Goal: Communication & Community: Answer question/provide support

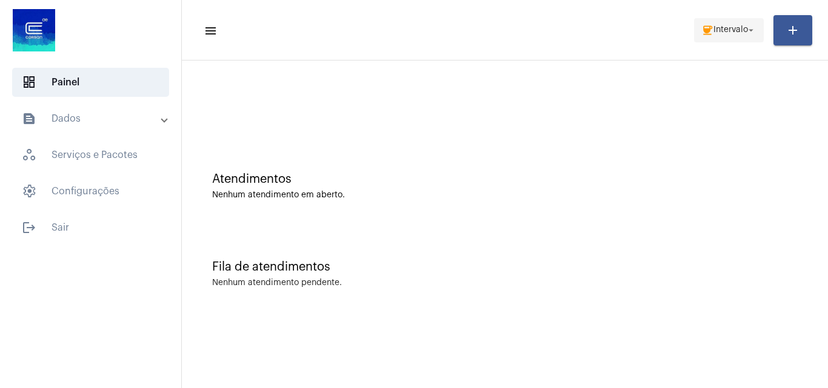
click at [714, 33] on span "coffee Intervalo arrow_drop_down" at bounding box center [728, 30] width 55 height 22
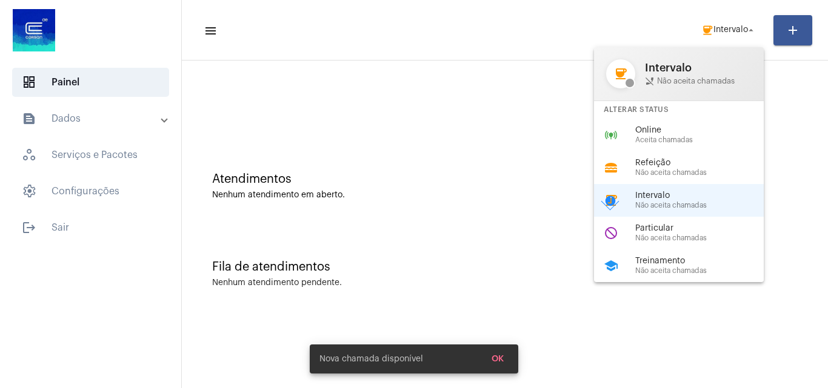
click at [714, 27] on div at bounding box center [414, 194] width 828 height 388
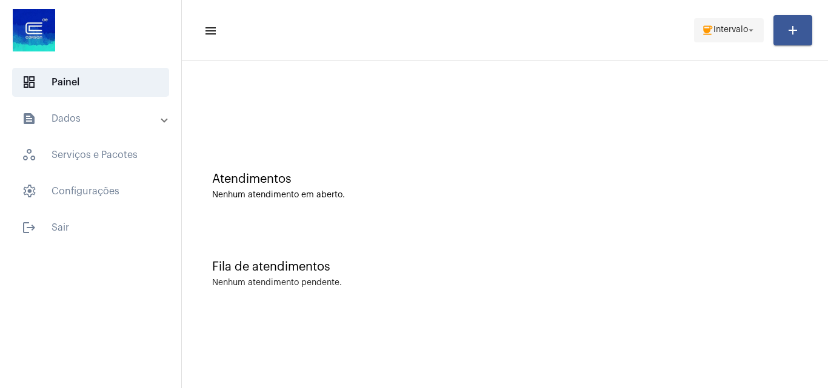
click at [715, 26] on span "Intervalo" at bounding box center [730, 30] width 35 height 8
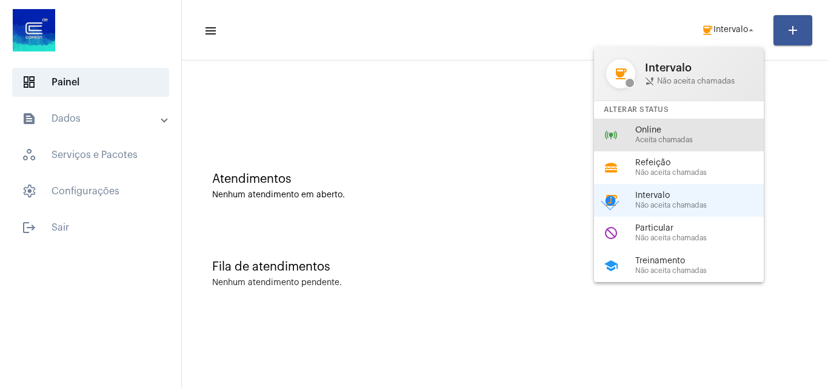
drag, startPoint x: 689, startPoint y: 130, endPoint x: 564, endPoint y: 70, distance: 139.0
click at [689, 130] on span "Online" at bounding box center [704, 130] width 138 height 9
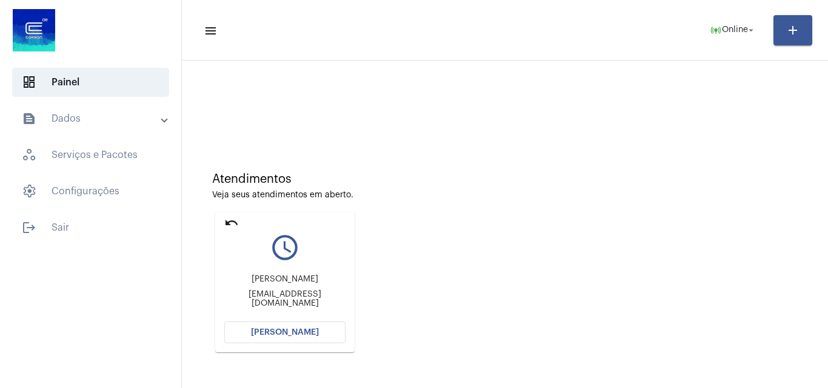
click at [305, 322] on button "[PERSON_NAME]" at bounding box center [284, 333] width 121 height 22
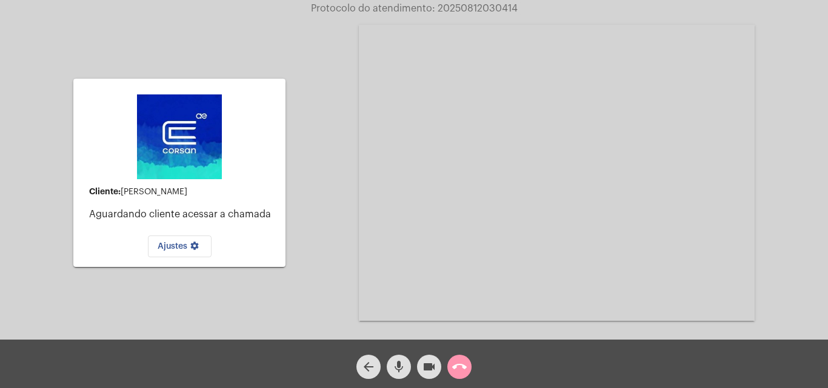
click at [456, 367] on mat-icon "call_end" at bounding box center [459, 367] width 15 height 15
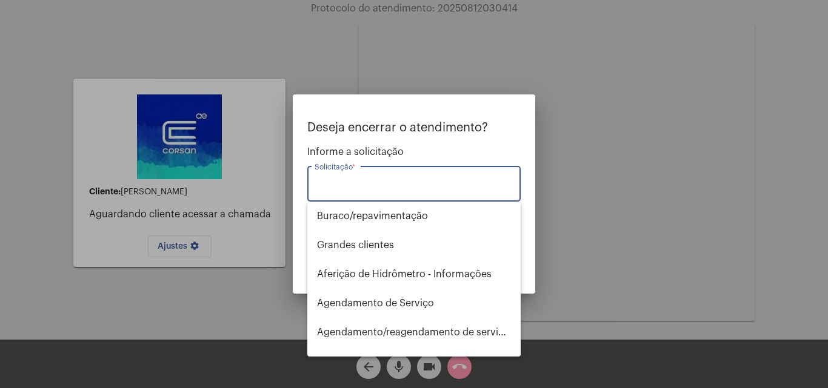
type input "c"
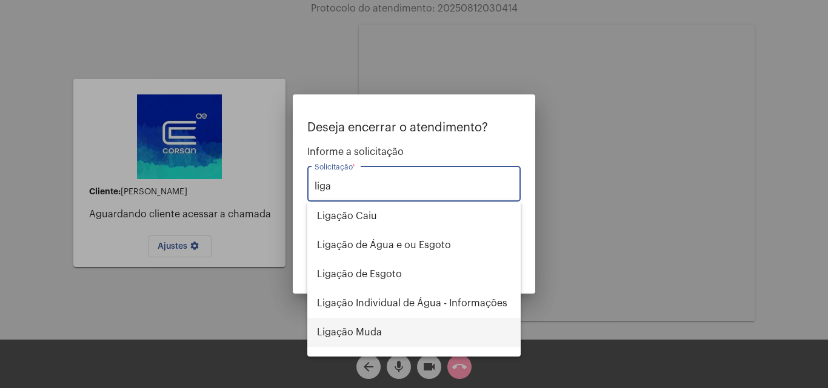
click at [393, 335] on span "Ligação Muda" at bounding box center [414, 332] width 194 height 29
type input "Ligação Muda"
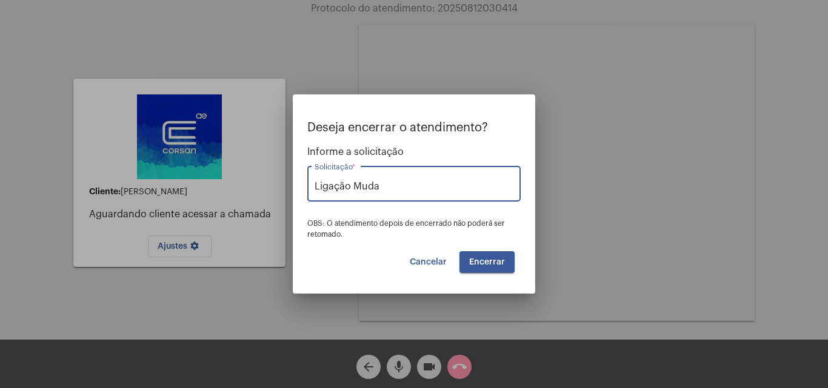
click at [488, 262] on span "Encerrar" at bounding box center [487, 262] width 36 height 8
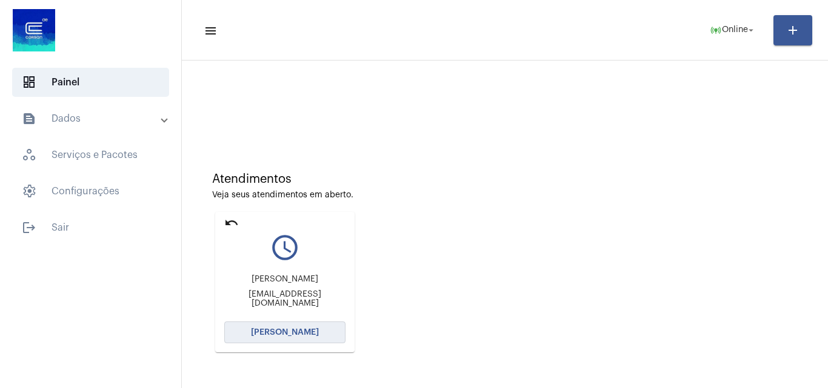
click at [314, 334] on span "[PERSON_NAME]" at bounding box center [285, 332] width 68 height 8
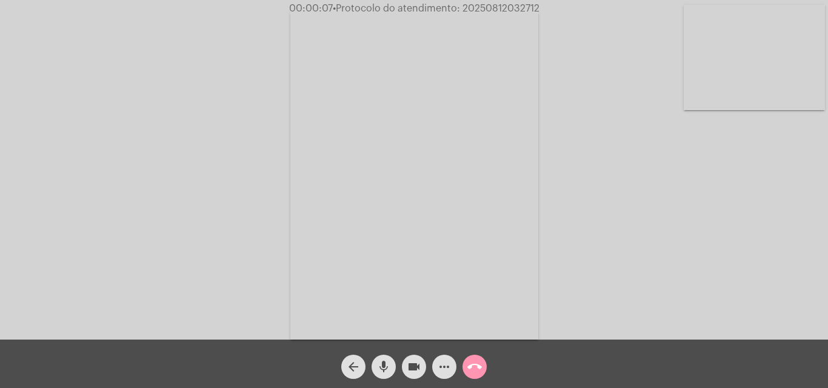
click at [612, 203] on div "Acessando Câmera e Microfone..." at bounding box center [413, 173] width 825 height 340
click at [379, 370] on mat-icon "mic" at bounding box center [383, 367] width 15 height 15
click at [390, 362] on mat-icon "mic_off" at bounding box center [383, 367] width 15 height 15
click at [386, 365] on mat-icon "mic" at bounding box center [383, 367] width 15 height 15
click at [385, 360] on mat-icon "mic_off" at bounding box center [383, 367] width 15 height 15
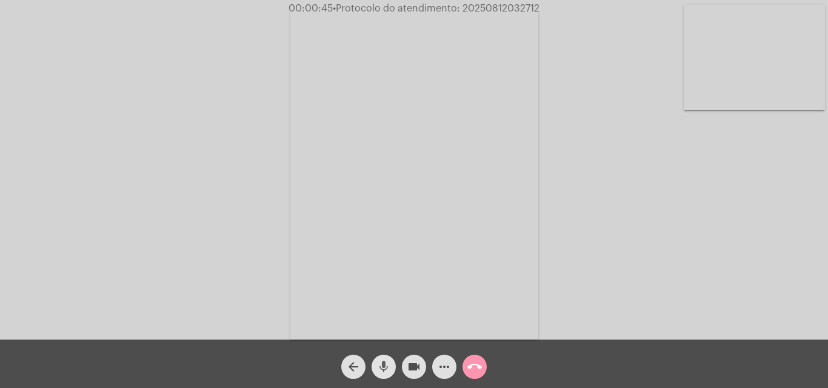
click at [380, 365] on mat-icon "mic" at bounding box center [383, 367] width 15 height 15
click at [380, 368] on mat-icon "mic_off" at bounding box center [383, 367] width 15 height 15
click at [382, 364] on mat-icon "mic" at bounding box center [383, 367] width 15 height 15
click at [385, 367] on mat-icon "mic_off" at bounding box center [383, 367] width 15 height 15
click at [385, 365] on mat-icon "mic" at bounding box center [383, 367] width 15 height 15
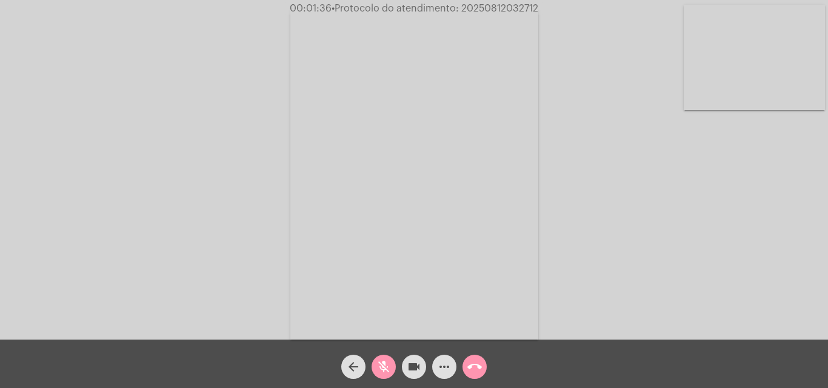
click at [386, 365] on mat-icon "mic_off" at bounding box center [383, 367] width 15 height 15
click at [382, 355] on span "mic" at bounding box center [383, 367] width 15 height 24
click at [386, 362] on mat-icon "mic_off" at bounding box center [383, 367] width 15 height 15
click at [387, 361] on mat-icon "mic" at bounding box center [383, 367] width 15 height 15
click at [412, 365] on mat-icon "videocam" at bounding box center [414, 367] width 15 height 15
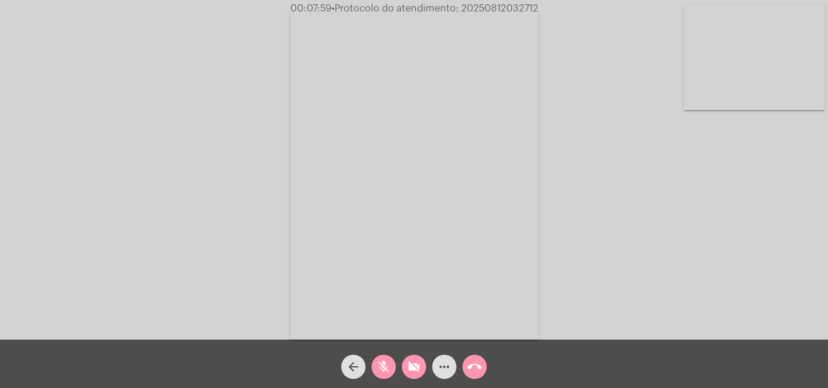
click at [386, 363] on mat-icon "mic_off" at bounding box center [383, 367] width 15 height 15
click at [382, 365] on mat-icon "mic" at bounding box center [383, 367] width 15 height 15
click at [381, 366] on mat-icon "mic_off" at bounding box center [383, 367] width 15 height 15
click at [382, 362] on mat-icon "mic" at bounding box center [383, 367] width 15 height 15
click at [411, 362] on mat-icon "videocam_off" at bounding box center [414, 367] width 15 height 15
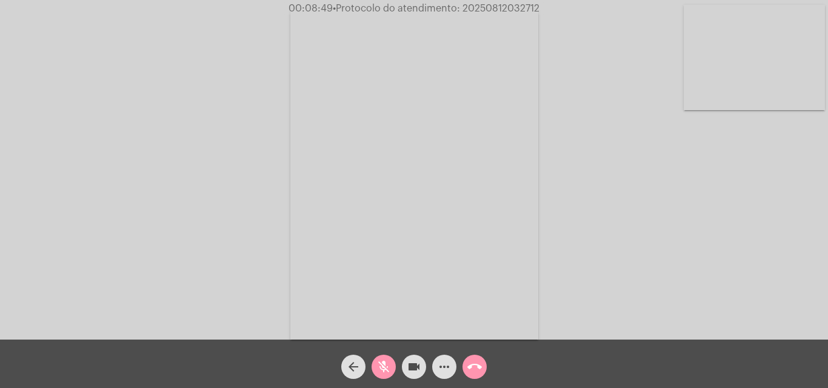
click at [380, 360] on mat-icon "mic_off" at bounding box center [383, 367] width 15 height 15
click at [385, 361] on mat-icon "mic" at bounding box center [383, 367] width 15 height 15
click at [389, 360] on mat-icon "mic_off" at bounding box center [383, 367] width 15 height 15
click at [381, 365] on mat-icon "mic" at bounding box center [383, 367] width 15 height 15
click at [382, 360] on mat-icon "mic_off" at bounding box center [383, 367] width 15 height 15
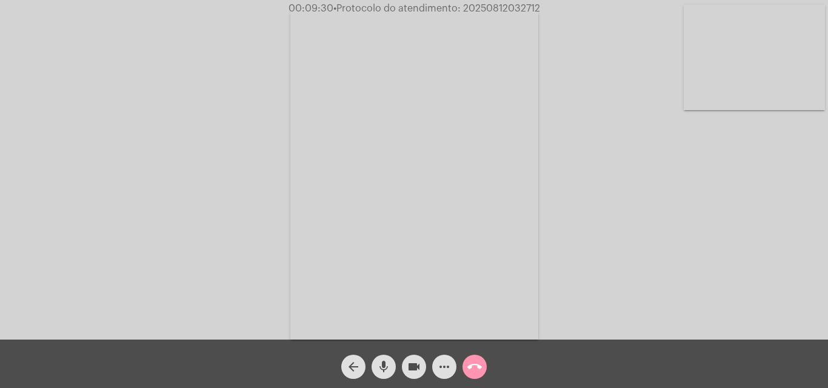
click at [380, 367] on mat-icon "mic" at bounding box center [383, 367] width 15 height 15
click at [383, 369] on mat-icon "mic_off" at bounding box center [383, 367] width 15 height 15
click at [386, 363] on mat-icon "mic" at bounding box center [383, 367] width 15 height 15
click at [380, 368] on mat-icon "mic_off" at bounding box center [383, 367] width 15 height 15
click at [439, 368] on mat-icon "more_horiz" at bounding box center [444, 367] width 15 height 15
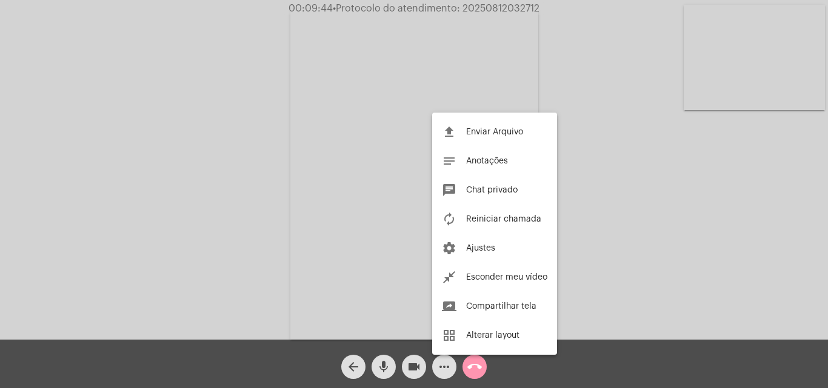
click at [274, 121] on div at bounding box center [414, 194] width 828 height 388
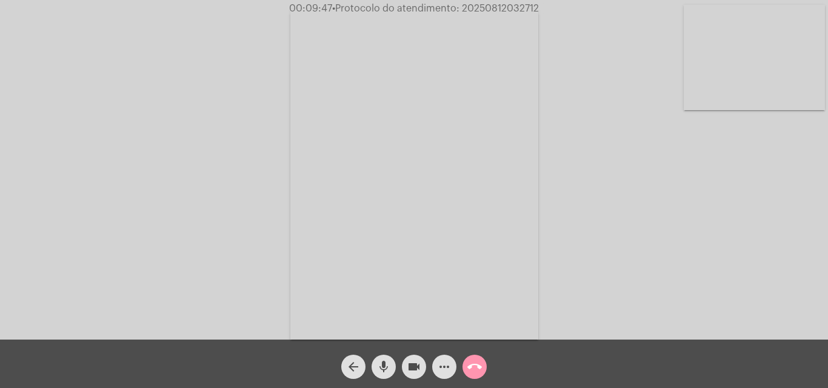
click at [385, 364] on mat-icon "mic" at bounding box center [383, 367] width 15 height 15
click at [393, 365] on button "mic_off" at bounding box center [383, 367] width 24 height 24
click at [388, 367] on mat-icon "mic" at bounding box center [383, 367] width 15 height 15
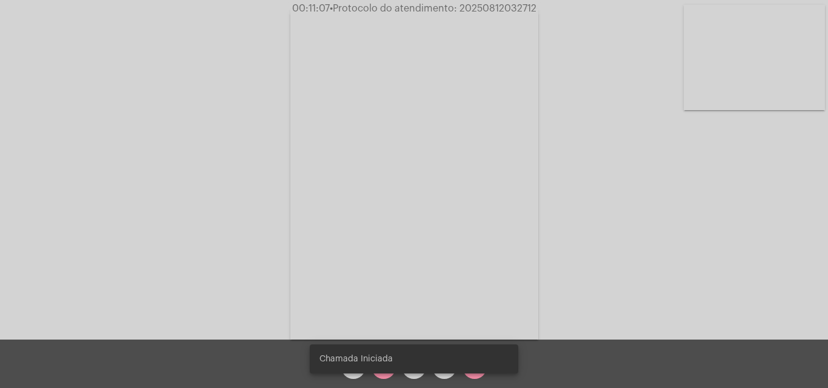
click at [395, 368] on snack-bar-container "Chamada Iniciada" at bounding box center [414, 359] width 208 height 29
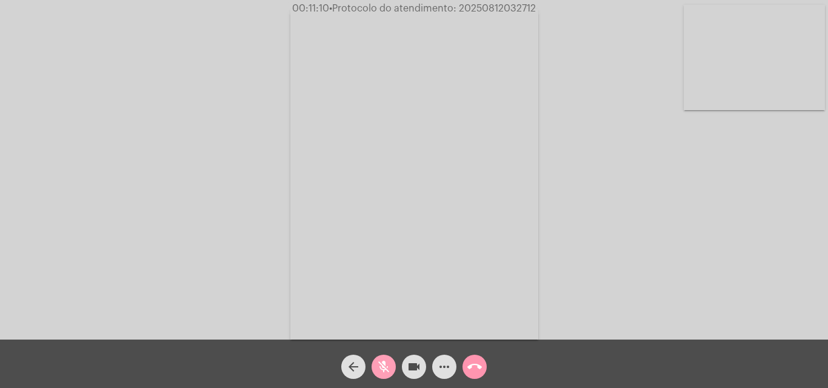
click at [383, 363] on mat-icon "mic_off" at bounding box center [383, 367] width 15 height 15
click at [382, 359] on span "mic" at bounding box center [383, 367] width 15 height 24
click at [379, 362] on mat-icon "mic_off" at bounding box center [383, 367] width 15 height 15
click at [385, 367] on mat-icon "mic" at bounding box center [383, 367] width 15 height 15
click at [408, 364] on mat-icon "videocam" at bounding box center [414, 367] width 15 height 15
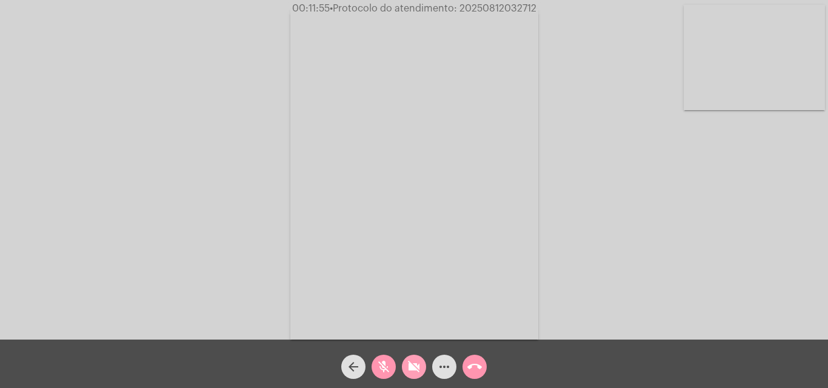
click at [415, 364] on mat-icon "videocam_off" at bounding box center [414, 367] width 15 height 15
click at [385, 364] on mat-icon "mic_off" at bounding box center [383, 367] width 15 height 15
click at [382, 362] on mat-icon "mic" at bounding box center [383, 367] width 15 height 15
click at [379, 359] on span "mic_off" at bounding box center [383, 367] width 15 height 24
click at [383, 363] on mat-icon "mic" at bounding box center [383, 367] width 15 height 15
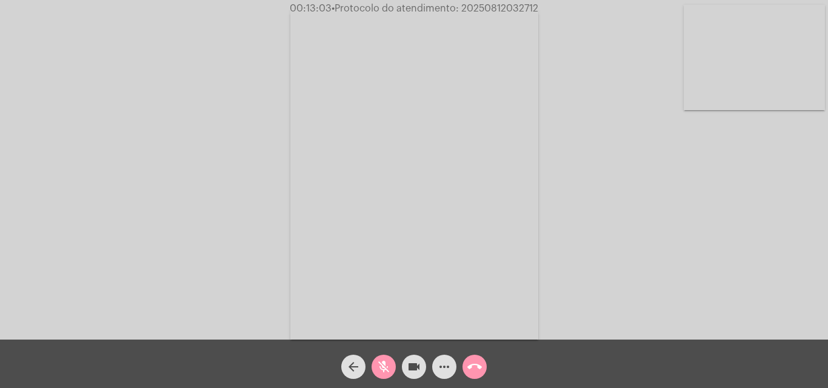
click at [408, 368] on mat-icon "videocam" at bounding box center [414, 367] width 15 height 15
click at [379, 365] on mat-icon "mic_off" at bounding box center [383, 367] width 15 height 15
click at [413, 363] on mat-icon "videocam_off" at bounding box center [414, 367] width 15 height 15
click at [383, 360] on mat-icon "mic" at bounding box center [383, 367] width 15 height 15
click at [380, 367] on mat-icon "mic_off" at bounding box center [383, 367] width 15 height 15
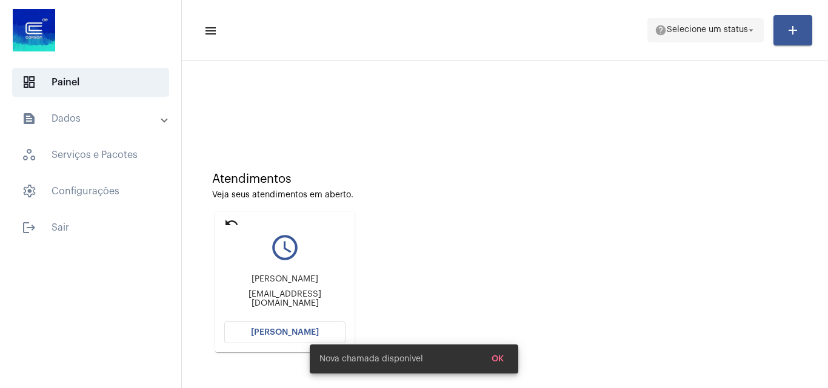
click at [670, 28] on span "Selecione um status" at bounding box center [706, 30] width 81 height 8
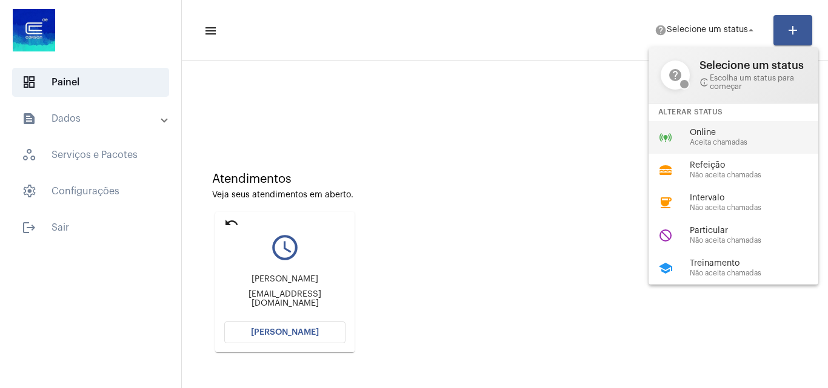
click at [702, 136] on span "Online" at bounding box center [758, 132] width 138 height 9
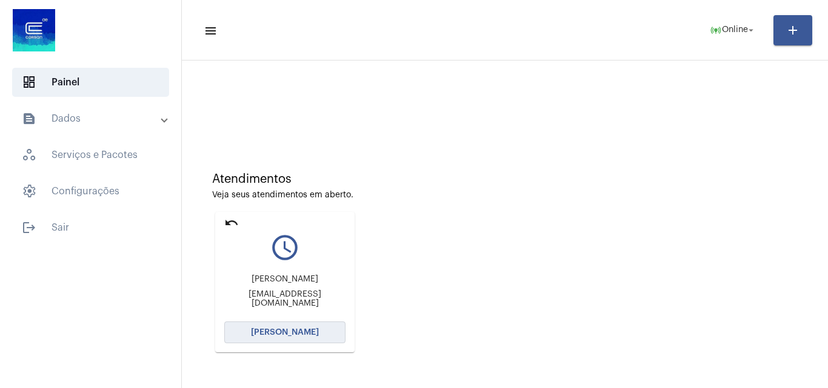
click at [293, 330] on span "[PERSON_NAME]" at bounding box center [285, 332] width 68 height 8
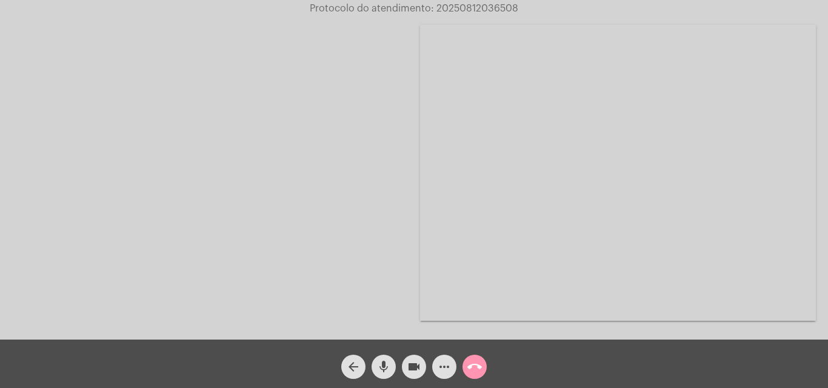
click at [390, 216] on div at bounding box center [210, 173] width 396 height 337
click at [380, 367] on mat-icon "mic" at bounding box center [383, 367] width 15 height 15
click at [709, 298] on div "Acessando Câmera e Microfone..." at bounding box center [413, 173] width 825 height 340
click at [393, 364] on button "mic_off" at bounding box center [383, 367] width 24 height 24
click at [387, 363] on mat-icon "mic" at bounding box center [383, 367] width 15 height 15
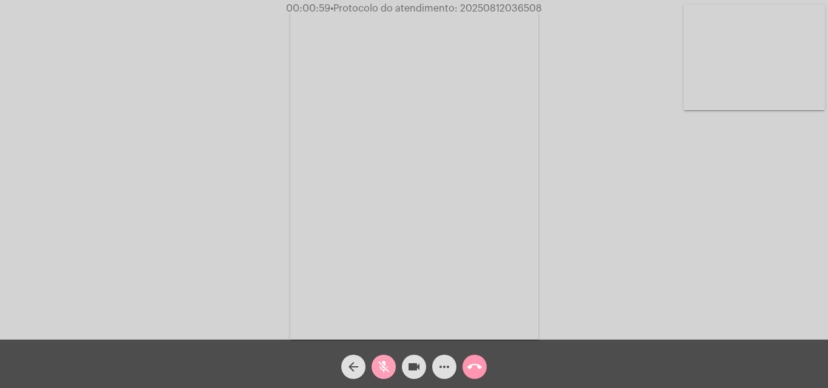
click at [379, 362] on mat-icon "mic_off" at bounding box center [383, 367] width 15 height 15
click at [380, 359] on span "mic" at bounding box center [383, 367] width 15 height 24
click at [383, 370] on mat-icon "mic_off" at bounding box center [383, 367] width 15 height 15
click at [382, 363] on mat-icon "mic" at bounding box center [383, 367] width 15 height 15
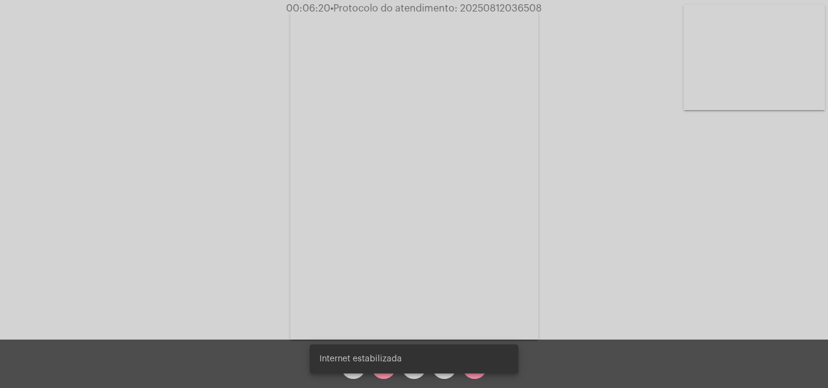
click at [387, 363] on span "Internet estabilizada" at bounding box center [360, 359] width 82 height 12
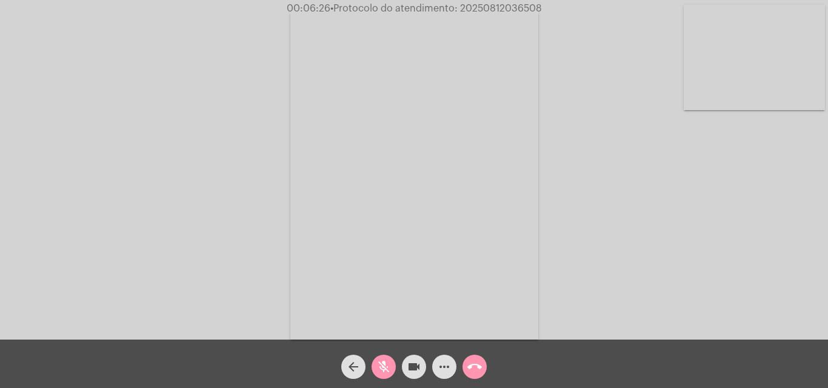
click at [380, 367] on mat-icon "mic_off" at bounding box center [383, 367] width 15 height 15
click at [387, 370] on mat-icon "mic" at bounding box center [383, 367] width 15 height 15
click at [383, 365] on mat-icon "mic_off" at bounding box center [383, 367] width 15 height 15
click at [383, 361] on mat-icon "mic" at bounding box center [383, 367] width 15 height 15
click at [383, 363] on mat-icon "mic_off" at bounding box center [383, 367] width 15 height 15
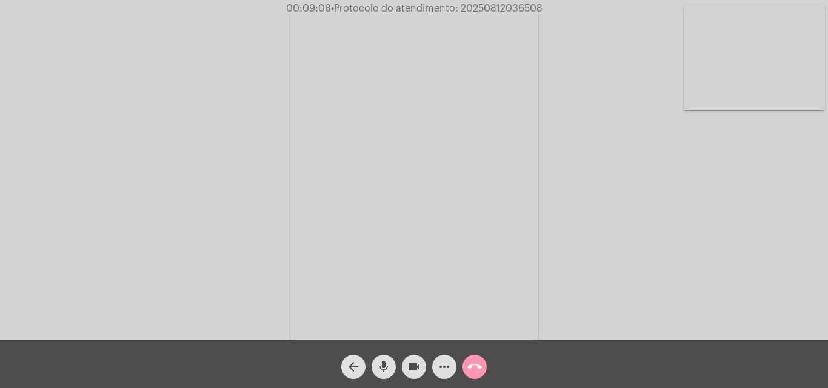
click at [385, 364] on mat-icon "mic" at bounding box center [383, 367] width 15 height 15
click at [385, 360] on mat-icon "mic_off" at bounding box center [383, 367] width 15 height 15
click at [388, 363] on mat-icon "mic" at bounding box center [383, 367] width 15 height 15
click at [385, 364] on mat-icon "mic_off" at bounding box center [383, 367] width 15 height 15
click at [386, 365] on mat-icon "mic" at bounding box center [383, 367] width 15 height 15
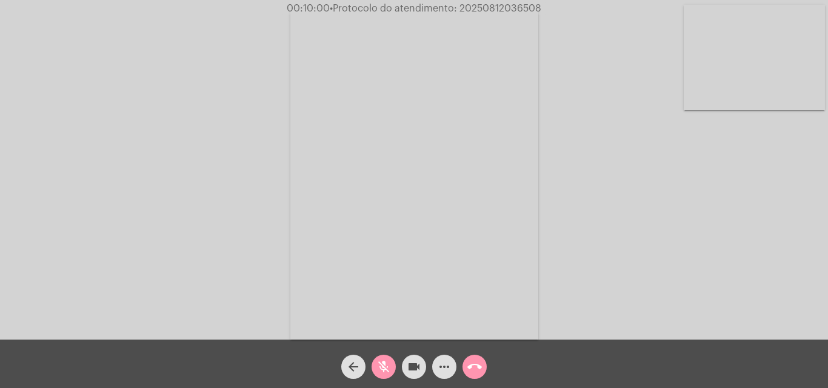
click at [381, 364] on mat-icon "mic_off" at bounding box center [383, 367] width 15 height 15
click at [446, 360] on mat-icon "more_horiz" at bounding box center [444, 367] width 15 height 15
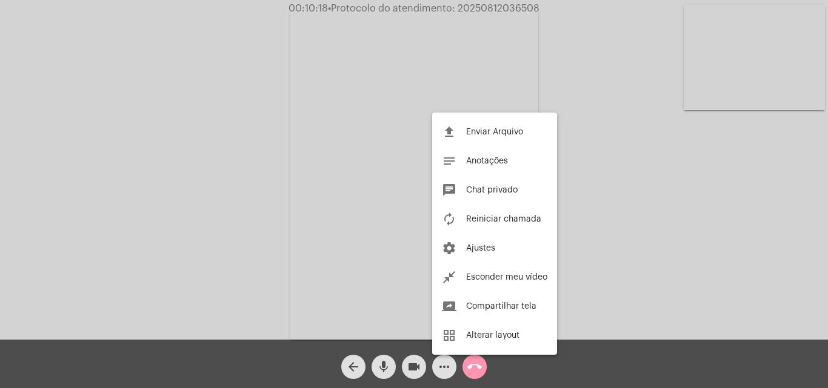
click at [239, 167] on div at bounding box center [414, 194] width 828 height 388
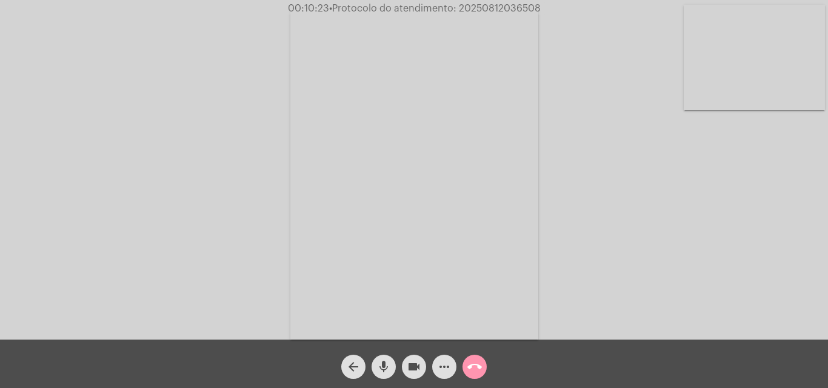
click at [380, 359] on span "mic" at bounding box center [383, 367] width 15 height 24
click at [384, 363] on mat-icon "mic_off" at bounding box center [383, 367] width 15 height 15
click at [444, 366] on mat-icon "more_horiz" at bounding box center [444, 367] width 15 height 15
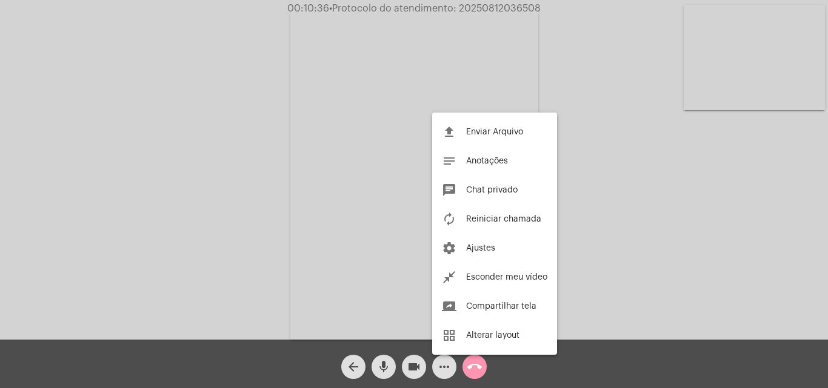
click at [236, 174] on div at bounding box center [414, 194] width 828 height 388
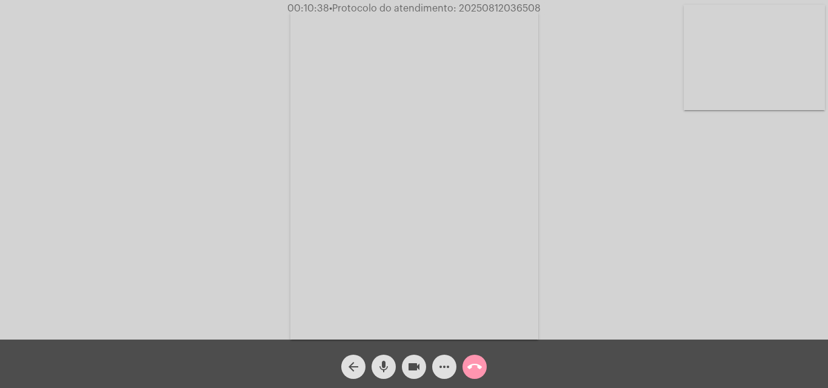
click at [382, 358] on span "mic" at bounding box center [383, 367] width 15 height 24
click at [386, 366] on mat-icon "mic_off" at bounding box center [383, 367] width 15 height 15
click at [385, 366] on mat-icon "mic" at bounding box center [383, 367] width 15 height 15
click at [441, 362] on mat-icon "more_horiz" at bounding box center [444, 367] width 15 height 15
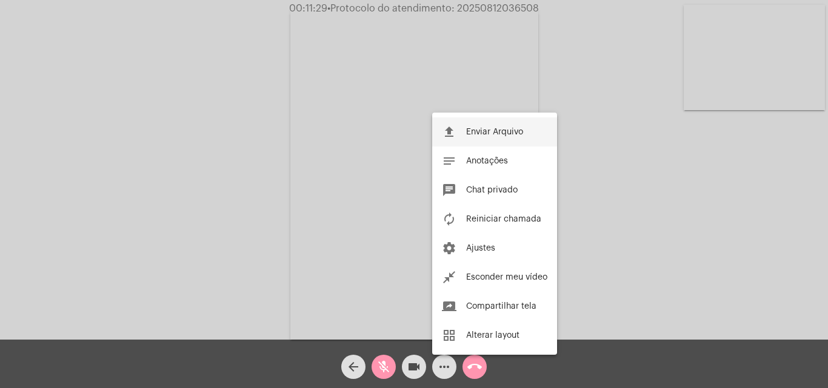
click at [495, 128] on span "Enviar Arquivo" at bounding box center [494, 132] width 57 height 8
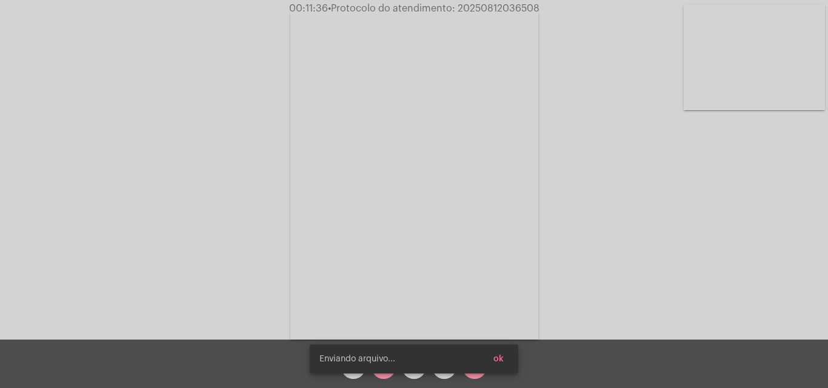
click at [502, 360] on span "ok" at bounding box center [498, 359] width 10 height 8
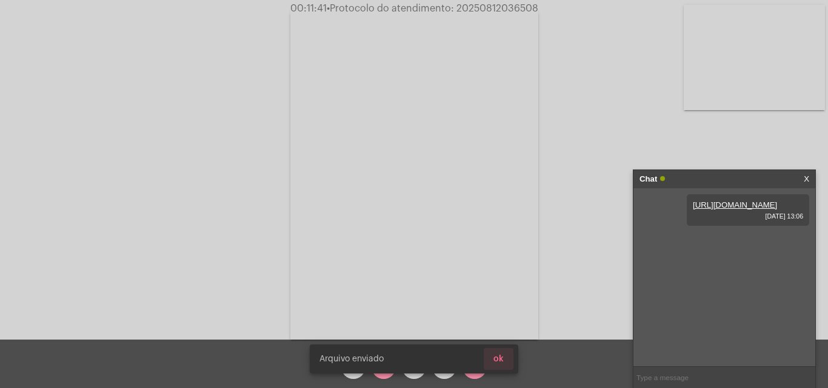
click at [506, 359] on button "ok" at bounding box center [498, 359] width 30 height 22
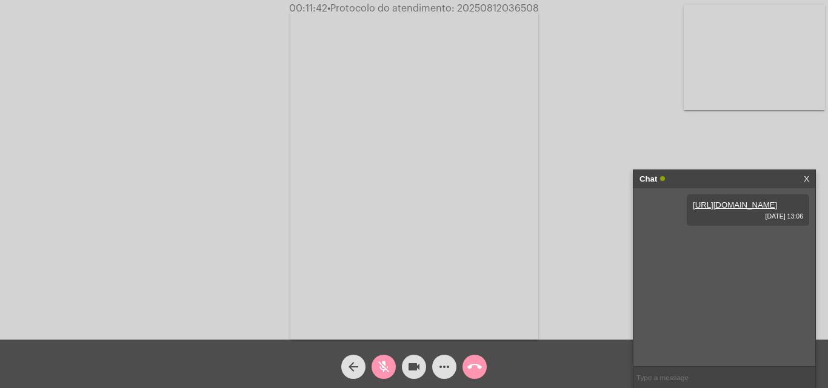
click at [388, 368] on mat-icon "mic_off" at bounding box center [383, 367] width 15 height 15
click at [386, 358] on span "mic" at bounding box center [383, 367] width 15 height 24
click at [440, 367] on mat-icon "more_horiz" at bounding box center [444, 367] width 15 height 15
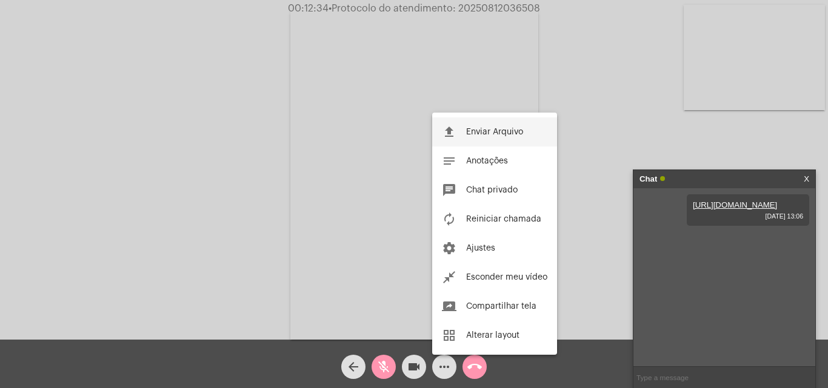
click at [479, 128] on span "Enviar Arquivo" at bounding box center [494, 132] width 57 height 8
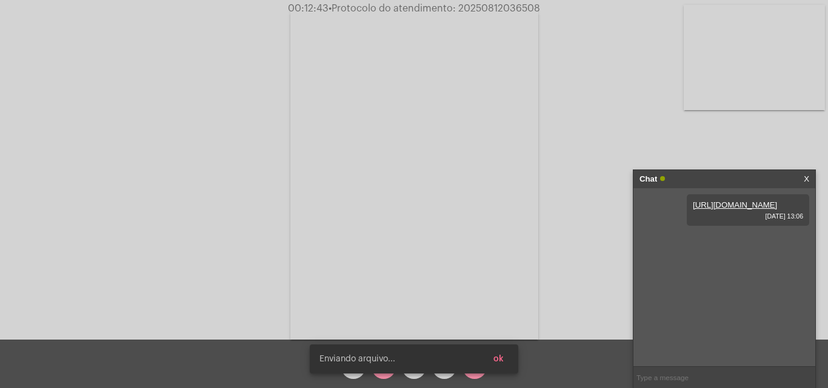
click at [503, 359] on span "ok" at bounding box center [498, 359] width 10 height 8
click at [503, 360] on span "ok" at bounding box center [498, 359] width 10 height 8
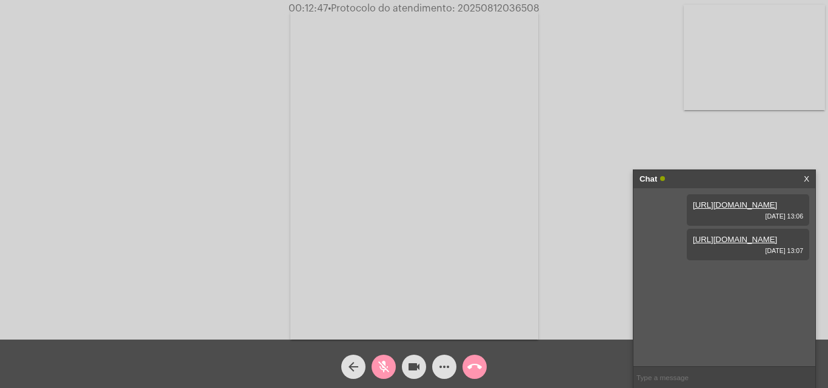
click at [380, 365] on mat-icon "mic_off" at bounding box center [383, 367] width 15 height 15
drag, startPoint x: 383, startPoint y: 357, endPoint x: 436, endPoint y: 331, distance: 59.1
click at [383, 358] on span "mic" at bounding box center [383, 367] width 15 height 24
click at [382, 363] on mat-icon "mic_off" at bounding box center [383, 367] width 15 height 15
click at [385, 363] on mat-icon "mic" at bounding box center [383, 367] width 15 height 15
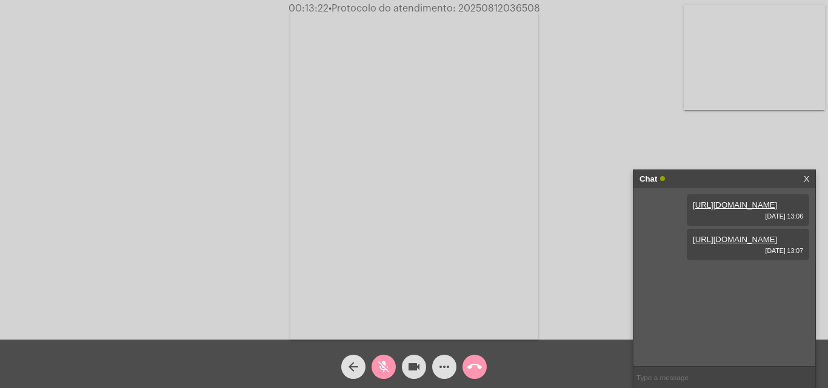
click at [477, 6] on span "• Protocolo do atendimento: 20250812036508" at bounding box center [433, 9] width 211 height 10
copy span "20250812036508"
click at [383, 360] on mat-icon "mic_off" at bounding box center [383, 367] width 15 height 15
click at [382, 365] on mat-icon "mic" at bounding box center [383, 367] width 15 height 15
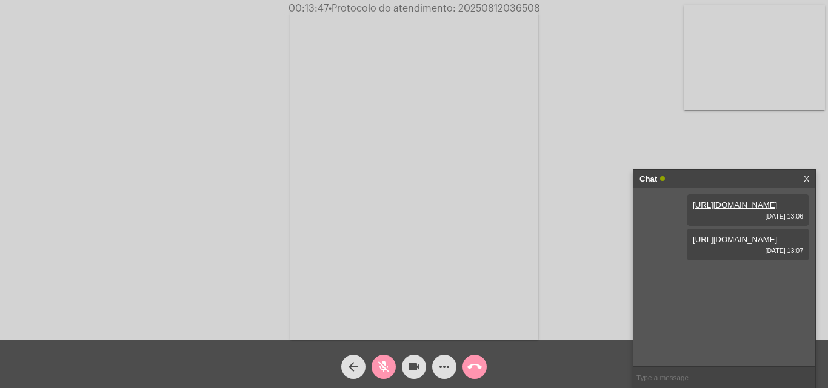
click at [387, 363] on mat-icon "mic_off" at bounding box center [383, 367] width 15 height 15
click at [386, 360] on mat-icon "mic" at bounding box center [383, 367] width 15 height 15
click at [384, 363] on mat-icon "mic_off" at bounding box center [383, 367] width 15 height 15
click at [443, 366] on mat-icon "more_horiz" at bounding box center [444, 367] width 15 height 15
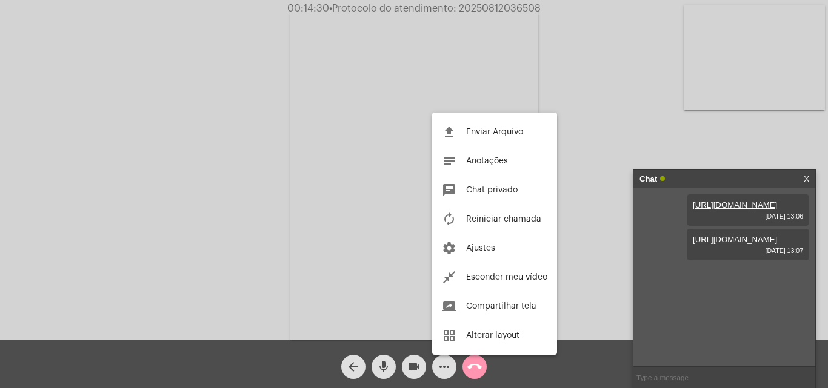
click at [243, 190] on div at bounding box center [414, 194] width 828 height 388
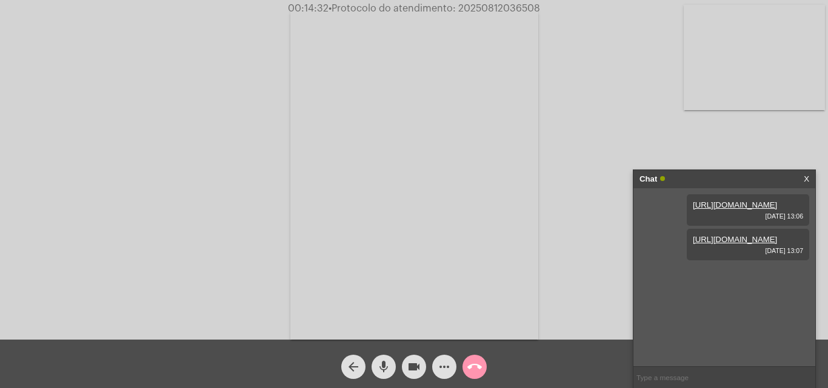
click at [386, 365] on mat-icon "mic" at bounding box center [383, 367] width 15 height 15
click at [385, 367] on mat-icon "mic_off" at bounding box center [383, 367] width 15 height 15
click at [380, 364] on mat-icon "mic" at bounding box center [383, 367] width 15 height 15
click at [381, 367] on mat-icon "mic_off" at bounding box center [383, 367] width 15 height 15
click at [472, 8] on span "• Protocolo do atendimento: 20250812036508" at bounding box center [433, 9] width 211 height 10
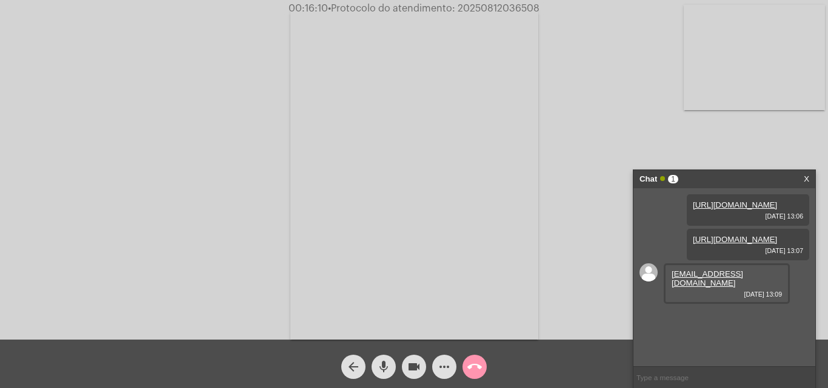
click at [472, 8] on span "• Protocolo do atendimento: 20250812036508" at bounding box center [433, 9] width 211 height 10
copy span "20250812036508"
click at [479, 363] on mat-icon "call_end" at bounding box center [474, 367] width 15 height 15
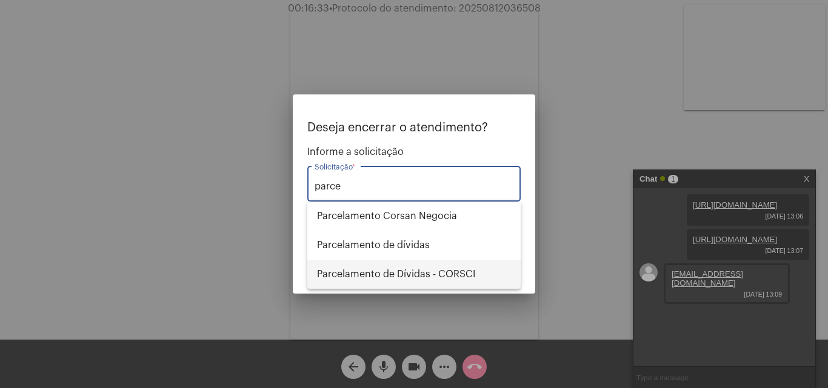
click at [381, 273] on span "Parcelamento de Dívidas - CORSCI" at bounding box center [414, 274] width 194 height 29
type input "Parcelamento de Dívidas - CORSCI"
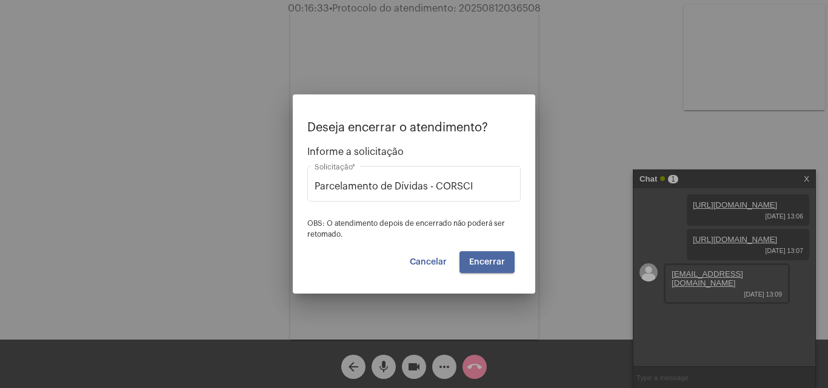
click at [482, 263] on span "Encerrar" at bounding box center [487, 262] width 36 height 8
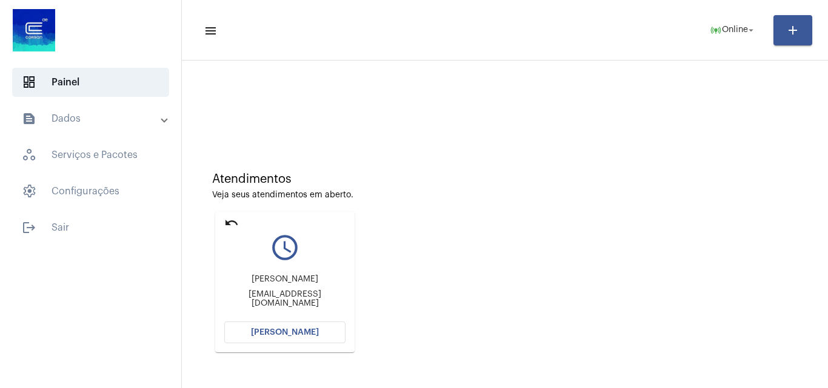
click at [307, 331] on span "[PERSON_NAME]" at bounding box center [285, 332] width 68 height 8
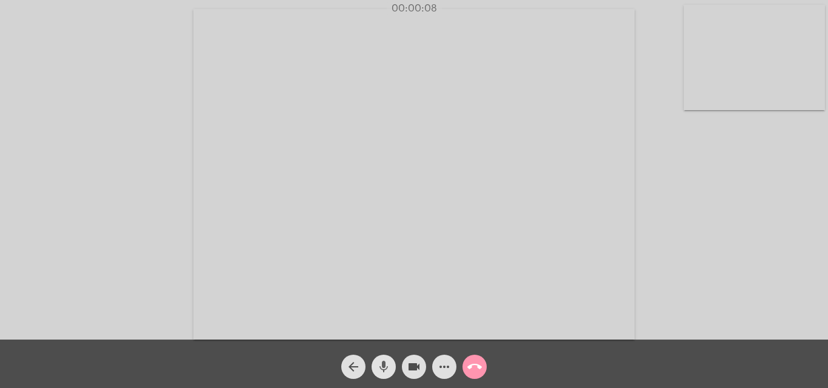
click at [385, 362] on mat-icon "mic" at bounding box center [383, 367] width 15 height 15
click at [383, 370] on mat-icon "mic_off" at bounding box center [383, 367] width 15 height 15
click at [379, 358] on span "mic" at bounding box center [383, 367] width 15 height 24
click at [384, 365] on mat-icon "mic_off" at bounding box center [383, 367] width 15 height 15
click at [442, 361] on mat-icon "more_horiz" at bounding box center [444, 367] width 15 height 15
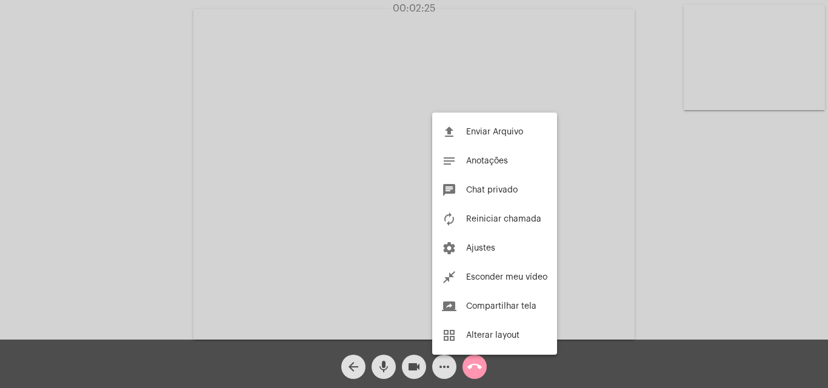
click at [138, 139] on div at bounding box center [414, 194] width 828 height 388
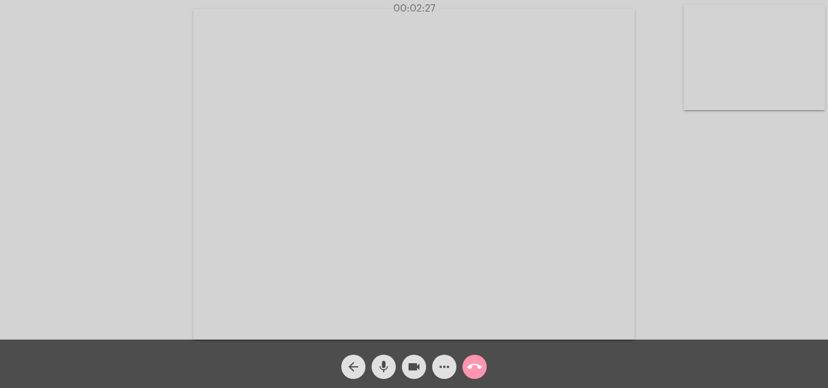
click at [386, 362] on mat-icon "mic" at bounding box center [383, 367] width 15 height 15
click at [166, 125] on div "Acessando Câmera e Microfone..." at bounding box center [413, 173] width 825 height 340
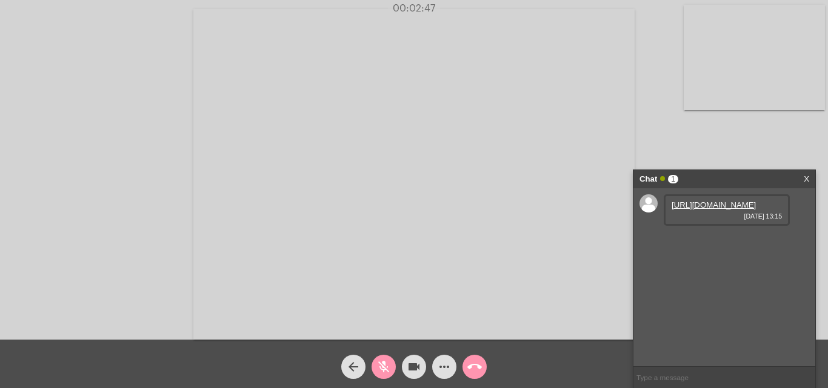
click at [379, 365] on mat-icon "mic_off" at bounding box center [383, 367] width 15 height 15
click at [702, 210] on link "https://neft-transfer-bucket.s3.amazonaws.com/temp-a58c9de0-f7f3-488f-9f15-ae40…" at bounding box center [713, 205] width 84 height 9
click at [442, 364] on mat-icon "more_horiz" at bounding box center [444, 367] width 15 height 15
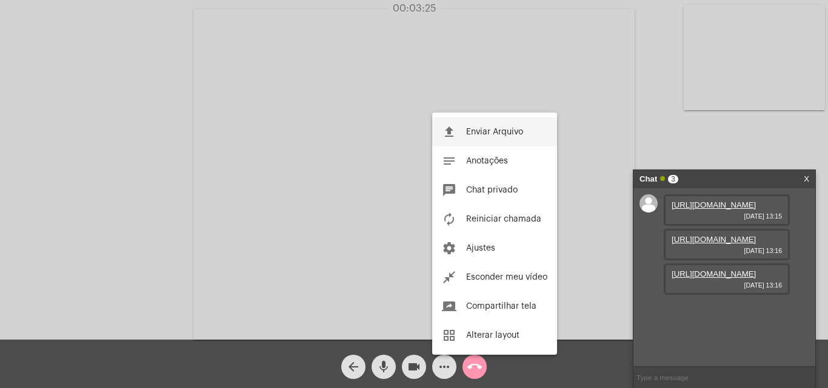
scroll to position [10, 0]
click at [485, 123] on button "file_upload Enviar Arquivo" at bounding box center [494, 132] width 125 height 29
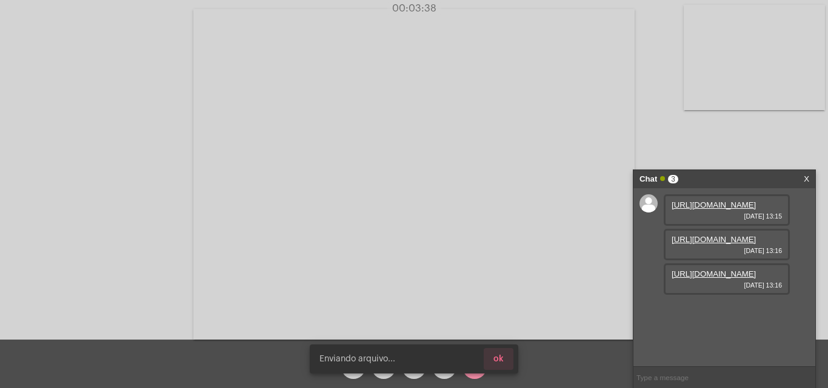
click at [503, 356] on span "ok" at bounding box center [498, 359] width 10 height 8
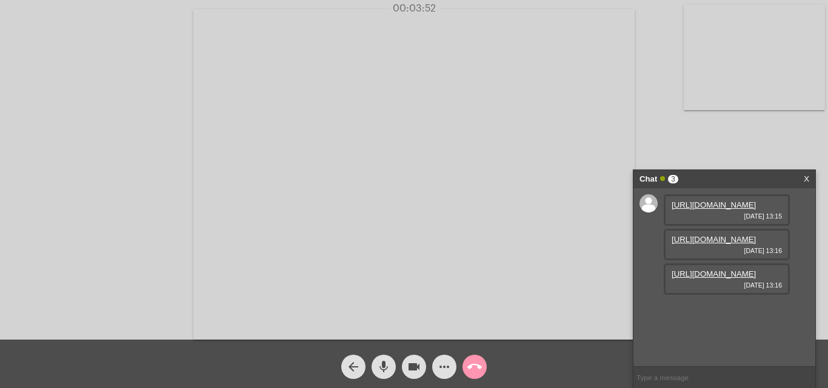
click at [449, 361] on mat-icon "more_horiz" at bounding box center [444, 367] width 15 height 15
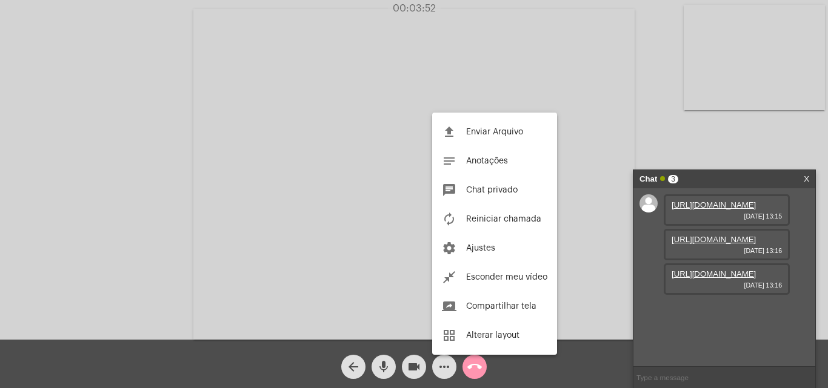
click at [594, 242] on div at bounding box center [414, 194] width 828 height 388
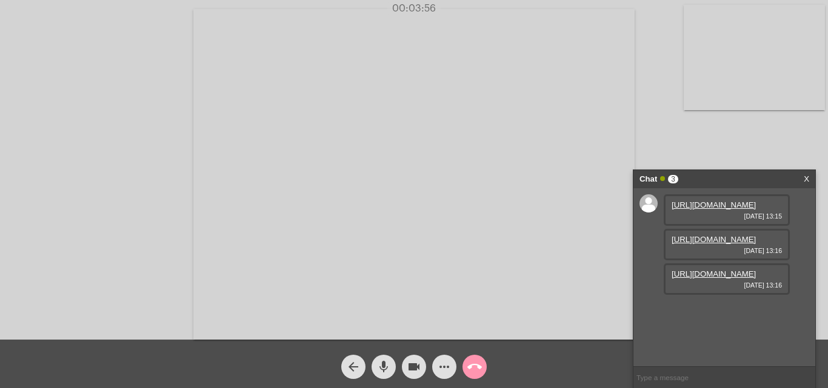
click at [720, 244] on link "https://neft-transfer-bucket.s3.amazonaws.com/temp-55455592-390f-2cfd-09db-d1f5…" at bounding box center [713, 239] width 84 height 9
click at [707, 279] on link "https://neft-transfer-bucket.s3.amazonaws.com/temp-40df8fa5-35e5-a996-3a71-a3b0…" at bounding box center [713, 274] width 84 height 9
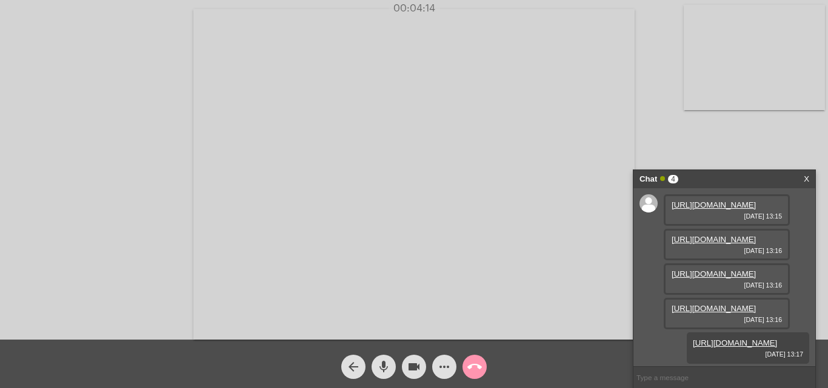
click at [728, 304] on link "https://neft-transfer-bucket.s3.amazonaws.com/temp-2544632a-4282-599b-cce5-ac52…" at bounding box center [713, 308] width 84 height 9
click at [76, 119] on div "Acessando Câmera e Microfone..." at bounding box center [413, 173] width 825 height 340
click at [382, 368] on mat-icon "mic" at bounding box center [383, 367] width 15 height 15
click at [378, 361] on mat-icon "mic_off" at bounding box center [383, 367] width 15 height 15
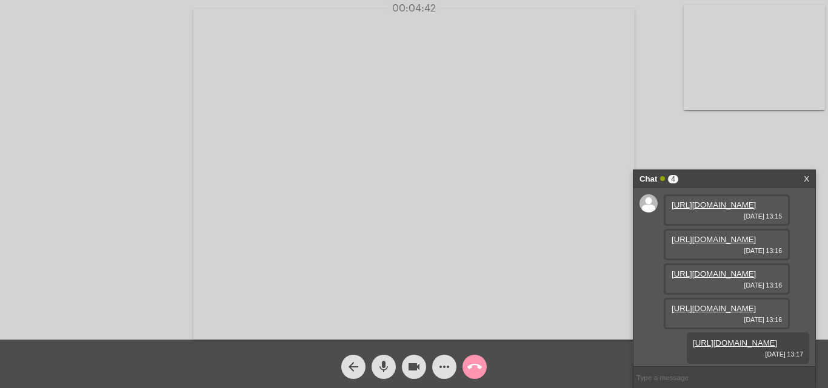
click at [381, 367] on mat-icon "mic" at bounding box center [383, 367] width 15 height 15
click at [383, 369] on mat-icon "mic_off" at bounding box center [383, 367] width 15 height 15
click at [703, 372] on input "text" at bounding box center [724, 377] width 182 height 21
click at [386, 362] on mat-icon "mic" at bounding box center [383, 367] width 15 height 15
click at [390, 370] on mat-icon "mic_off" at bounding box center [383, 367] width 15 height 15
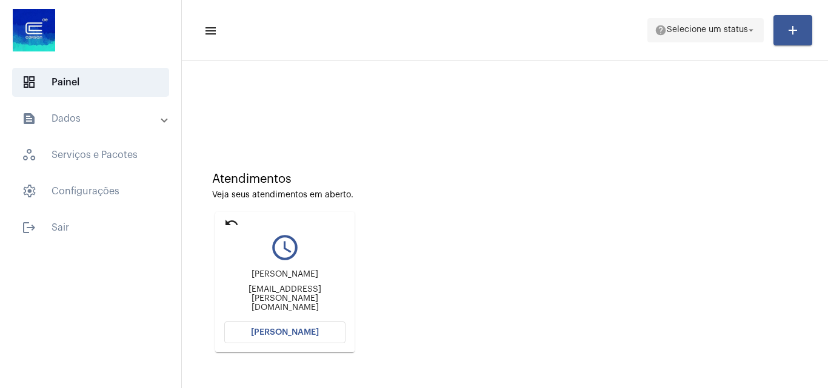
click at [689, 25] on span "help Selecione um status arrow_drop_down" at bounding box center [705, 30] width 102 height 22
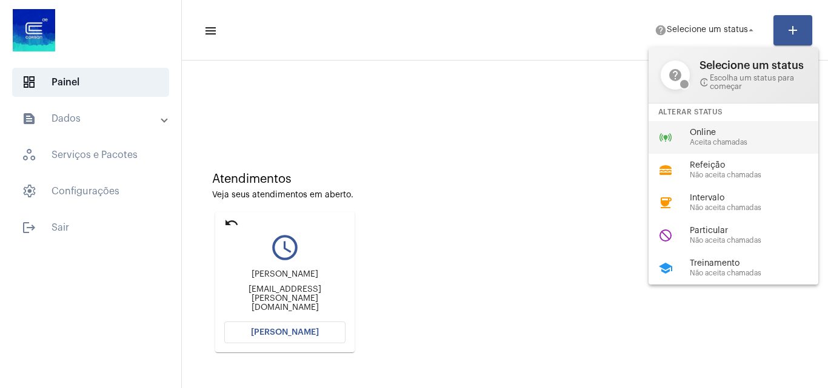
click at [708, 127] on div "online_prediction Online Aceita chamadas" at bounding box center [742, 137] width 189 height 33
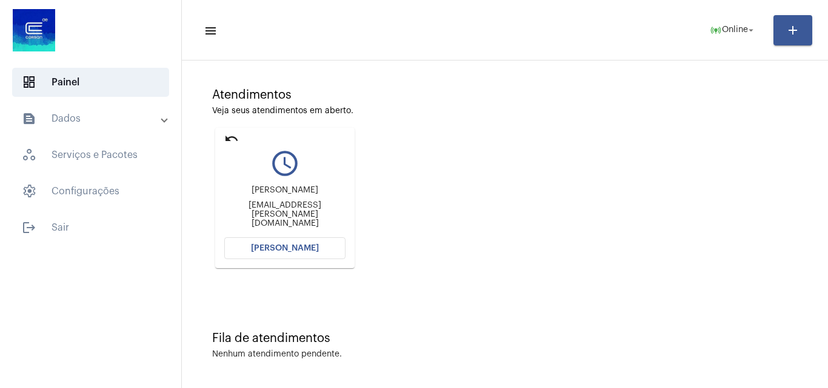
scroll to position [85, 0]
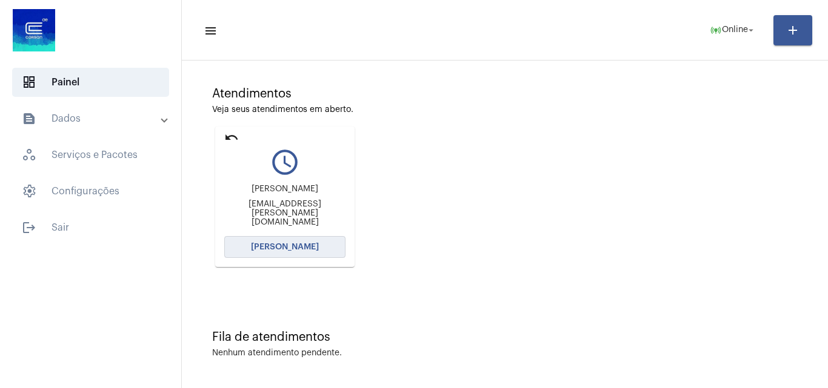
click at [280, 244] on span "[PERSON_NAME]" at bounding box center [285, 247] width 68 height 8
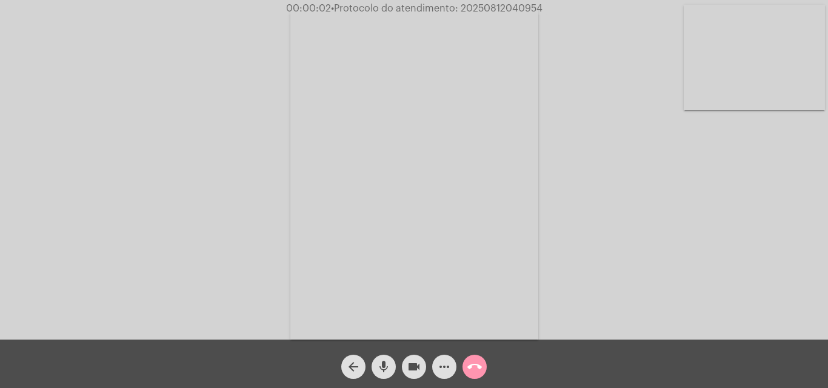
click at [387, 366] on mat-icon "mic" at bounding box center [383, 367] width 15 height 15
click at [388, 358] on span "mic_off" at bounding box center [383, 367] width 15 height 24
click at [380, 360] on mat-icon "mic" at bounding box center [383, 367] width 15 height 15
click at [380, 362] on mat-icon "mic_off" at bounding box center [383, 367] width 15 height 15
click at [389, 366] on mat-icon "mic" at bounding box center [383, 367] width 15 height 15
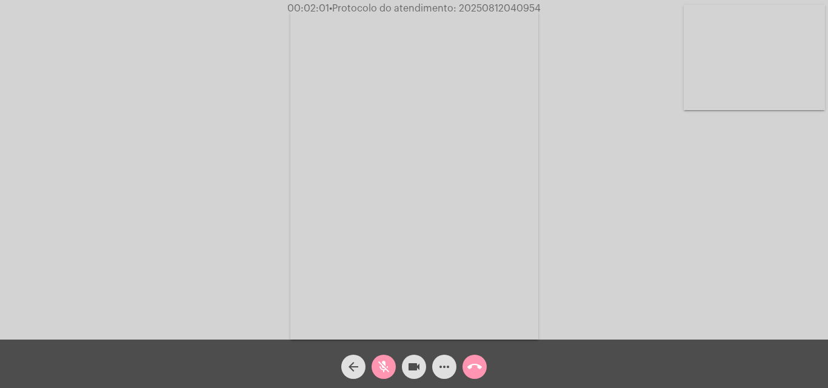
click at [382, 359] on span "mic_off" at bounding box center [383, 367] width 15 height 24
click at [384, 363] on mat-icon "mic" at bounding box center [383, 367] width 15 height 15
click at [379, 362] on mat-icon "mic_off" at bounding box center [383, 367] width 15 height 15
click at [386, 363] on mat-icon "mic" at bounding box center [383, 367] width 15 height 15
click at [380, 370] on mat-icon "mic_off" at bounding box center [383, 367] width 15 height 15
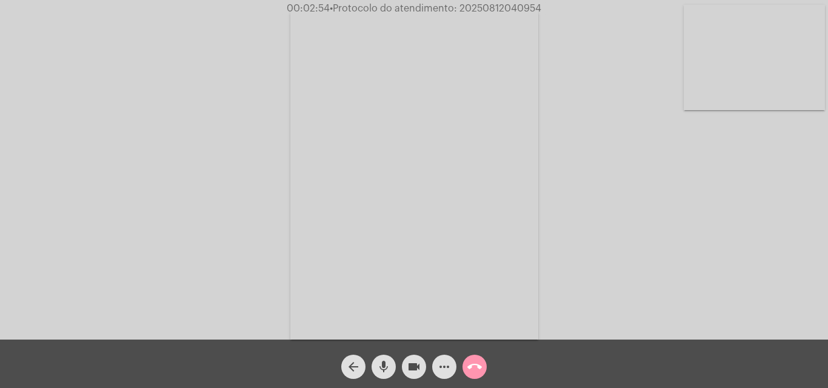
click at [379, 361] on mat-icon "mic" at bounding box center [383, 367] width 15 height 15
click at [382, 361] on mat-icon "mic_off" at bounding box center [383, 367] width 15 height 15
click at [386, 359] on span "mic" at bounding box center [383, 367] width 15 height 24
click at [380, 362] on mat-icon "mic_off" at bounding box center [383, 367] width 15 height 15
click at [380, 362] on mat-icon "mic" at bounding box center [383, 367] width 15 height 15
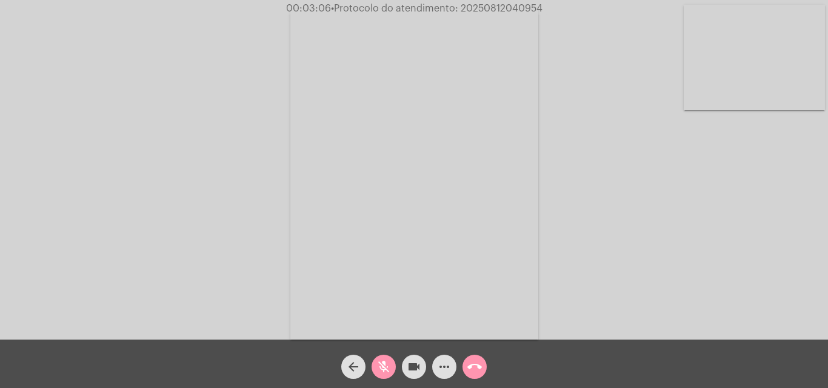
click at [380, 356] on span "mic_off" at bounding box center [383, 367] width 15 height 24
click at [387, 363] on mat-icon "mic" at bounding box center [383, 367] width 15 height 15
click at [376, 367] on button "mic_off" at bounding box center [383, 367] width 24 height 24
click at [381, 359] on span "mic" at bounding box center [383, 367] width 15 height 24
click at [377, 368] on mat-icon "mic_off" at bounding box center [383, 367] width 15 height 15
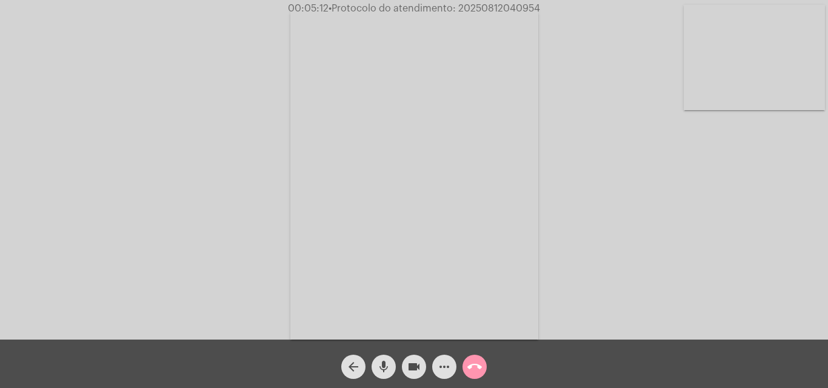
click at [386, 366] on mat-icon "mic" at bounding box center [383, 367] width 15 height 15
click at [386, 360] on mat-icon "mic_off" at bounding box center [383, 367] width 15 height 15
click at [448, 367] on mat-icon "more_horiz" at bounding box center [444, 367] width 15 height 15
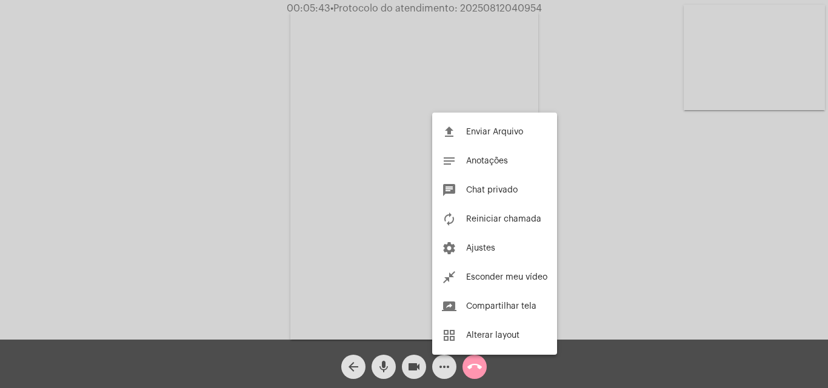
click at [147, 130] on div at bounding box center [414, 194] width 828 height 388
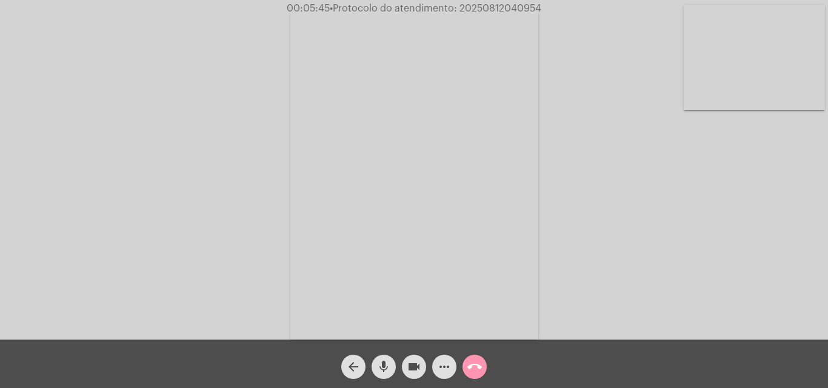
click at [384, 365] on mat-icon "mic" at bounding box center [383, 367] width 15 height 15
click at [387, 367] on mat-icon "mic_off" at bounding box center [383, 367] width 15 height 15
click at [380, 357] on span "mic" at bounding box center [383, 367] width 15 height 24
click at [381, 362] on mat-icon "mic_off" at bounding box center [383, 367] width 15 height 15
click at [385, 363] on mat-icon "mic" at bounding box center [383, 367] width 15 height 15
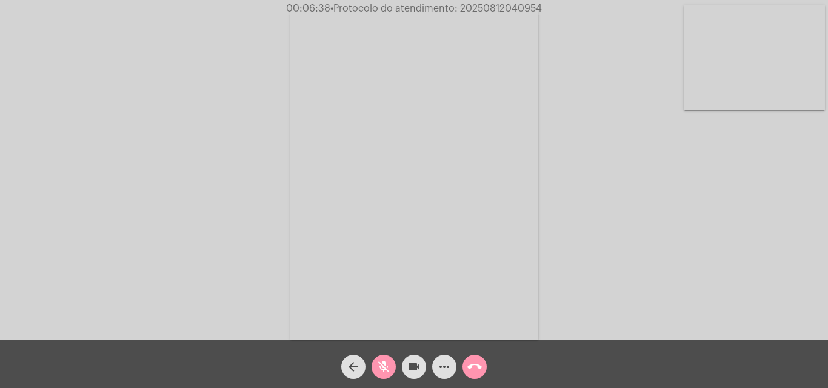
click at [378, 369] on mat-icon "mic_off" at bounding box center [383, 367] width 15 height 15
click at [384, 374] on mat-icon "mic" at bounding box center [383, 367] width 15 height 15
click at [383, 360] on mat-icon "mic_off" at bounding box center [383, 367] width 15 height 15
click at [389, 361] on mat-icon "mic" at bounding box center [383, 367] width 15 height 15
click at [385, 365] on mat-icon "mic_off" at bounding box center [383, 367] width 15 height 15
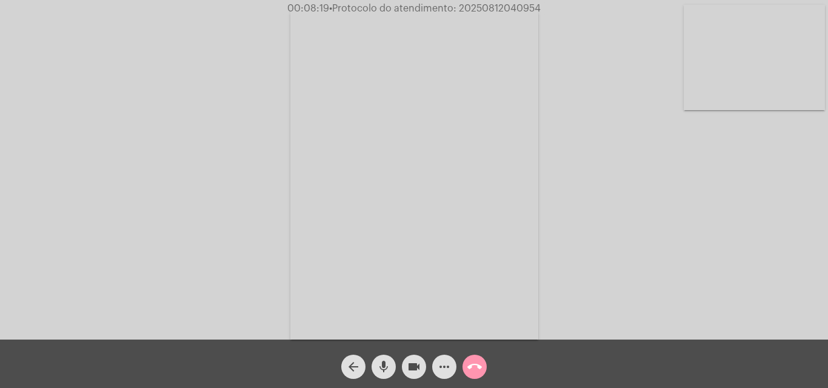
click at [387, 362] on mat-icon "mic" at bounding box center [383, 367] width 15 height 15
click at [378, 363] on mat-icon "mic_off" at bounding box center [383, 367] width 15 height 15
click at [377, 370] on mat-icon "mic" at bounding box center [383, 367] width 15 height 15
click at [388, 365] on mat-icon "mic_off" at bounding box center [383, 367] width 15 height 15
click at [387, 368] on mat-icon "mic" at bounding box center [383, 367] width 15 height 15
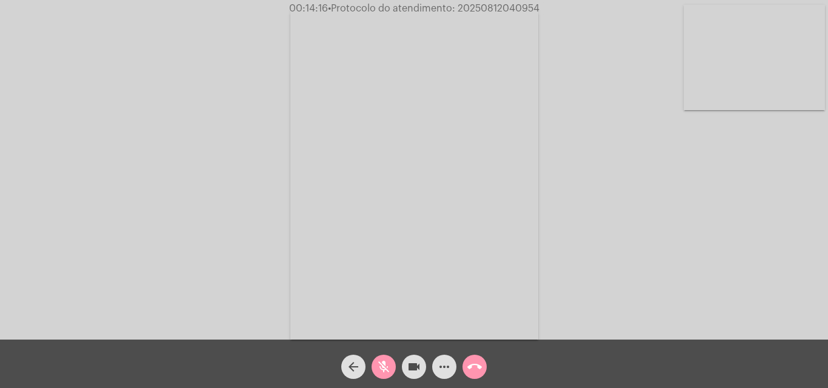
click at [387, 367] on mat-icon "mic_off" at bounding box center [383, 367] width 15 height 15
click at [383, 362] on mat-icon "mic" at bounding box center [383, 367] width 15 height 15
click at [379, 373] on mat-icon "mic_off" at bounding box center [383, 367] width 15 height 15
click at [446, 362] on mat-icon "more_horiz" at bounding box center [444, 367] width 15 height 15
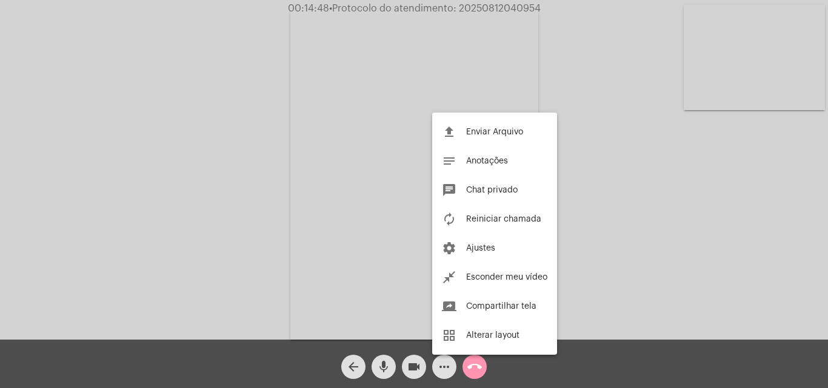
click at [318, 188] on div at bounding box center [414, 194] width 828 height 388
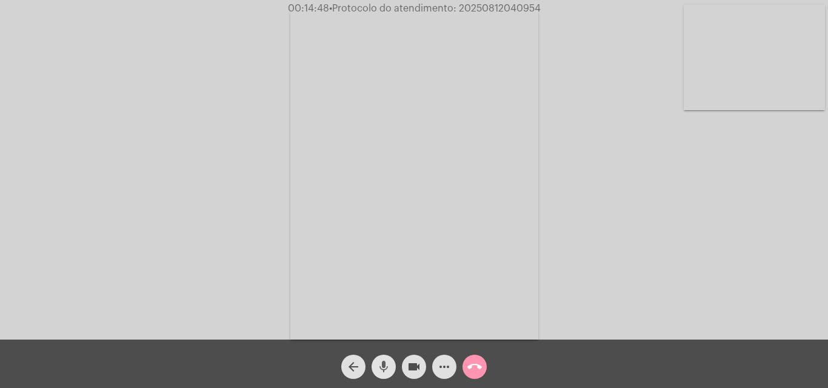
click at [383, 365] on mat-icon "mic" at bounding box center [383, 367] width 15 height 15
click at [378, 359] on span "mic_off" at bounding box center [383, 367] width 15 height 24
click at [442, 373] on mat-icon "more_horiz" at bounding box center [444, 367] width 15 height 15
click at [387, 360] on mat-icon "mic" at bounding box center [383, 367] width 15 height 15
click at [387, 361] on mat-icon "mic_off" at bounding box center [383, 367] width 15 height 15
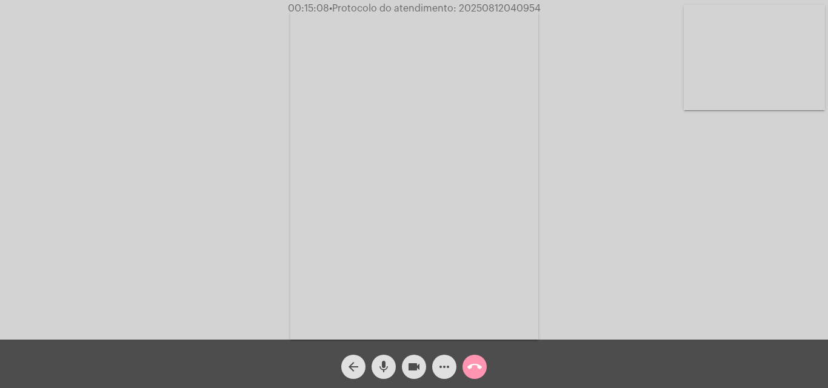
click at [385, 363] on mat-icon "mic" at bounding box center [383, 367] width 15 height 15
click at [386, 365] on mat-icon "mic_off" at bounding box center [383, 367] width 15 height 15
click at [383, 355] on span "mic" at bounding box center [383, 367] width 15 height 24
click at [388, 363] on mat-icon "mic_off" at bounding box center [383, 367] width 15 height 15
click at [383, 357] on span "mic" at bounding box center [383, 367] width 15 height 24
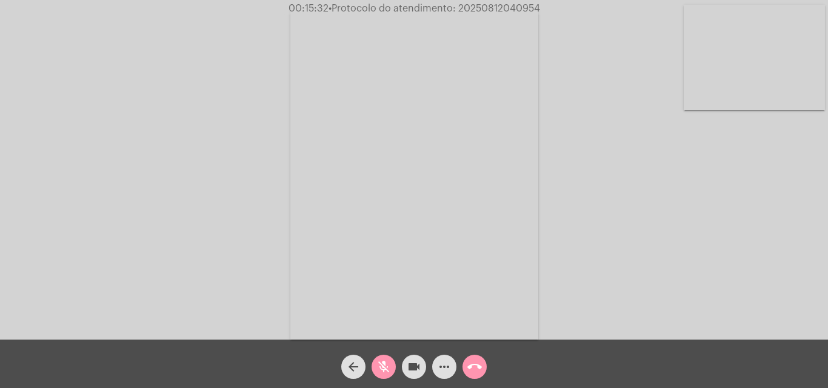
click at [382, 362] on mat-icon "mic_off" at bounding box center [383, 367] width 15 height 15
click at [383, 363] on mat-icon "mic" at bounding box center [383, 367] width 15 height 15
click at [383, 362] on mat-icon "mic_off" at bounding box center [383, 367] width 15 height 15
click at [442, 367] on mat-icon "more_horiz" at bounding box center [444, 367] width 15 height 15
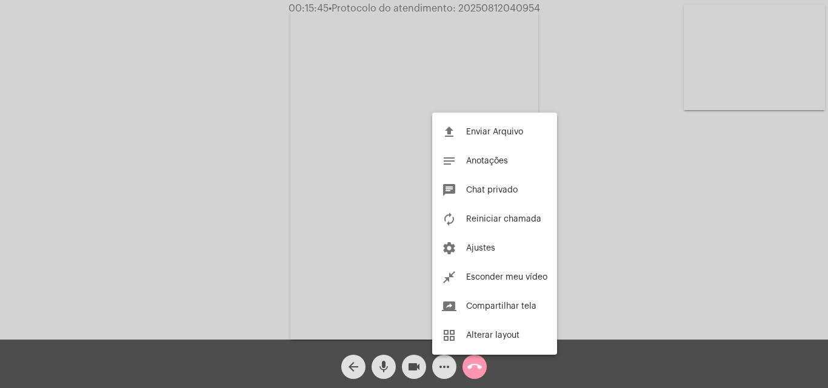
click at [159, 120] on div at bounding box center [414, 194] width 828 height 388
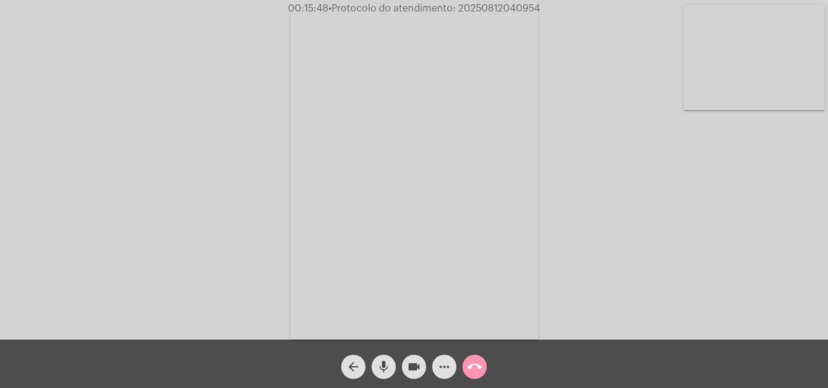
click at [385, 356] on span "mic" at bounding box center [383, 367] width 15 height 24
click at [388, 370] on mat-icon "mic_off" at bounding box center [383, 367] width 15 height 15
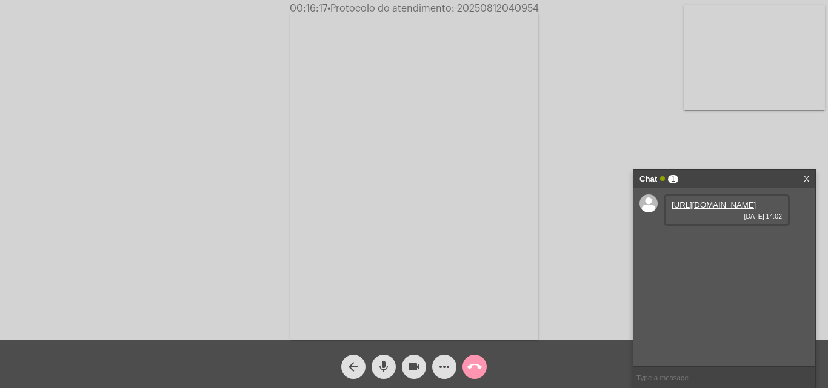
click at [387, 359] on span "mic" at bounding box center [383, 367] width 15 height 24
click at [683, 210] on link "https://neft-transfer-bucket.s3.amazonaws.com/temp-937bf542-a71f-6f97-d922-e665…" at bounding box center [713, 205] width 84 height 9
click at [745, 144] on div "Acessando Câmera e Microfone..." at bounding box center [413, 173] width 825 height 340
click at [382, 366] on mat-icon "mic_off" at bounding box center [383, 367] width 15 height 15
click at [383, 370] on mat-icon "mic" at bounding box center [383, 367] width 15 height 15
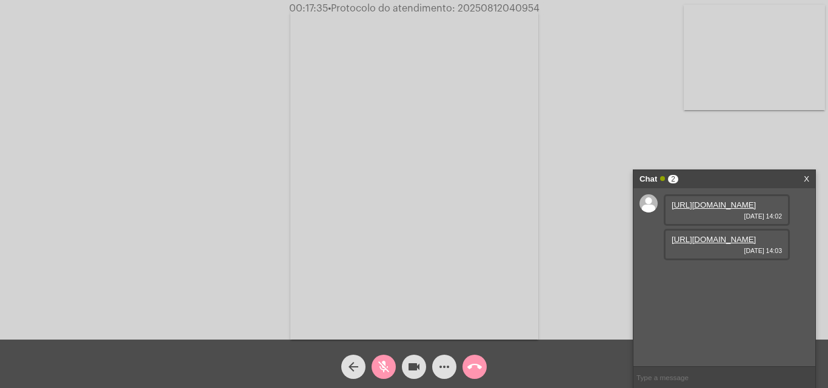
click at [706, 244] on link "https://neft-transfer-bucket.s3.amazonaws.com/temp-05dbef3e-ddac-2fee-d366-6f49…" at bounding box center [713, 239] width 84 height 9
click at [216, 5] on div "00:18:05 • Protocolo do atendimento: 20250812040954" at bounding box center [414, 8] width 828 height 11
click at [382, 362] on mat-icon "mic_off" at bounding box center [383, 367] width 15 height 15
click at [387, 370] on mat-icon "mic" at bounding box center [383, 367] width 15 height 15
click at [380, 360] on mat-icon "mic_off" at bounding box center [383, 367] width 15 height 15
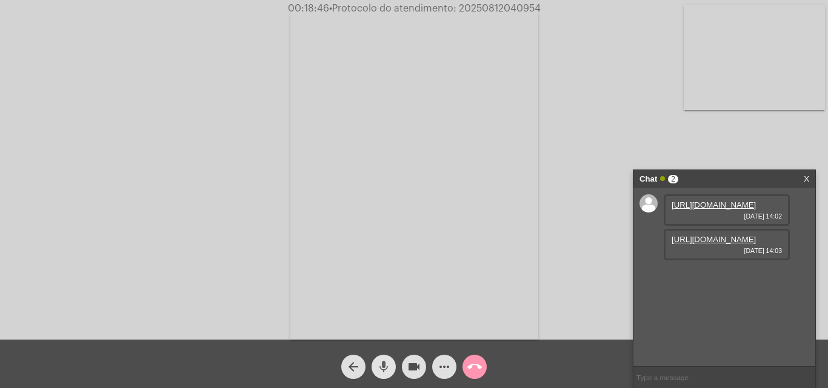
click at [388, 363] on mat-icon "mic" at bounding box center [383, 367] width 15 height 15
click at [380, 361] on mat-icon "mic_off" at bounding box center [383, 367] width 15 height 15
click at [383, 367] on mat-icon "mic" at bounding box center [383, 367] width 15 height 15
click at [387, 372] on mat-icon "mic_off" at bounding box center [383, 367] width 15 height 15
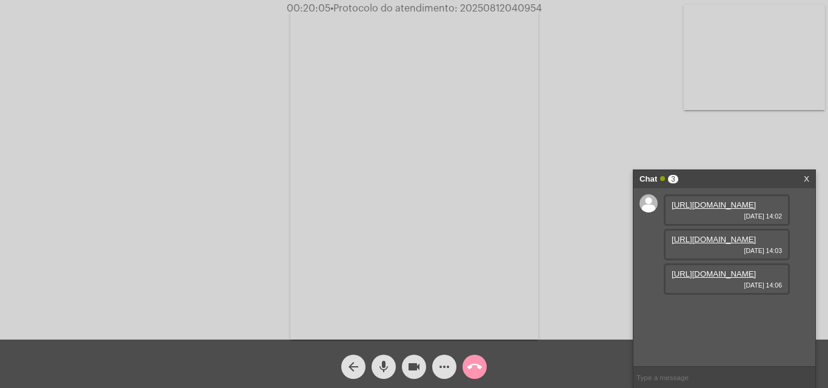
click at [705, 279] on link "https://neft-transfer-bucket.s3.amazonaws.com/temp-404706b0-33ad-4180-91fa-678e…" at bounding box center [713, 274] width 84 height 9
click at [687, 380] on input "text" at bounding box center [724, 377] width 182 height 21
drag, startPoint x: 388, startPoint y: 370, endPoint x: 524, endPoint y: 288, distance: 159.3
click at [388, 370] on mat-icon "mic" at bounding box center [383, 367] width 15 height 15
click at [243, 134] on div "Acessando Câmera e Microfone..." at bounding box center [413, 173] width 825 height 340
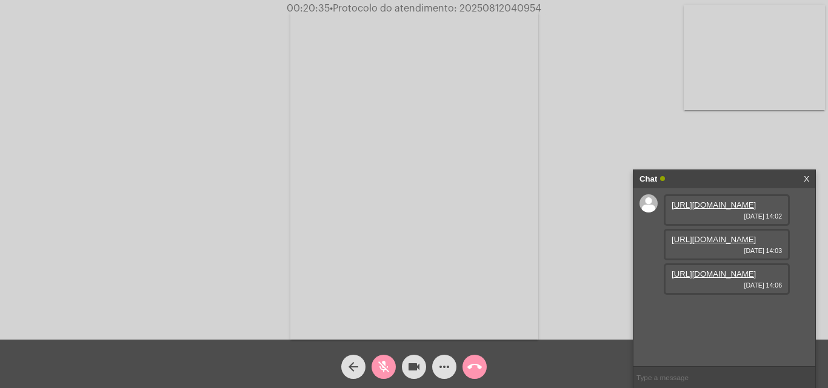
click at [378, 363] on mat-icon "mic_off" at bounding box center [383, 367] width 15 height 15
click at [378, 357] on span "mic" at bounding box center [383, 367] width 15 height 24
click at [420, 49] on video at bounding box center [414, 174] width 248 height 331
click at [185, 190] on video at bounding box center [185, 173] width 248 height 331
click at [384, 363] on mat-icon "mic_off" at bounding box center [383, 367] width 15 height 15
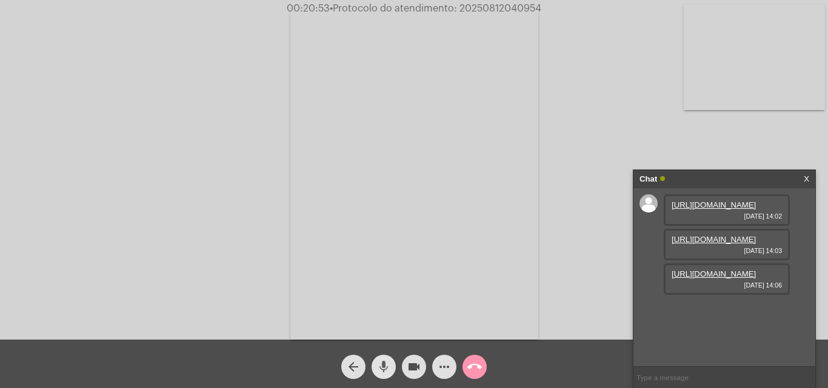
click at [441, 370] on mat-icon "more_horiz" at bounding box center [444, 367] width 15 height 15
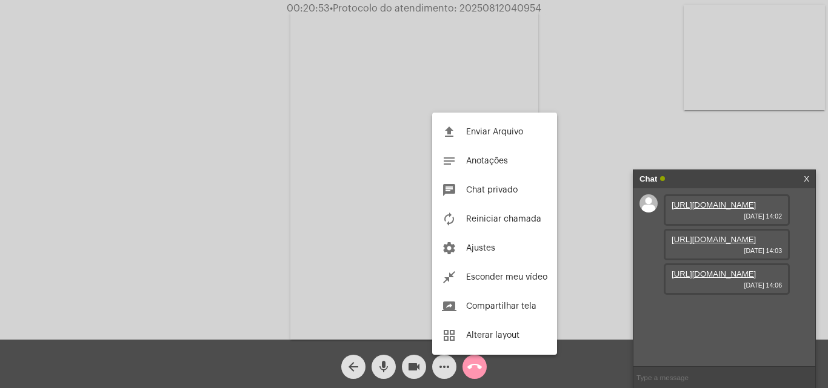
click at [219, 190] on div at bounding box center [414, 194] width 828 height 388
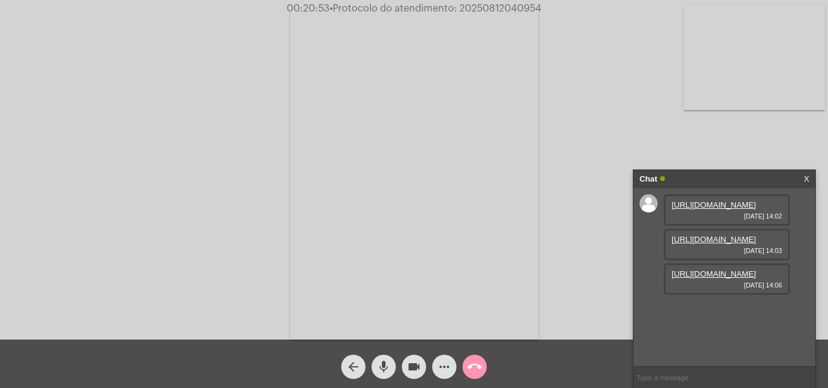
click at [386, 368] on mat-icon "mic" at bounding box center [383, 367] width 15 height 15
click at [382, 369] on mat-icon "mic_off" at bounding box center [383, 367] width 15 height 15
click at [388, 360] on mat-icon "mic" at bounding box center [383, 367] width 15 height 15
click at [381, 359] on span "mic_off" at bounding box center [383, 367] width 15 height 24
click at [383, 367] on mat-icon "mic" at bounding box center [383, 367] width 15 height 15
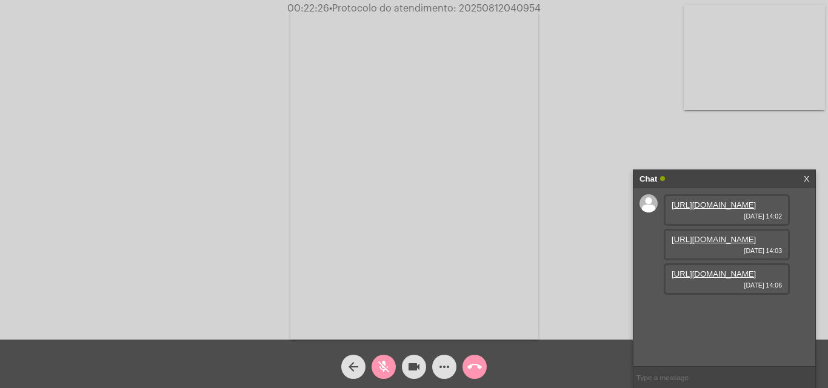
click at [382, 363] on mat-icon "mic_off" at bounding box center [383, 367] width 15 height 15
click at [382, 363] on mat-icon "mic" at bounding box center [383, 367] width 15 height 15
click at [409, 369] on mat-icon "videocam" at bounding box center [414, 367] width 15 height 15
click at [408, 366] on mat-icon "videocam_off" at bounding box center [414, 367] width 15 height 15
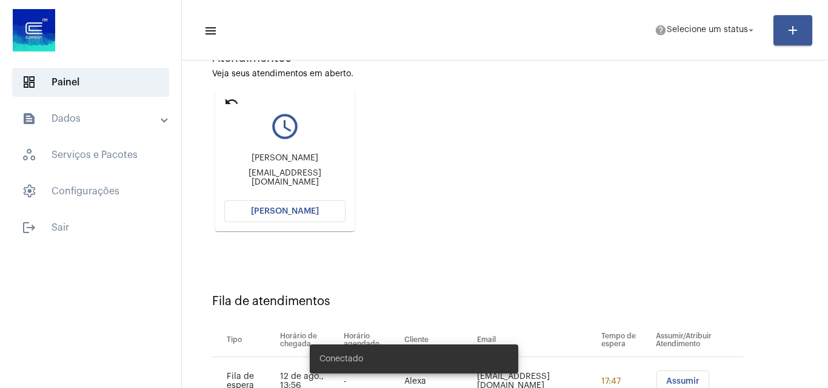
scroll to position [61, 0]
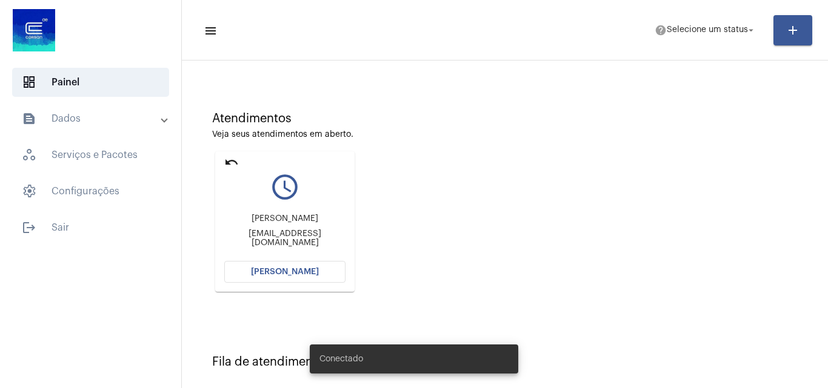
click at [300, 271] on span "[PERSON_NAME]" at bounding box center [285, 272] width 68 height 8
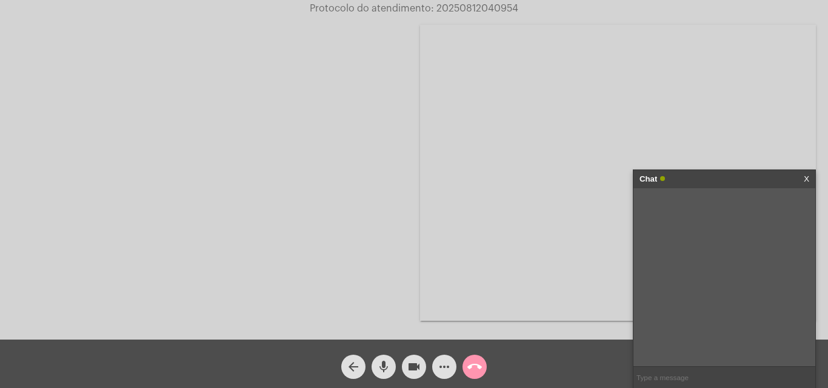
click at [684, 380] on input "text" at bounding box center [724, 377] width 182 height 21
click at [462, 5] on span "Protocolo do atendimento: 20250812040954" at bounding box center [414, 9] width 208 height 10
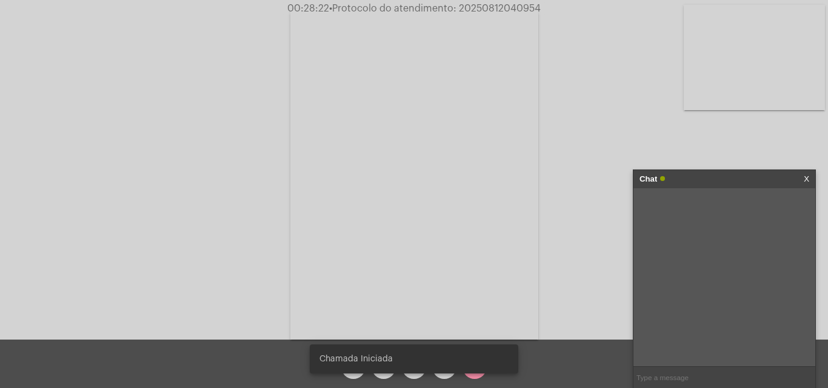
copy span "20250812040954"
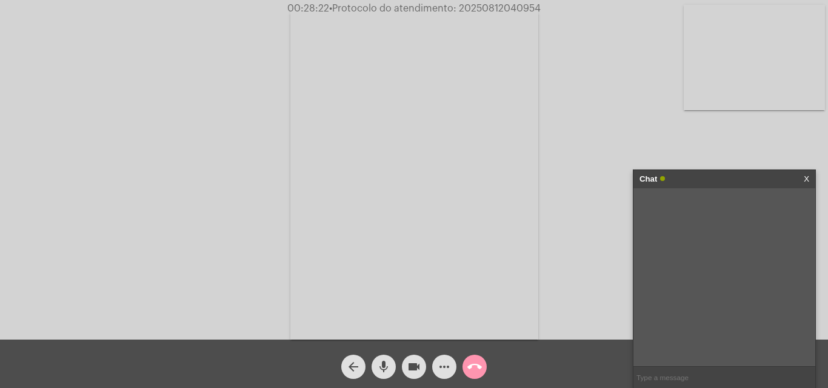
click at [680, 379] on input "text" at bounding box center [724, 377] width 182 height 21
paste input "20250812040954"
type input "20250812040954"
click at [474, 365] on mat-icon "call_end" at bounding box center [474, 367] width 15 height 15
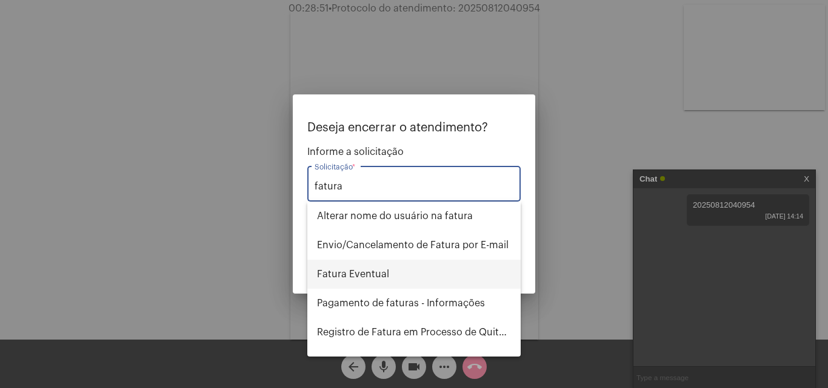
click at [393, 276] on span "Fatura Eventual" at bounding box center [414, 274] width 194 height 29
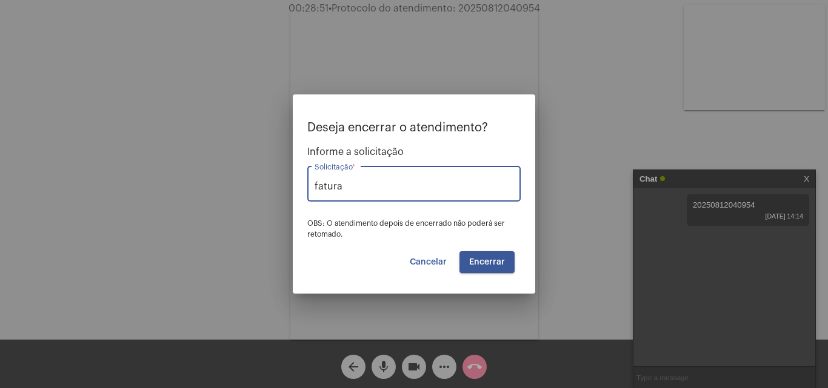
type input "Fatura Eventual"
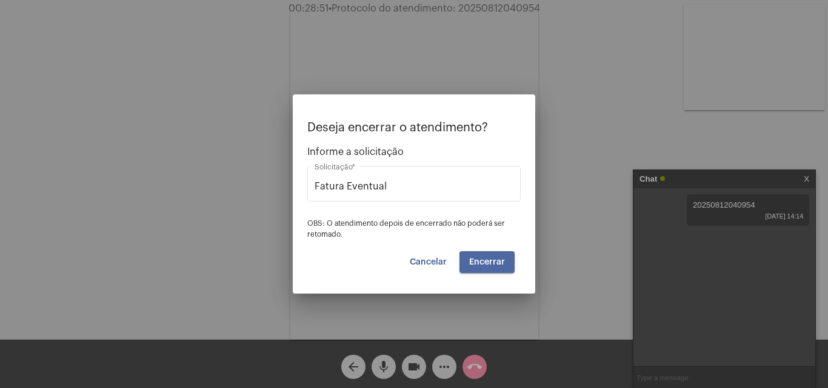
click at [488, 260] on span "Encerrar" at bounding box center [487, 262] width 36 height 8
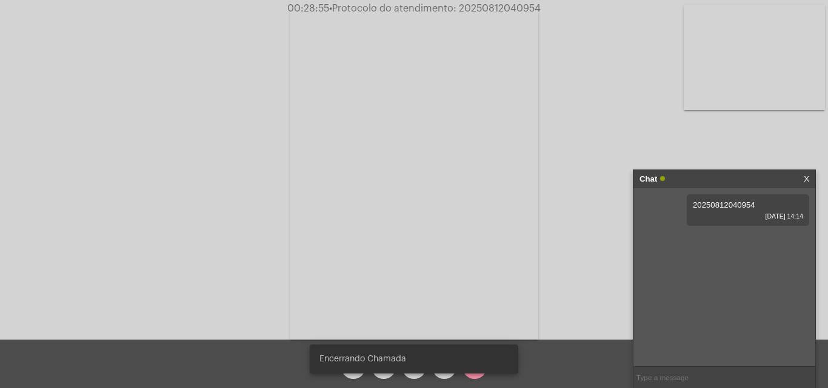
click at [713, 206] on span "20250812040954" at bounding box center [723, 205] width 62 height 9
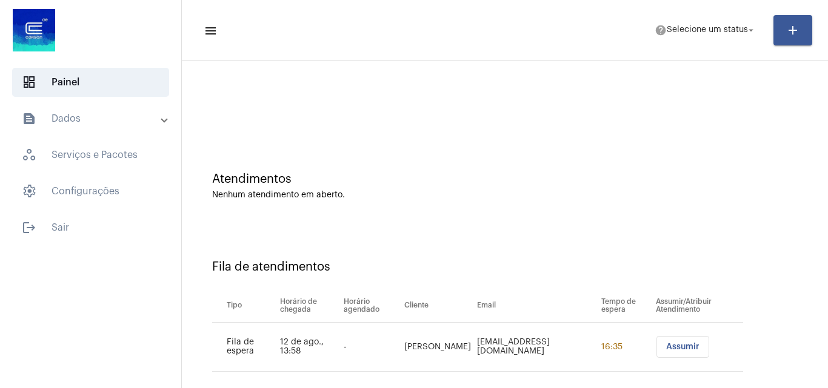
drag, startPoint x: 713, startPoint y: 206, endPoint x: 307, endPoint y: 125, distance: 414.4
click at [307, 125] on div at bounding box center [505, 102] width 634 height 70
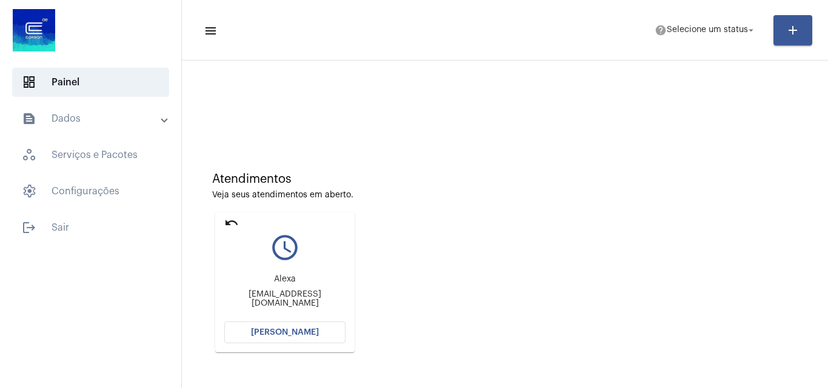
click at [304, 331] on span "Abrir Chamada" at bounding box center [285, 332] width 68 height 8
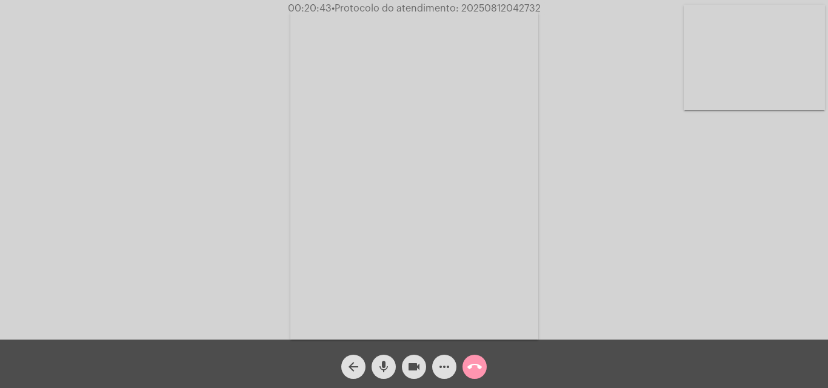
click at [386, 362] on mat-icon "mic" at bounding box center [383, 367] width 15 height 15
click at [385, 360] on mat-icon "mic_off" at bounding box center [383, 367] width 15 height 15
click at [388, 362] on mat-icon "mic" at bounding box center [383, 367] width 15 height 15
click at [376, 360] on mat-icon "mic_off" at bounding box center [383, 367] width 15 height 15
click at [443, 364] on mat-icon "more_horiz" at bounding box center [444, 367] width 15 height 15
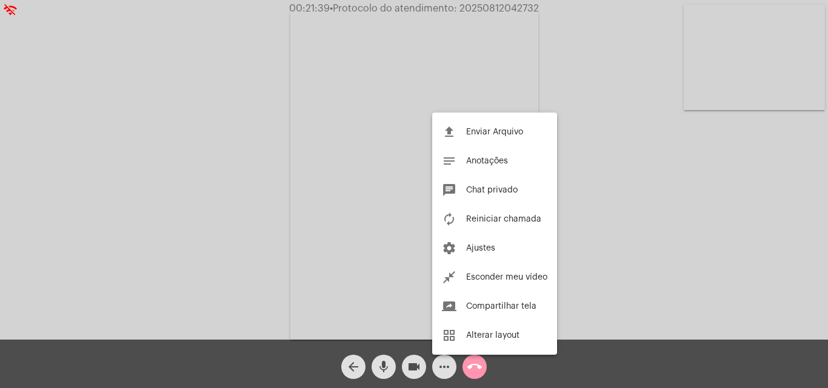
click at [165, 154] on div at bounding box center [414, 194] width 828 height 388
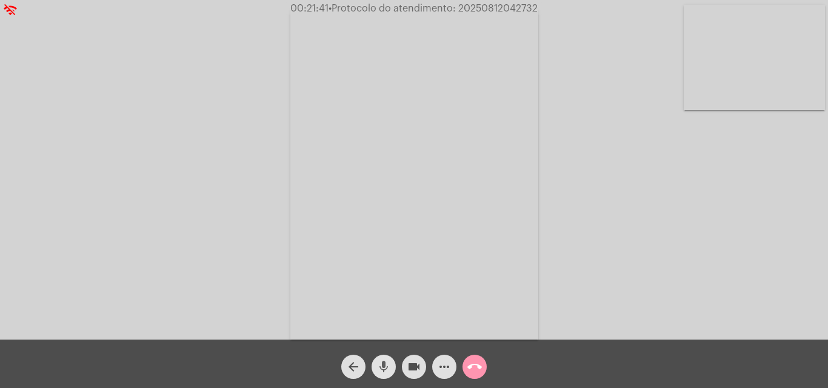
click at [387, 363] on mat-icon "mic" at bounding box center [383, 367] width 15 height 15
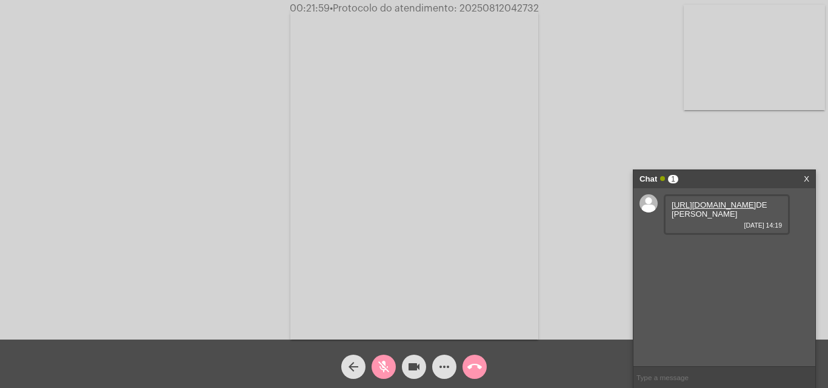
click at [384, 363] on mat-icon "mic_off" at bounding box center [383, 367] width 15 height 15
click at [385, 357] on span "mic" at bounding box center [383, 367] width 15 height 24
click at [703, 210] on link "https://neft-transfer-bucket.s3.amazonaws.com/temp-fede23a3-d0cd-efb3-de97-5b0a…" at bounding box center [713, 205] width 84 height 9
click at [695, 210] on link "https://neft-transfer-bucket.s3.amazonaws.com/temp-fede23a3-d0cd-efb3-de97-5b0a…" at bounding box center [713, 205] width 84 height 9
click at [381, 369] on mat-icon "mic_off" at bounding box center [383, 367] width 15 height 15
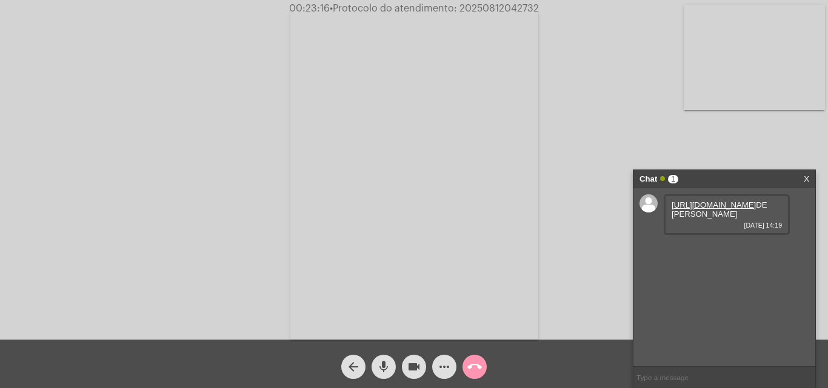
click at [379, 365] on mat-icon "mic" at bounding box center [383, 367] width 15 height 15
click at [386, 367] on mat-icon "mic_off" at bounding box center [383, 367] width 15 height 15
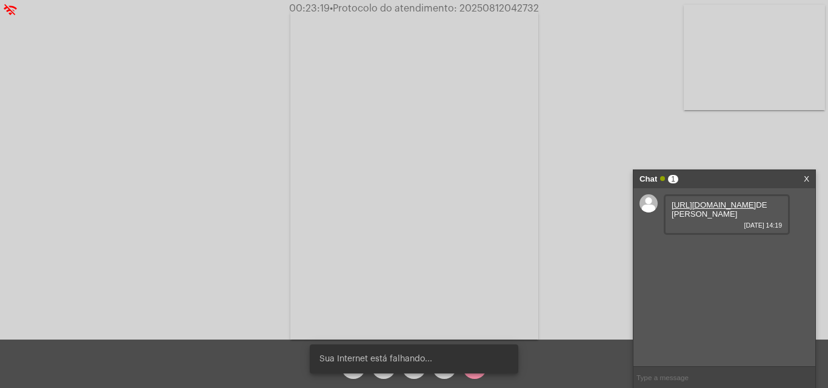
click at [386, 367] on snack-bar-container "Sua Internet está falhando..." at bounding box center [414, 359] width 208 height 29
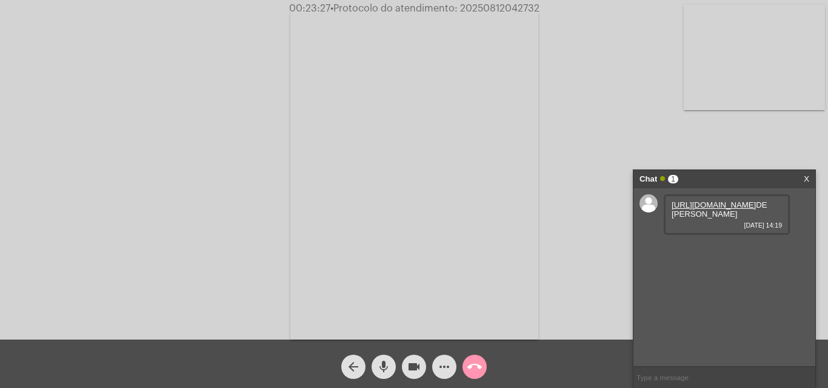
click at [386, 362] on mat-icon "mic" at bounding box center [383, 367] width 15 height 15
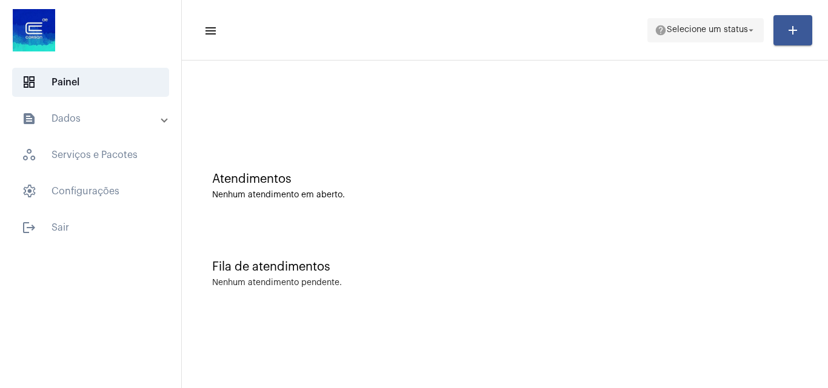
click at [672, 25] on span "help Selecione um status arrow_drop_down" at bounding box center [705, 30] width 102 height 22
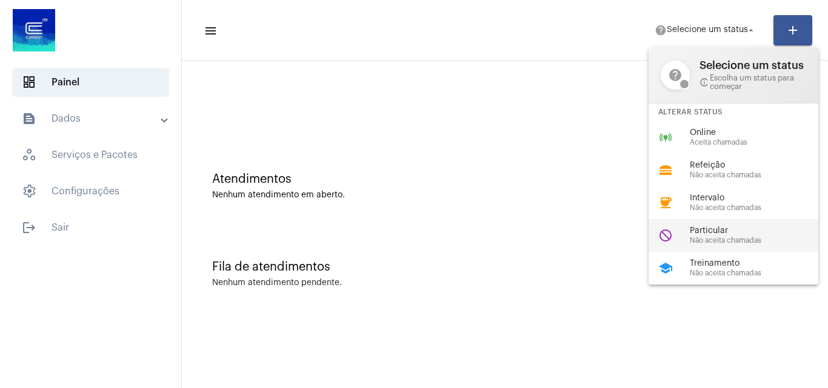
click at [706, 228] on span "Particular" at bounding box center [758, 231] width 138 height 9
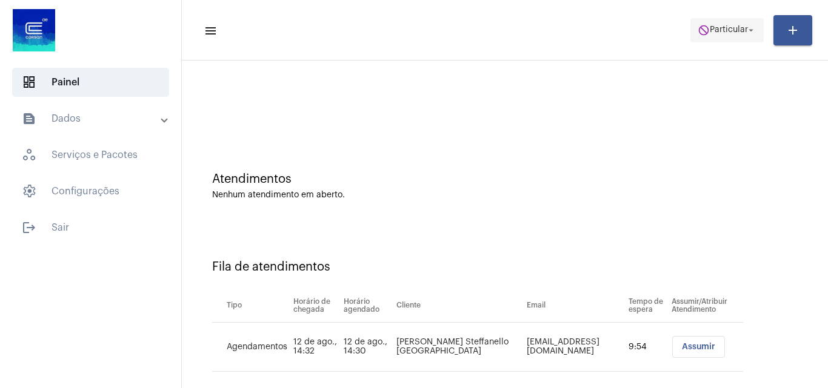
click at [712, 19] on span "do_not_disturb Particular arrow_drop_down" at bounding box center [726, 30] width 59 height 22
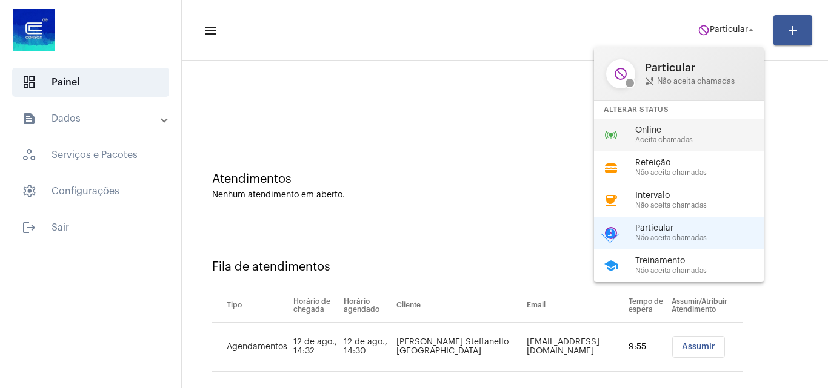
click at [689, 136] on span "Aceita chamadas" at bounding box center [704, 140] width 138 height 8
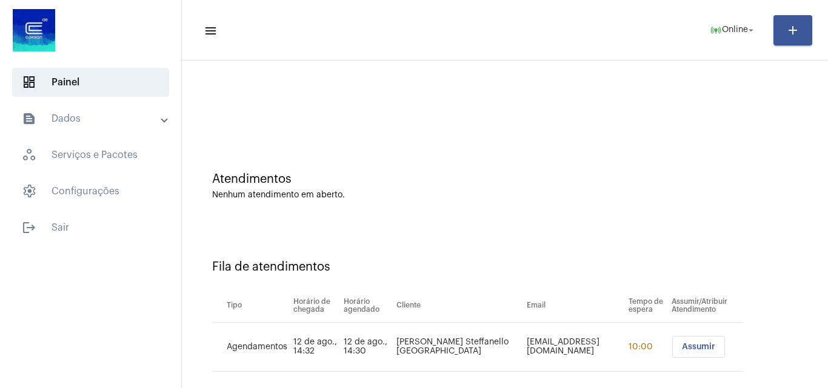
click at [682, 348] on span "Assumir" at bounding box center [698, 347] width 33 height 8
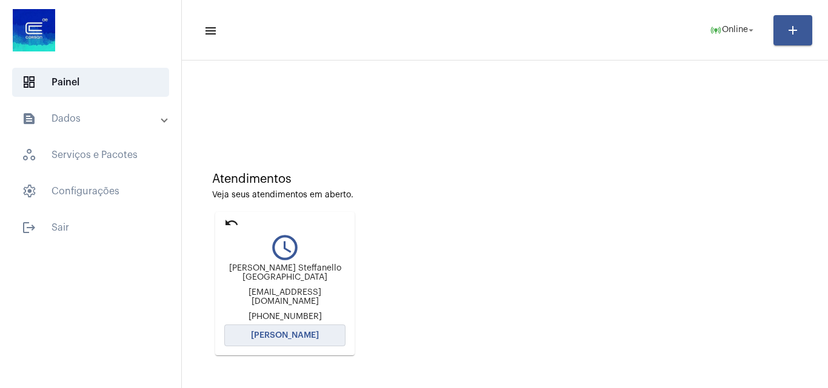
click at [279, 331] on span "[PERSON_NAME]" at bounding box center [285, 335] width 68 height 8
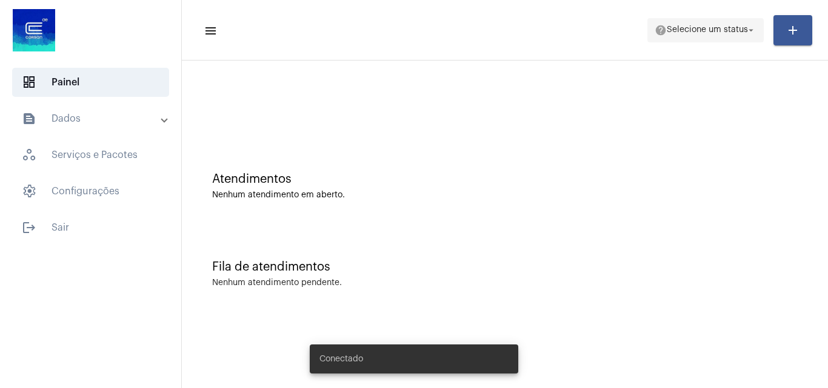
click at [654, 35] on button "help Selecione um status arrow_drop_down" at bounding box center [705, 30] width 116 height 24
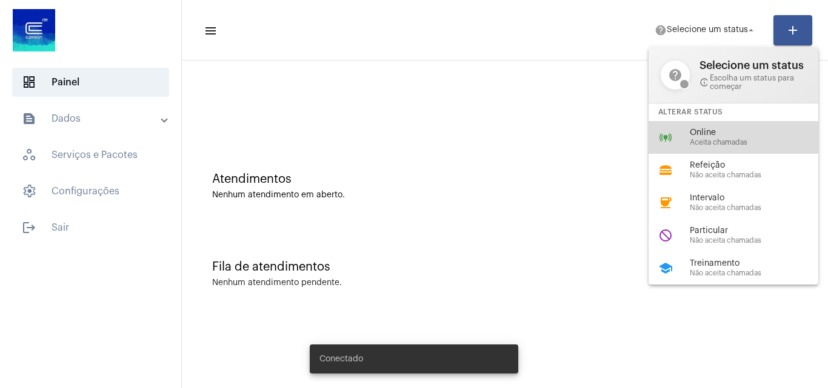
click at [721, 136] on span "Online" at bounding box center [758, 132] width 138 height 9
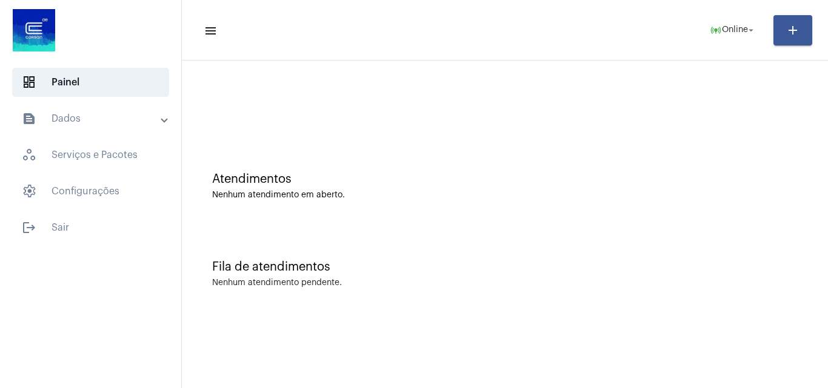
click at [77, 116] on mat-panel-title "text_snippet_outlined Dados" at bounding box center [92, 118] width 140 height 15
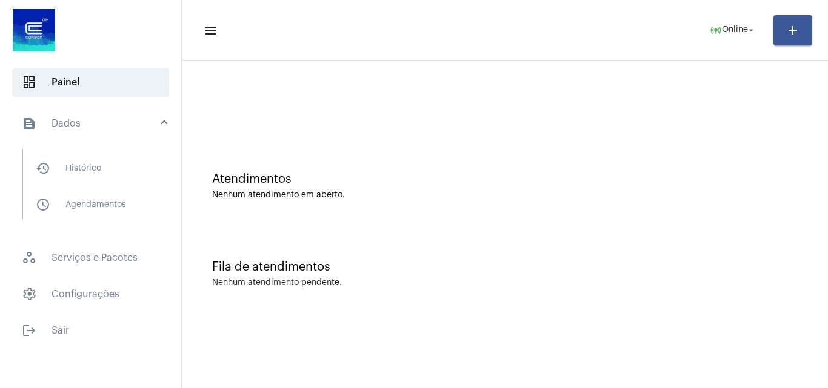
click at [95, 121] on mat-panel-title "text_snippet_outlined Dados" at bounding box center [92, 123] width 140 height 15
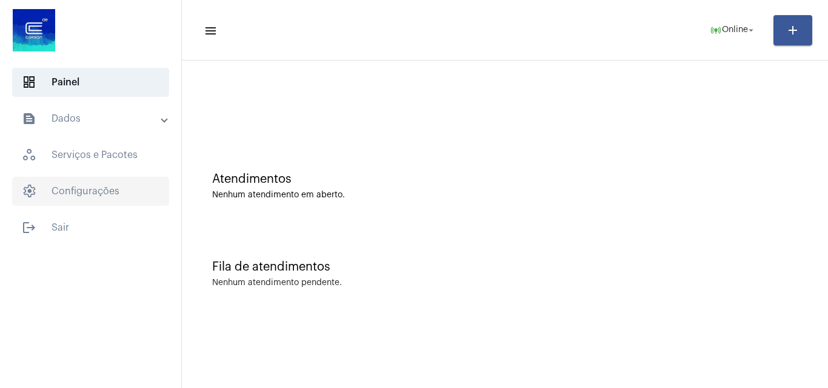
click at [101, 187] on span "settings Configurações" at bounding box center [90, 191] width 157 height 29
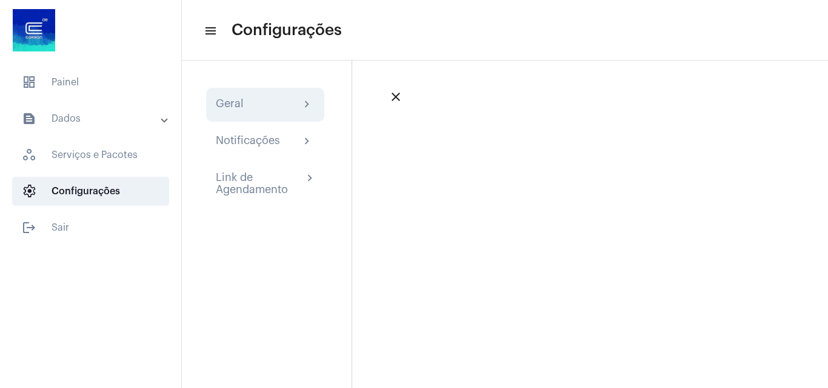
click at [220, 104] on div "Geral" at bounding box center [230, 105] width 28 height 15
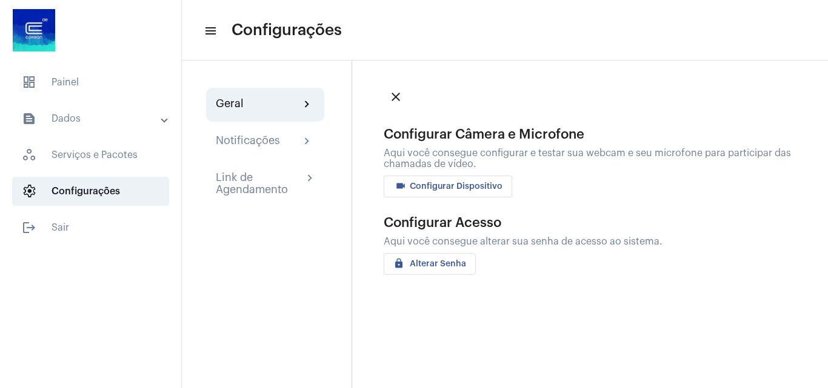
click at [101, 126] on mat-expansion-panel-header "text_snippet_outlined Dados" at bounding box center [94, 118] width 174 height 29
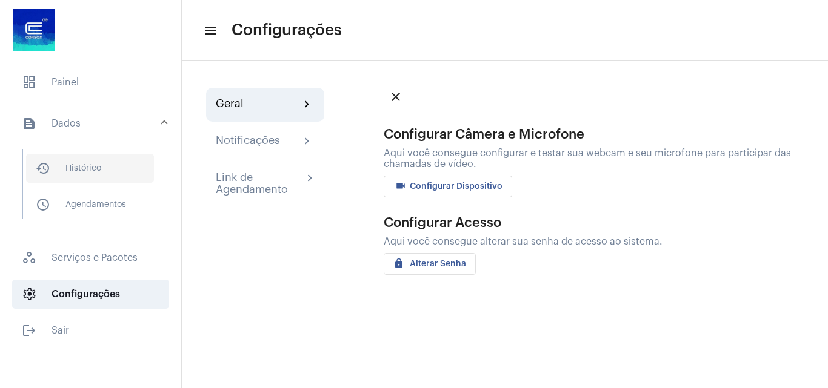
click at [108, 172] on span "history_outlined Histórico" at bounding box center [90, 168] width 128 height 29
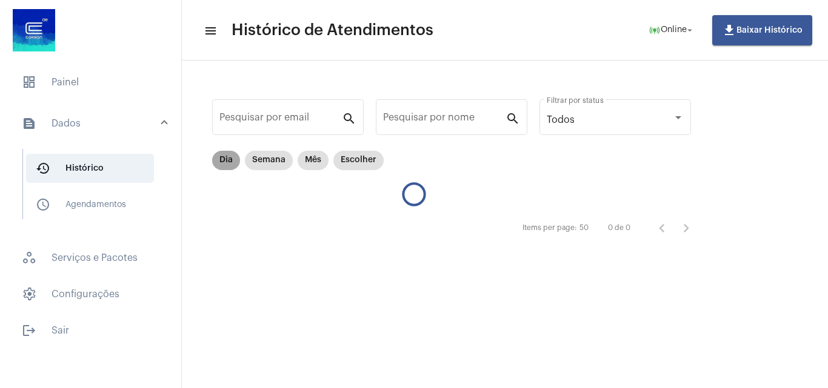
click at [231, 158] on mat-chip "Dia" at bounding box center [226, 160] width 28 height 19
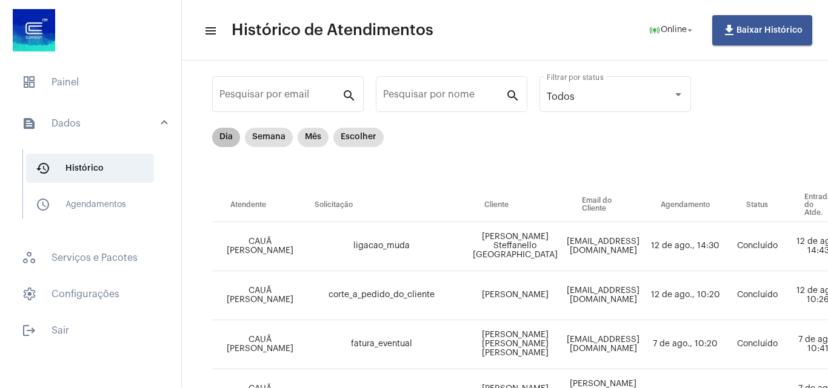
scroll to position [35, 0]
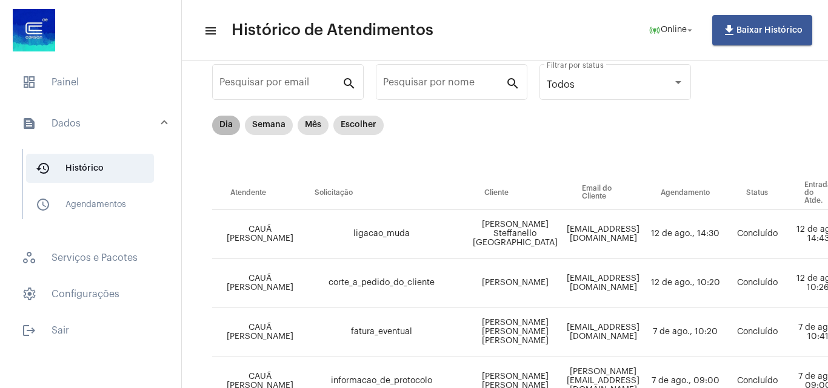
click at [231, 125] on mat-chip "Dia" at bounding box center [226, 125] width 28 height 19
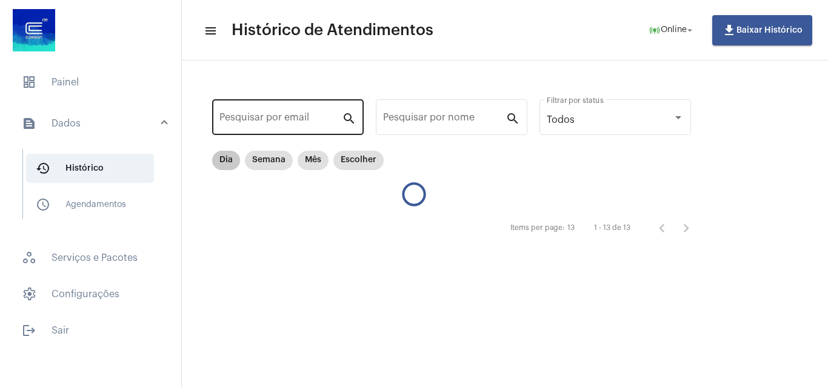
scroll to position [0, 0]
click at [231, 125] on input "Pesquisar por email" at bounding box center [280, 119] width 122 height 11
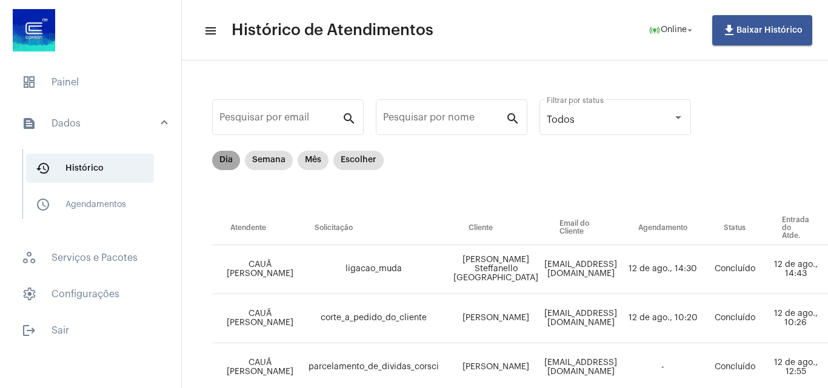
click at [227, 154] on mat-chip "Dia" at bounding box center [226, 160] width 28 height 19
click at [257, 159] on mat-chip "Semana" at bounding box center [269, 160] width 48 height 19
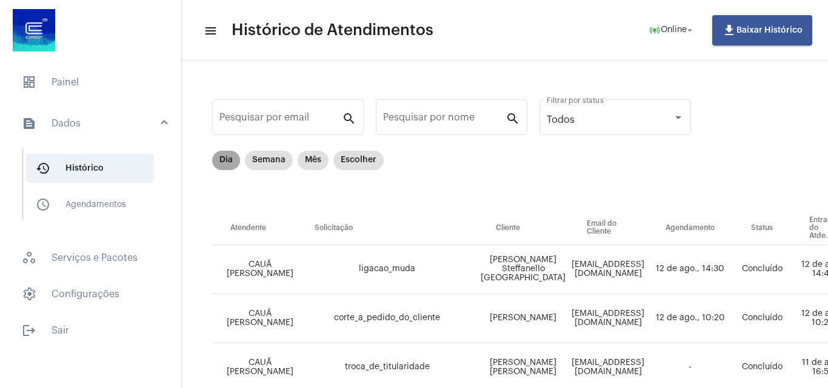
click at [229, 160] on mat-chip "Dia" at bounding box center [226, 160] width 28 height 19
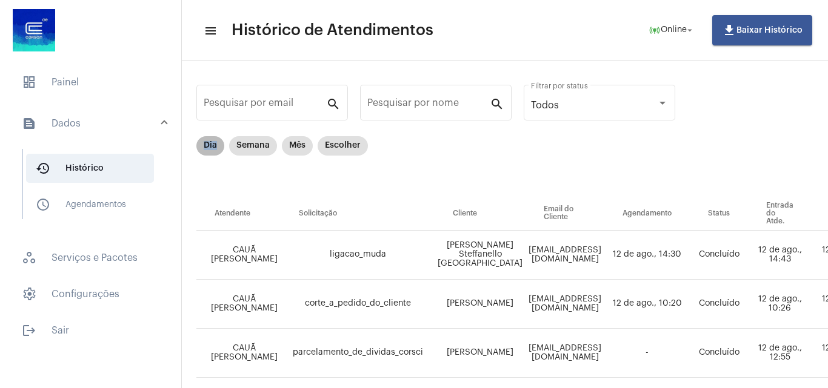
scroll to position [0, 16]
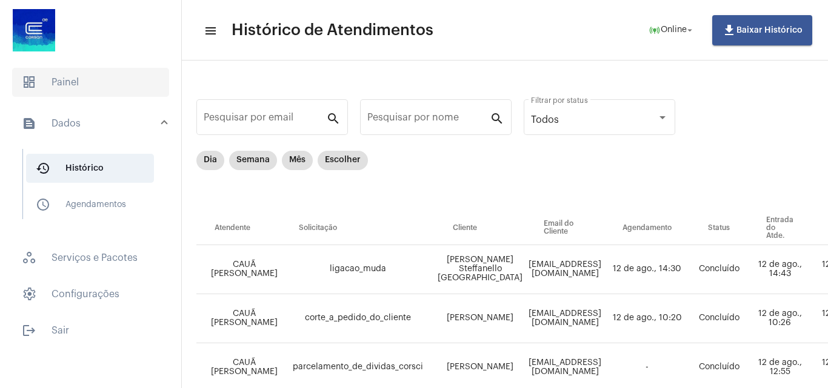
click at [70, 89] on span "dashboard Painel" at bounding box center [90, 82] width 157 height 29
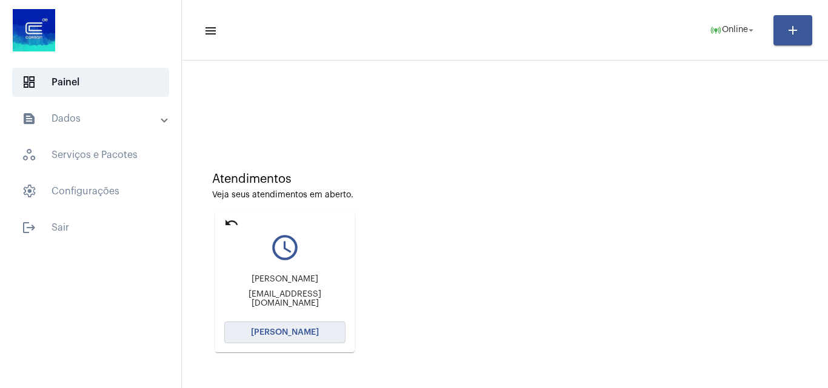
click at [301, 329] on span "Abrir Chamada" at bounding box center [285, 332] width 68 height 8
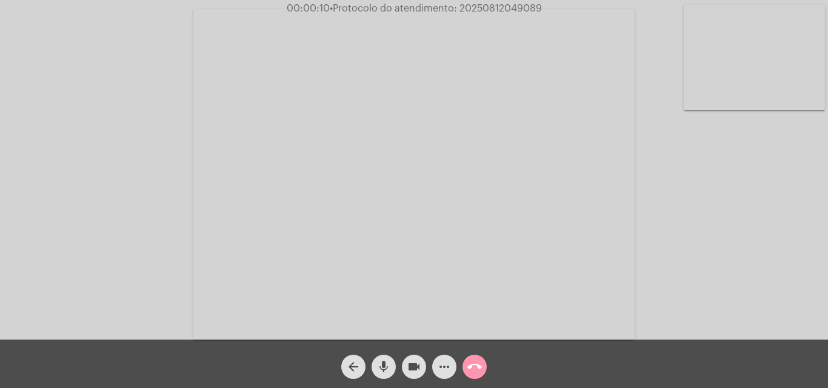
click at [385, 361] on mat-icon "mic" at bounding box center [383, 367] width 15 height 15
click at [785, 289] on div "Acessando Câmera e Microfone..." at bounding box center [413, 173] width 825 height 340
click at [379, 360] on mat-icon "mic_off" at bounding box center [383, 367] width 15 height 15
click at [383, 360] on mat-icon "mic" at bounding box center [383, 367] width 15 height 15
click at [381, 363] on mat-icon "mic_off" at bounding box center [383, 367] width 15 height 15
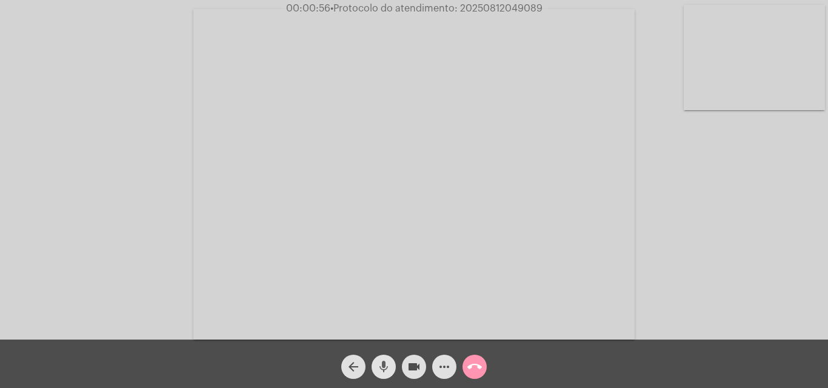
click at [382, 364] on mat-icon "mic" at bounding box center [383, 367] width 15 height 15
click at [382, 365] on mat-icon "mic_off" at bounding box center [383, 367] width 15 height 15
click at [443, 370] on mat-icon "more_horiz" at bounding box center [444, 367] width 15 height 15
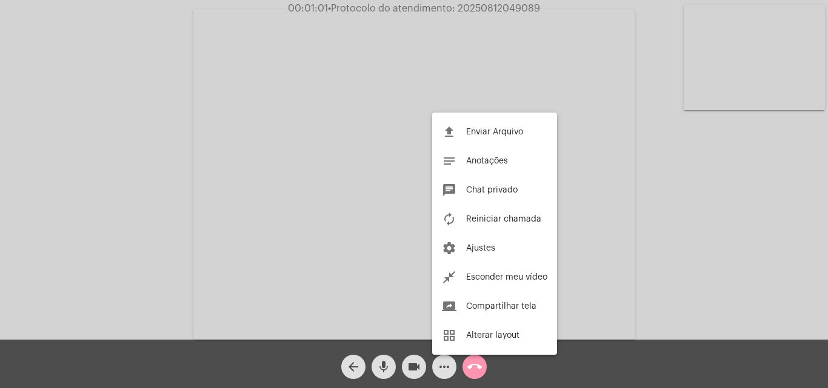
click at [154, 161] on div at bounding box center [414, 194] width 828 height 388
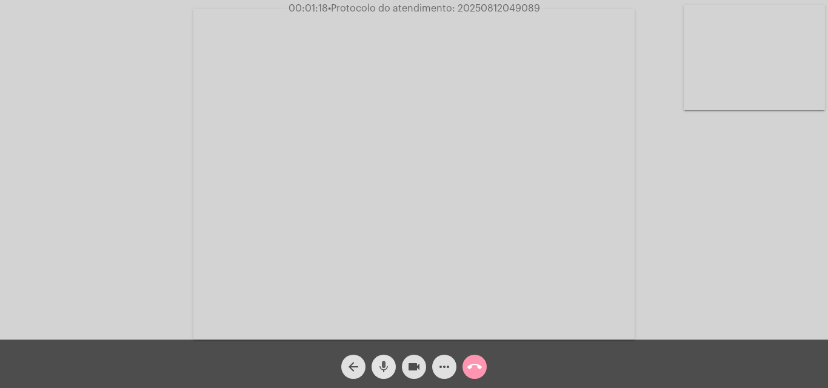
click at [388, 365] on mat-icon "mic" at bounding box center [383, 367] width 15 height 15
click at [383, 371] on mat-icon "mic_off" at bounding box center [383, 367] width 15 height 15
click at [385, 361] on mat-icon "mic" at bounding box center [383, 367] width 15 height 15
click at [381, 359] on span "mic_off" at bounding box center [383, 367] width 15 height 24
click at [438, 363] on mat-icon "more_horiz" at bounding box center [444, 367] width 15 height 15
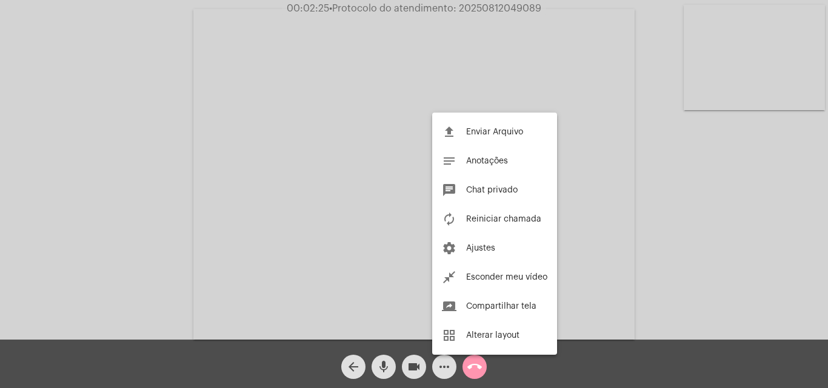
click at [314, 263] on div at bounding box center [414, 194] width 828 height 388
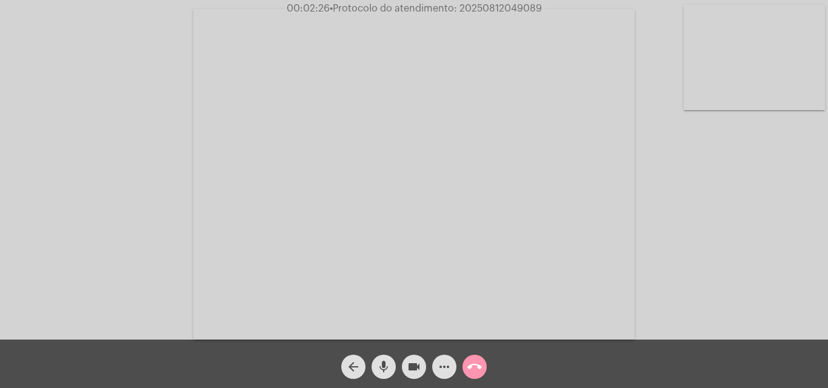
click at [382, 361] on mat-icon "mic" at bounding box center [383, 367] width 15 height 15
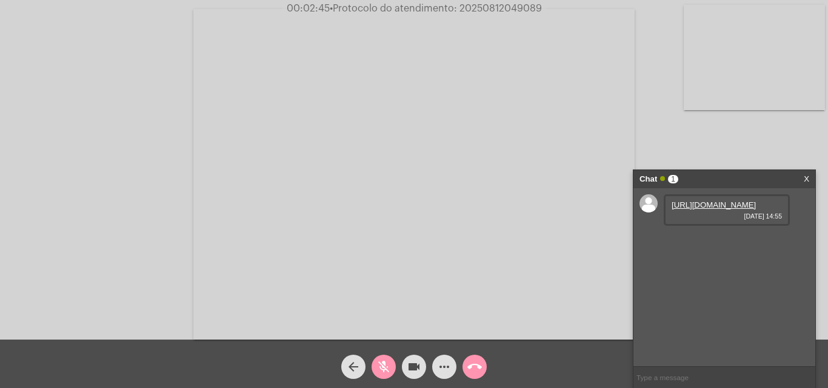
click at [682, 210] on link "https://neft-transfer-bucket.s3.amazonaws.com/temp-2d35dace-8f48-170d-12fc-8f64…" at bounding box center [713, 205] width 84 height 9
click at [388, 364] on mat-icon "mic_off" at bounding box center [383, 367] width 15 height 15
click at [377, 363] on mat-icon "mic" at bounding box center [383, 367] width 15 height 15
click at [712, 144] on div "Acessando Câmera e Microfone..." at bounding box center [413, 173] width 825 height 340
click at [383, 367] on mat-icon "mic_off" at bounding box center [383, 367] width 15 height 15
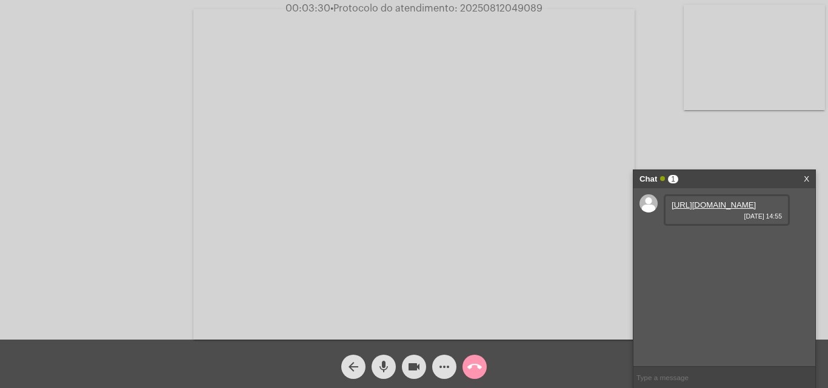
click at [389, 367] on mat-icon "mic" at bounding box center [383, 367] width 15 height 15
click at [384, 360] on mat-icon "mic_off" at bounding box center [383, 367] width 15 height 15
click at [383, 362] on mat-icon "mic" at bounding box center [383, 367] width 15 height 15
click at [387, 370] on mat-icon "mic_off" at bounding box center [383, 367] width 15 height 15
click at [382, 365] on mat-icon "mic" at bounding box center [383, 367] width 15 height 15
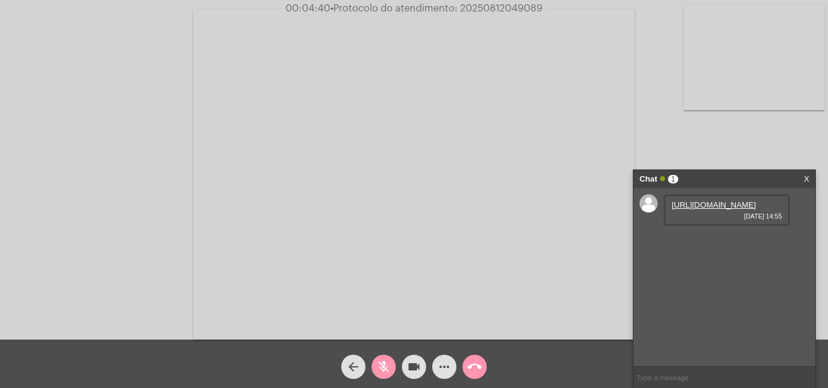
click at [377, 363] on mat-icon "mic_off" at bounding box center [383, 367] width 15 height 15
click at [381, 360] on mat-icon "mic" at bounding box center [383, 367] width 15 height 15
click at [380, 367] on mat-icon "mic_off" at bounding box center [383, 367] width 15 height 15
click at [648, 378] on input "text" at bounding box center [724, 377] width 182 height 21
paste input "- 6 Dias, 8 Horas e 59 Minutos até o vencimento!"
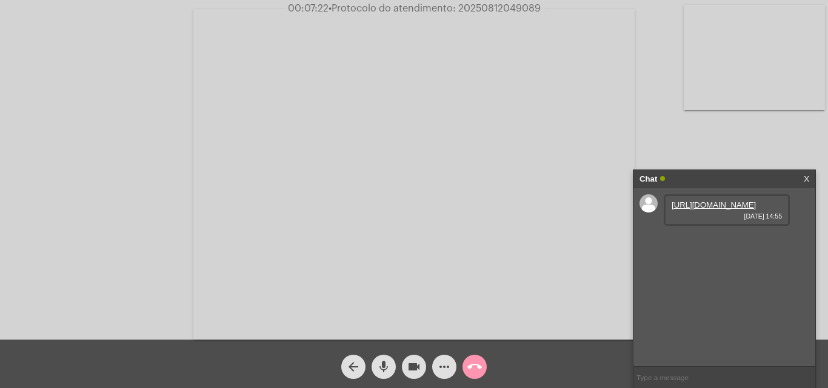
type input "- 6 Dias, 8 Horas e 59 Minutos até o vencimento!"
click at [489, 7] on span "• Protocolo do atendimento: 20250812049089" at bounding box center [435, 9] width 212 height 10
copy span "20250812049089"
paste input "20250812049089"
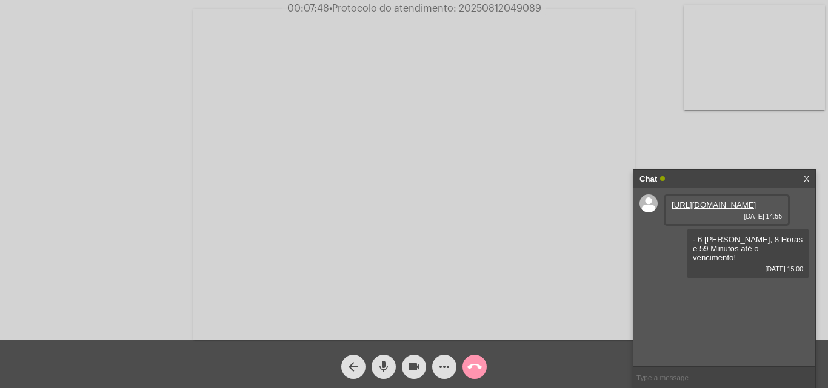
type input "20250812049089"
click at [389, 361] on mat-icon "mic" at bounding box center [383, 367] width 15 height 15
click at [387, 354] on div "mic_off" at bounding box center [383, 364] width 30 height 30
click at [474, 364] on mat-icon "call_end" at bounding box center [474, 367] width 15 height 15
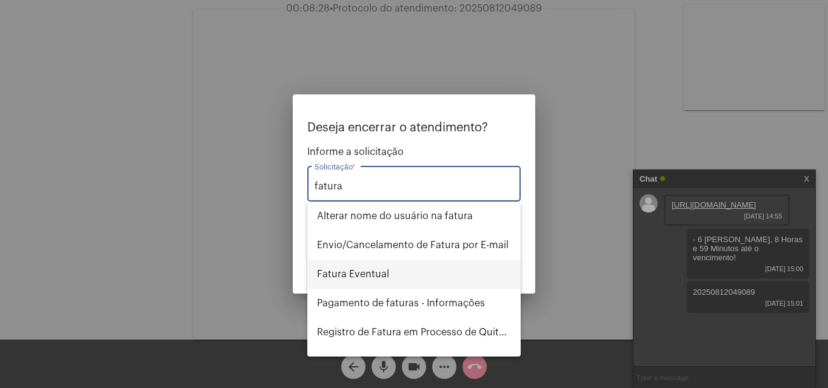
click at [401, 273] on span "Fatura Eventual" at bounding box center [414, 274] width 194 height 29
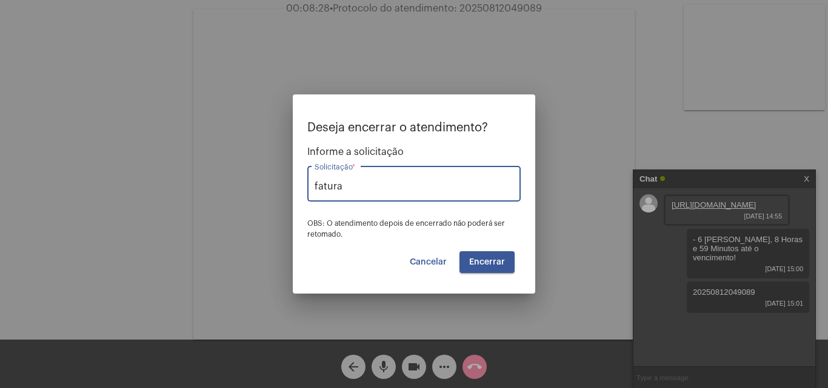
type input "Fatura Eventual"
click at [487, 267] on button "Encerrar" at bounding box center [486, 262] width 55 height 22
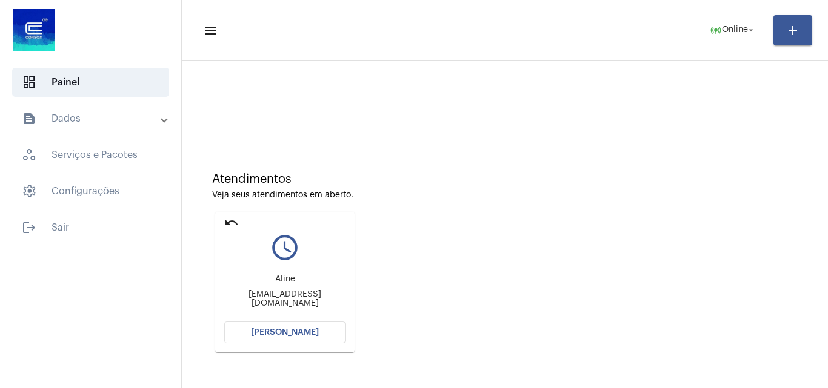
click at [282, 333] on span "Abrir Chamada" at bounding box center [285, 332] width 68 height 8
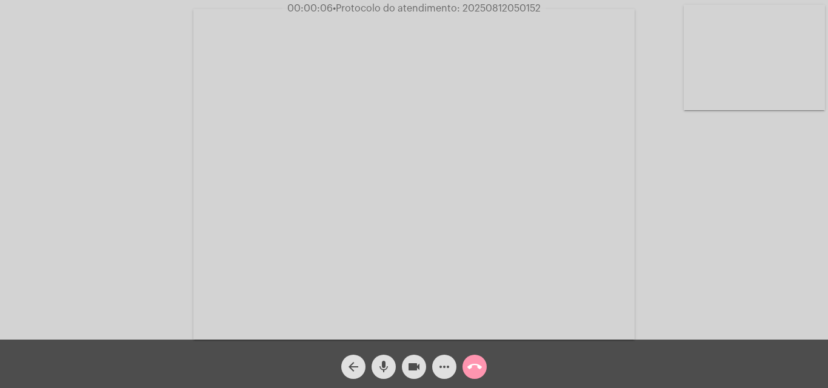
click at [387, 358] on span "mic" at bounding box center [383, 367] width 15 height 24
click at [385, 367] on mat-icon "mic_off" at bounding box center [383, 367] width 15 height 15
click at [384, 370] on mat-icon "mic" at bounding box center [383, 367] width 15 height 15
click at [383, 365] on mat-icon "mic_off" at bounding box center [383, 367] width 15 height 15
click at [383, 370] on mat-icon "mic" at bounding box center [383, 367] width 15 height 15
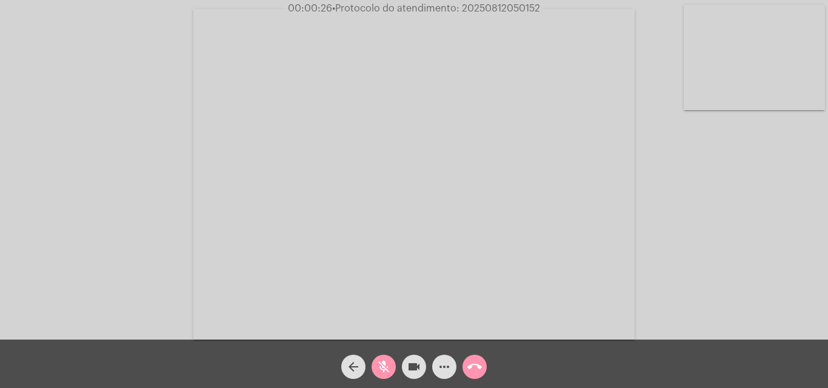
click at [381, 362] on mat-icon "mic_off" at bounding box center [383, 367] width 15 height 15
click at [446, 370] on mat-icon "more_horiz" at bounding box center [444, 367] width 15 height 15
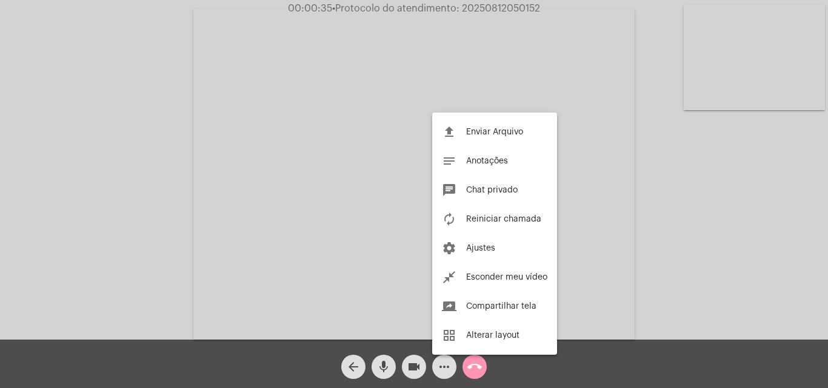
click at [383, 367] on div at bounding box center [414, 194] width 828 height 388
click at [383, 367] on mat-icon "mic" at bounding box center [383, 367] width 15 height 15
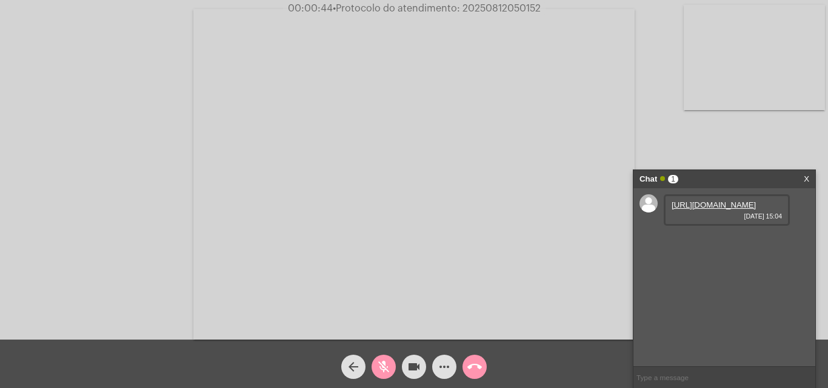
click at [381, 368] on mat-icon "mic_off" at bounding box center [383, 367] width 15 height 15
click at [379, 368] on mat-icon "mic" at bounding box center [383, 367] width 15 height 15
click at [389, 357] on span "mic_off" at bounding box center [383, 367] width 15 height 24
click at [386, 364] on mat-icon "mic" at bounding box center [383, 367] width 15 height 15
click at [381, 355] on span "mic_off" at bounding box center [383, 367] width 15 height 24
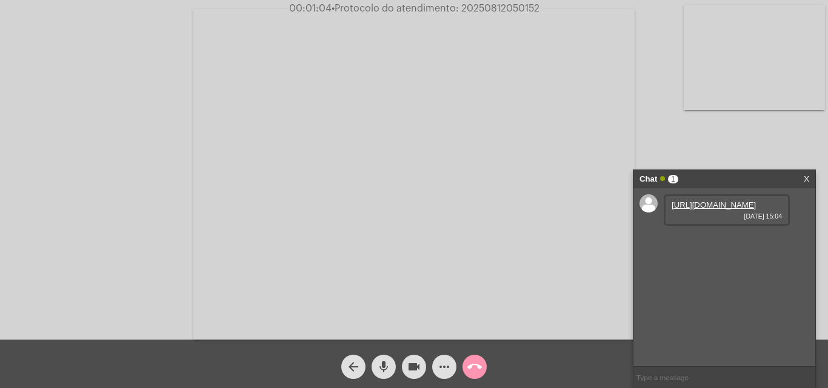
click at [380, 365] on mat-icon "mic" at bounding box center [383, 367] width 15 height 15
click at [693, 210] on link "https://neft-transfer-bucket.s3.amazonaws.com/temp-c5fe7507-2d1e-92fc-c057-5c08…" at bounding box center [713, 205] width 84 height 9
click at [384, 371] on mat-icon "mic_off" at bounding box center [383, 367] width 15 height 15
click at [356, 365] on mat-icon "arrow_back" at bounding box center [353, 367] width 15 height 15
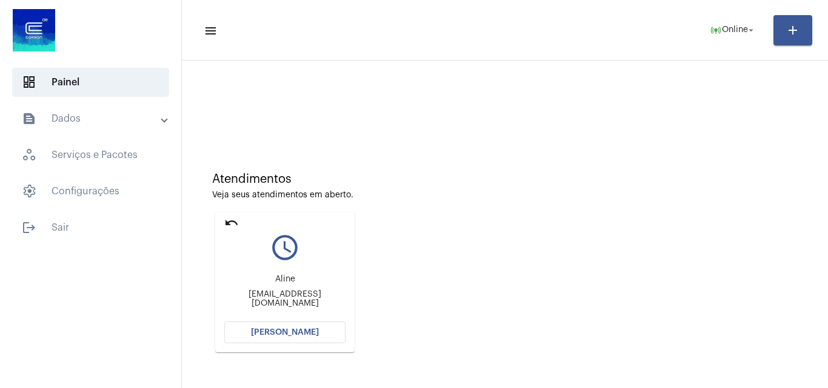
click at [229, 221] on mat-icon "undo" at bounding box center [231, 223] width 15 height 15
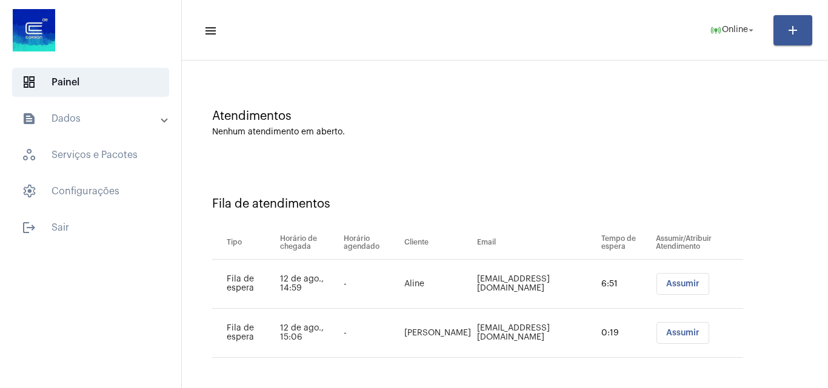
scroll to position [65, 0]
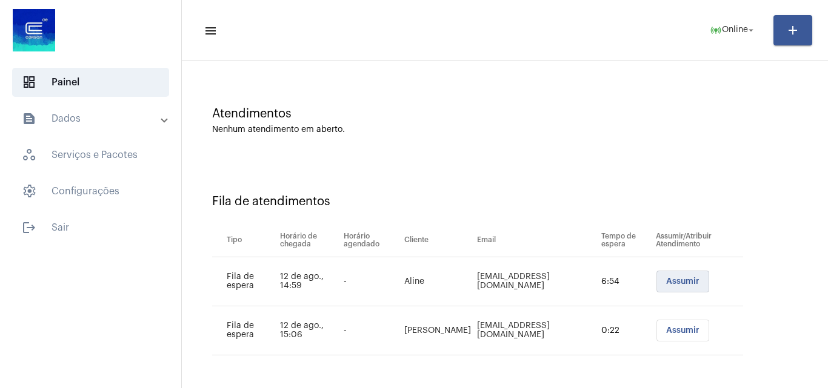
click at [666, 281] on span "Assumir" at bounding box center [682, 281] width 33 height 8
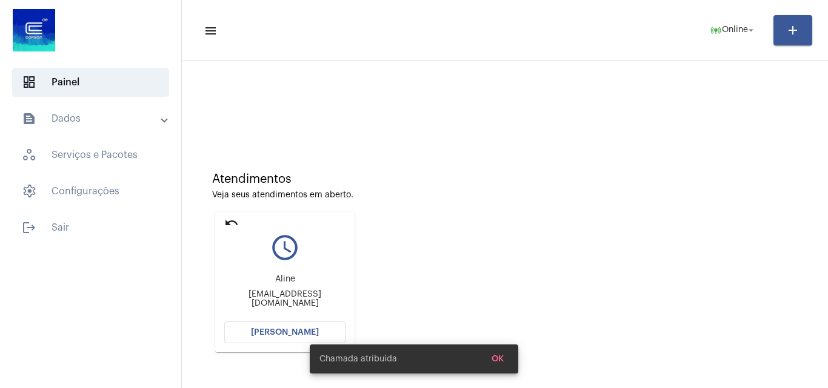
click at [299, 334] on div "Chamada atribuída OK" at bounding box center [413, 359] width 237 height 58
click at [503, 356] on span "OK" at bounding box center [497, 359] width 12 height 8
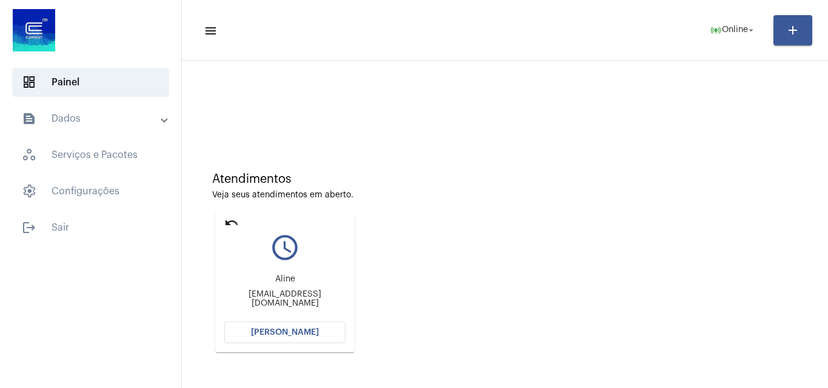
click at [300, 339] on button "Abrir Chamada" at bounding box center [284, 333] width 121 height 22
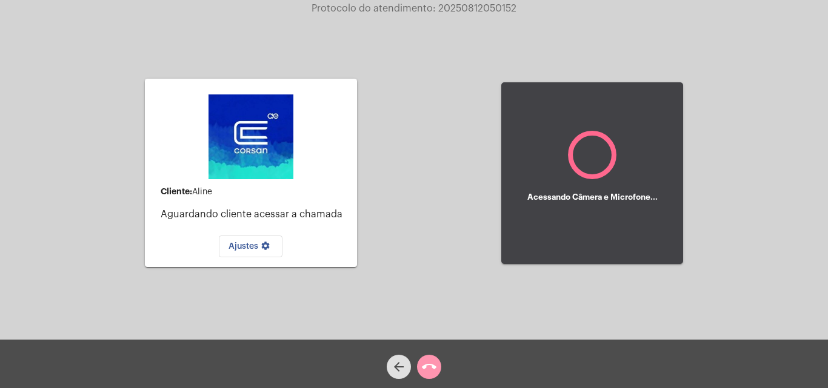
click at [430, 373] on mat-icon "call_end" at bounding box center [429, 367] width 15 height 15
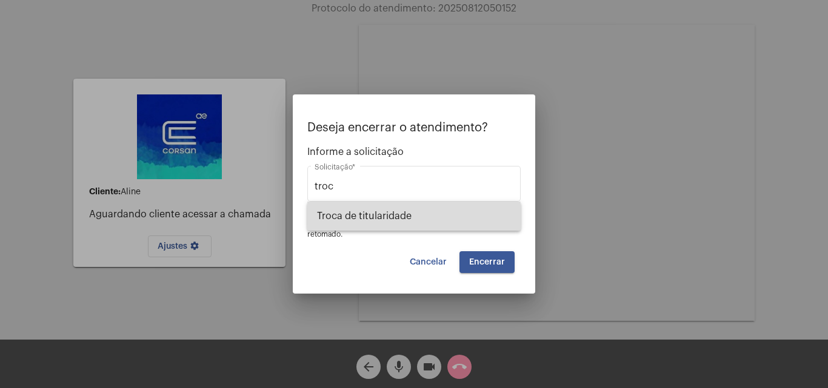
click at [375, 217] on span "Troca de titularidade" at bounding box center [414, 216] width 194 height 29
type input "Troca de titularidade"
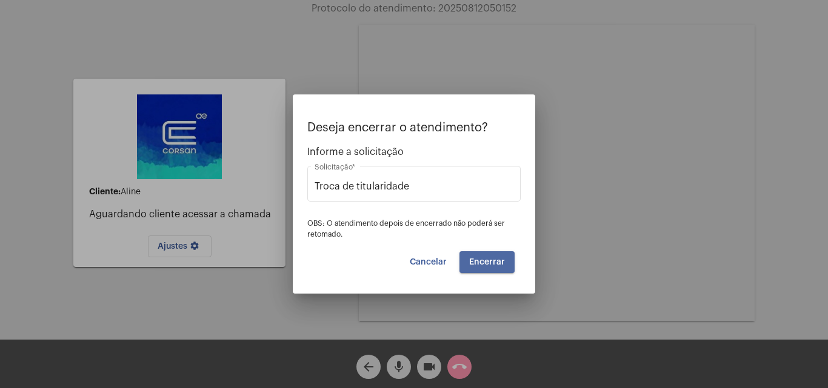
click at [492, 259] on span "Encerrar" at bounding box center [487, 262] width 36 height 8
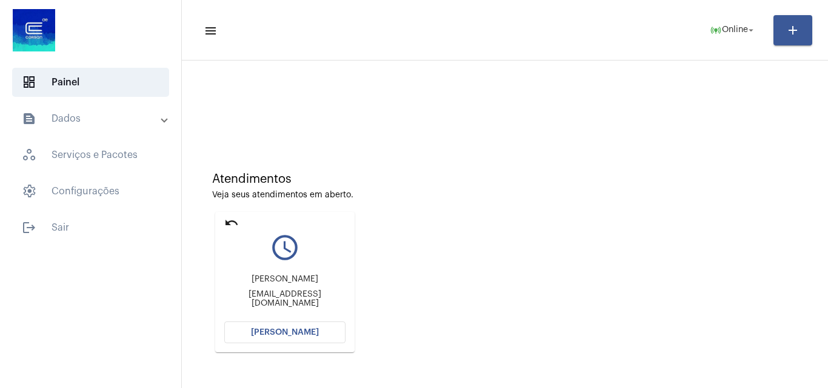
click at [313, 328] on button "Abrir Chamada" at bounding box center [284, 333] width 121 height 22
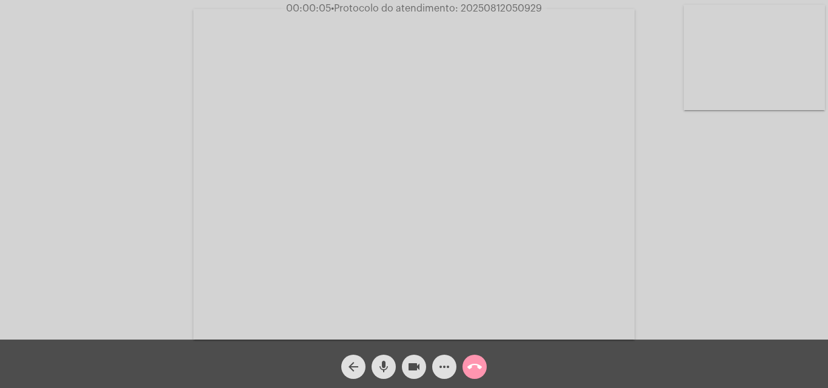
click at [390, 365] on mat-icon "mic" at bounding box center [383, 367] width 15 height 15
click at [385, 367] on mat-icon "mic_off" at bounding box center [383, 367] width 15 height 15
click at [381, 363] on mat-icon "mic" at bounding box center [383, 367] width 15 height 15
click at [385, 365] on mat-icon "mic_off" at bounding box center [383, 367] width 15 height 15
click at [387, 356] on span "mic" at bounding box center [383, 367] width 15 height 24
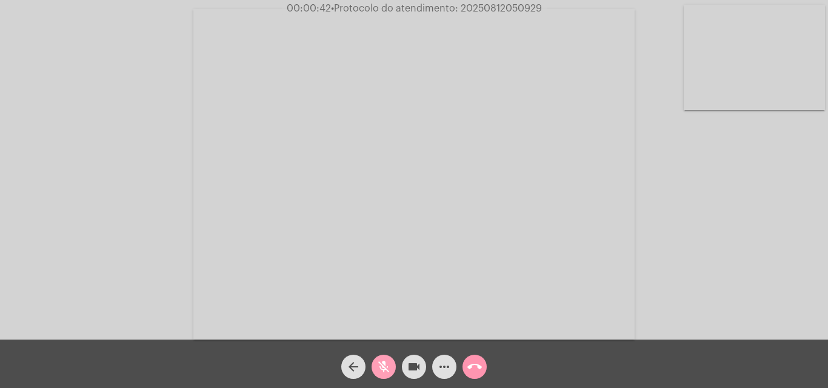
click at [416, 367] on mat-icon "videocam" at bounding box center [414, 367] width 15 height 15
click at [385, 366] on mat-icon "mic_off" at bounding box center [383, 367] width 15 height 15
click at [413, 364] on mat-icon "videocam_off" at bounding box center [414, 367] width 15 height 15
click at [360, 363] on button "arrow_back" at bounding box center [353, 367] width 24 height 24
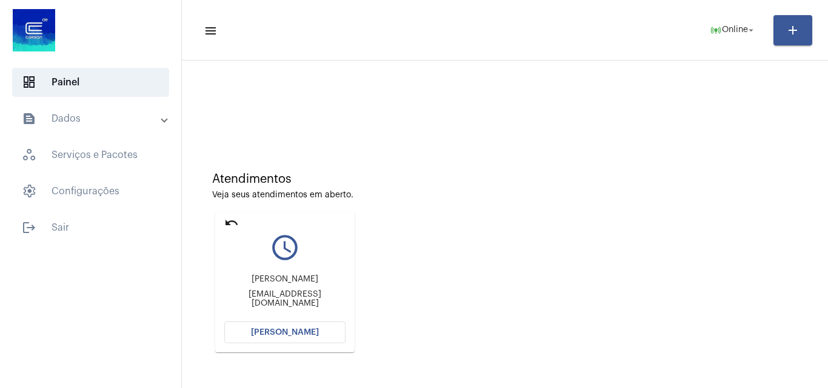
click at [233, 221] on mat-icon "undo" at bounding box center [231, 223] width 15 height 15
click at [273, 327] on button "Abrir Chamada" at bounding box center [284, 333] width 121 height 22
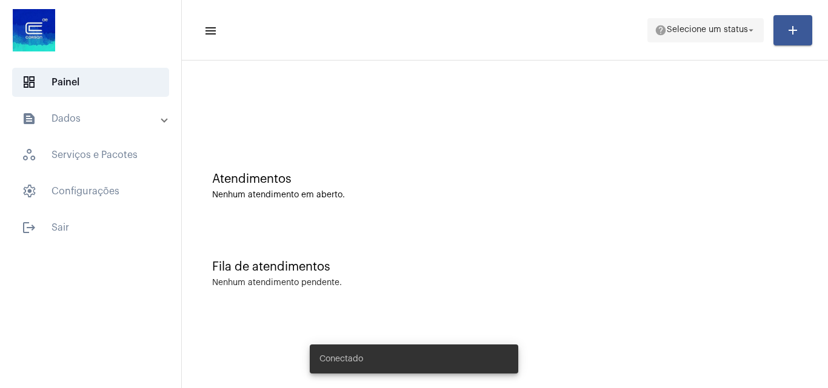
click at [697, 27] on span "Selecione um status" at bounding box center [706, 30] width 81 height 8
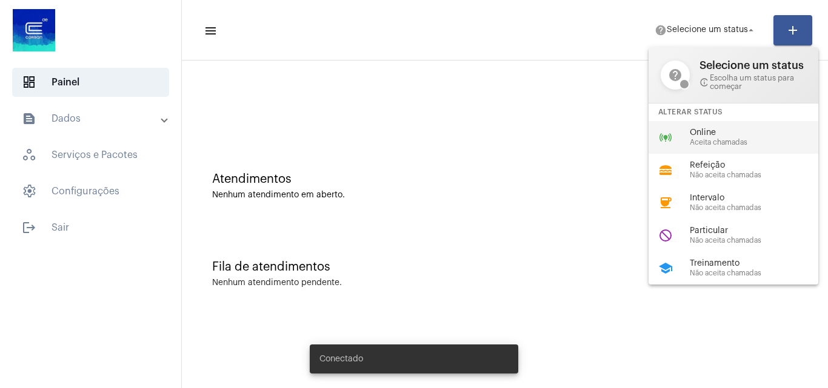
click at [709, 133] on span "Online" at bounding box center [758, 132] width 138 height 9
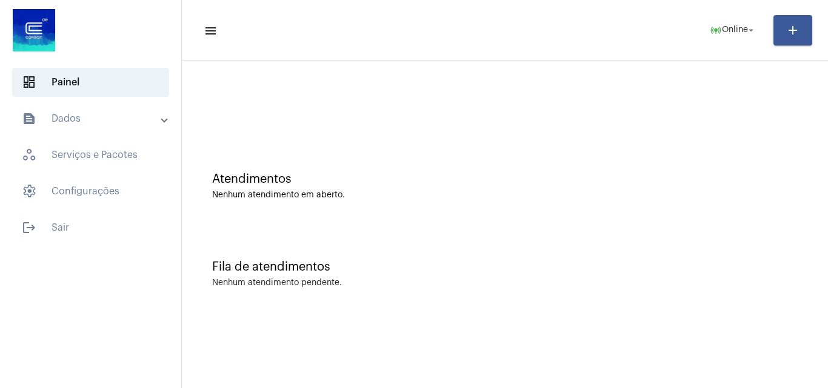
click at [70, 121] on mat-panel-title "text_snippet_outlined Dados" at bounding box center [92, 118] width 140 height 15
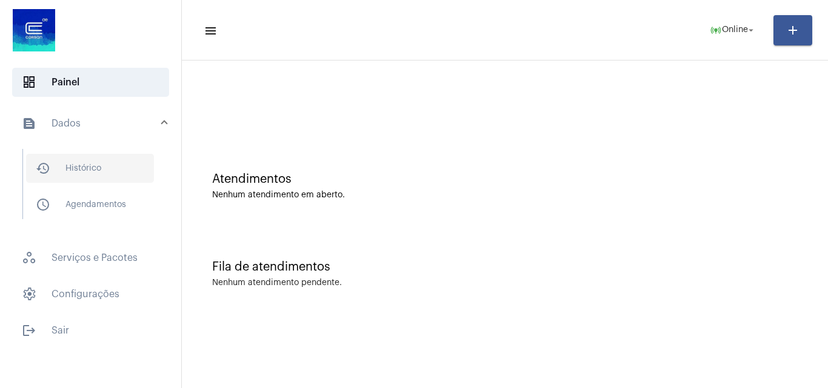
click at [98, 170] on span "history_outlined Histórico" at bounding box center [90, 168] width 128 height 29
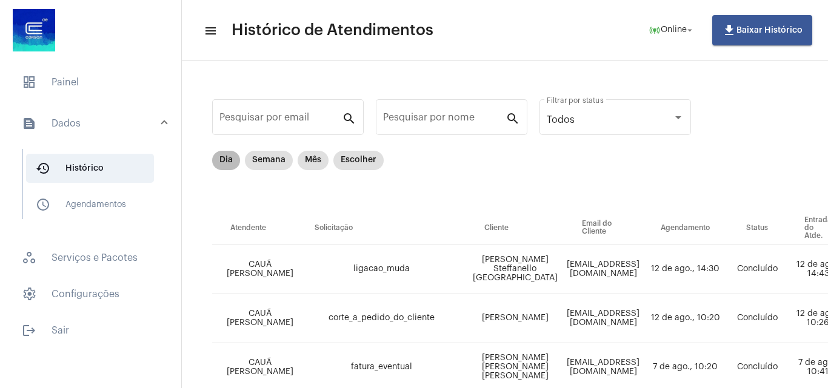
click at [222, 158] on mat-chip "Dia" at bounding box center [226, 160] width 28 height 19
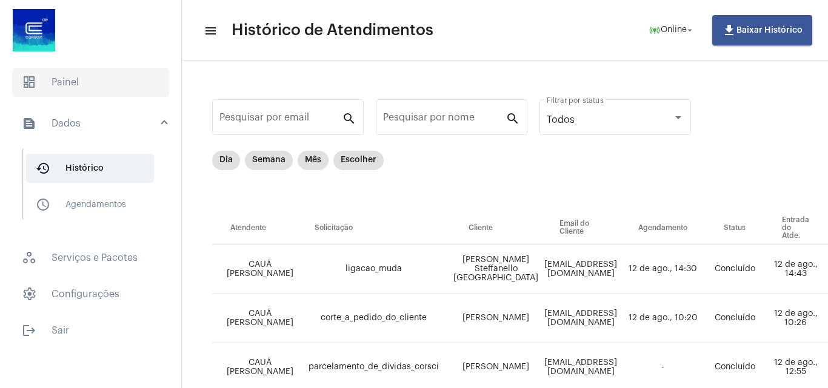
click at [95, 87] on span "dashboard Painel" at bounding box center [90, 82] width 157 height 29
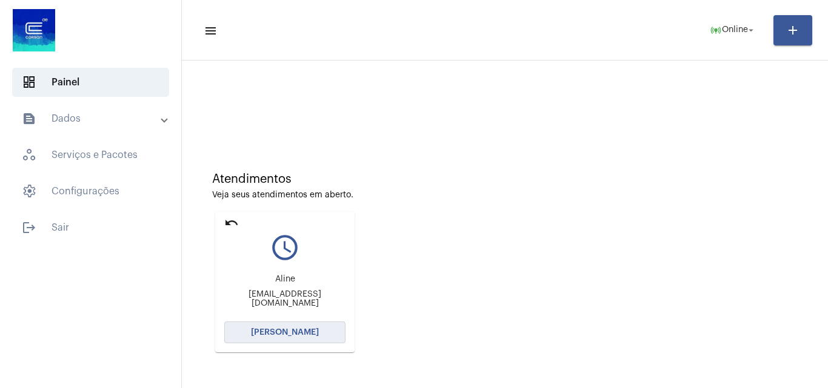
click at [297, 331] on span "[PERSON_NAME]" at bounding box center [285, 332] width 68 height 8
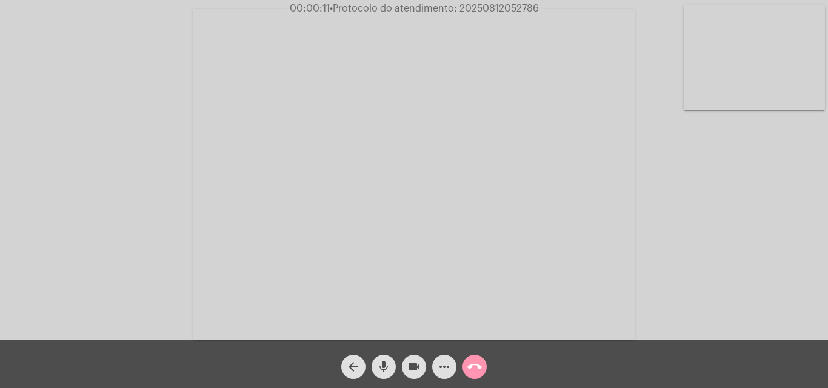
click at [388, 361] on mat-icon "mic" at bounding box center [383, 367] width 15 height 15
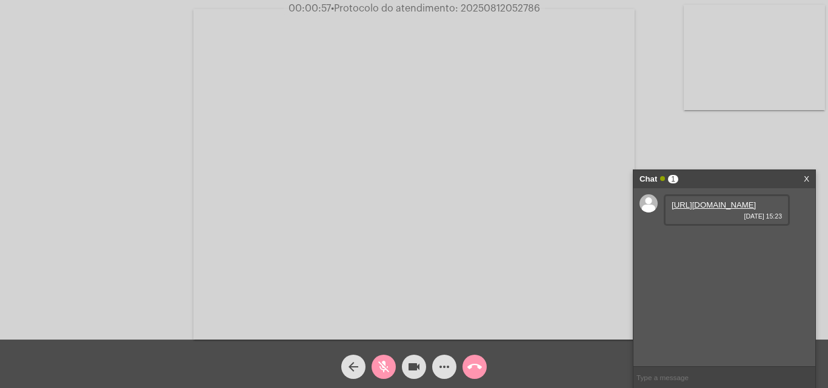
click at [719, 210] on link "https://neft-transfer-bucket.s3.amazonaws.com/temp-5a9a3ef1-0b32-7588-766a-2093…" at bounding box center [713, 205] width 84 height 9
click at [389, 356] on span "mic_off" at bounding box center [383, 367] width 15 height 24
click at [385, 357] on span "mic" at bounding box center [383, 367] width 15 height 24
click at [382, 354] on div "mic_off" at bounding box center [383, 364] width 30 height 30
click at [382, 365] on mat-icon "mic" at bounding box center [383, 367] width 15 height 15
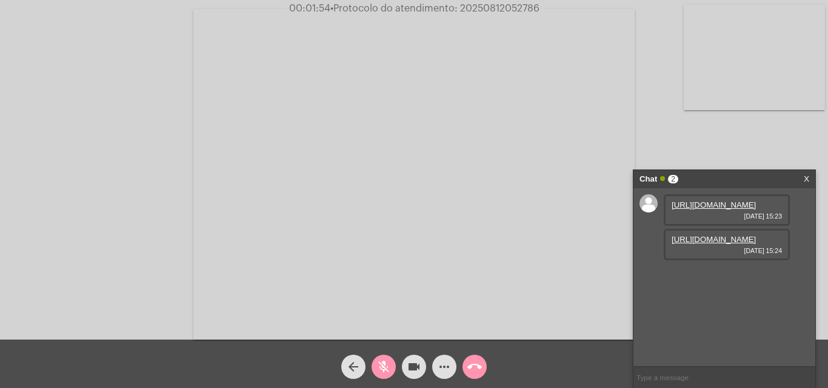
click at [715, 244] on link "https://neft-transfer-bucket.s3.amazonaws.com/temp-ed07d90e-42a7-a835-34f4-9a1c…" at bounding box center [713, 239] width 84 height 9
click at [385, 357] on span "mic_off" at bounding box center [383, 367] width 15 height 24
click at [383, 361] on mat-icon "mic" at bounding box center [383, 367] width 15 height 15
click at [388, 365] on mat-icon "mic_off" at bounding box center [383, 367] width 15 height 15
click at [387, 362] on mat-icon "mic" at bounding box center [383, 367] width 15 height 15
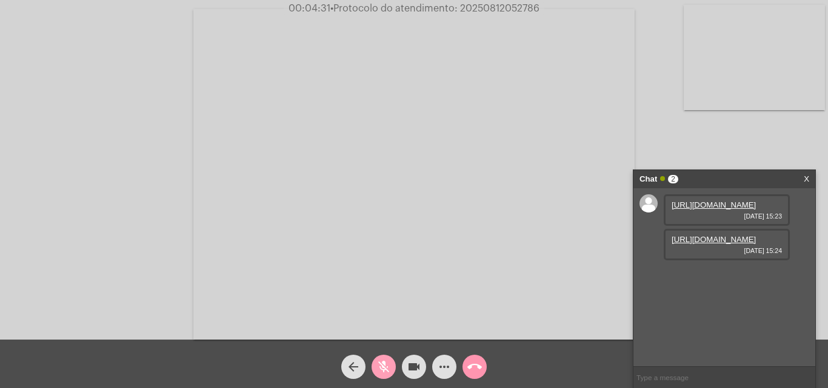
click at [385, 364] on mat-icon "mic_off" at bounding box center [383, 367] width 15 height 15
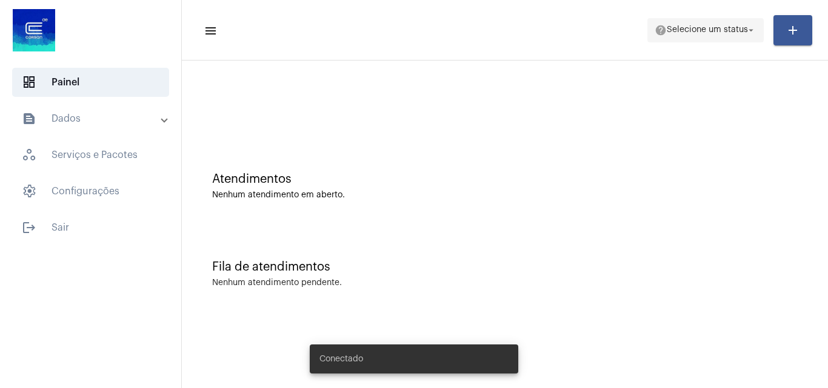
click at [692, 30] on span "Selecione um status" at bounding box center [706, 30] width 81 height 8
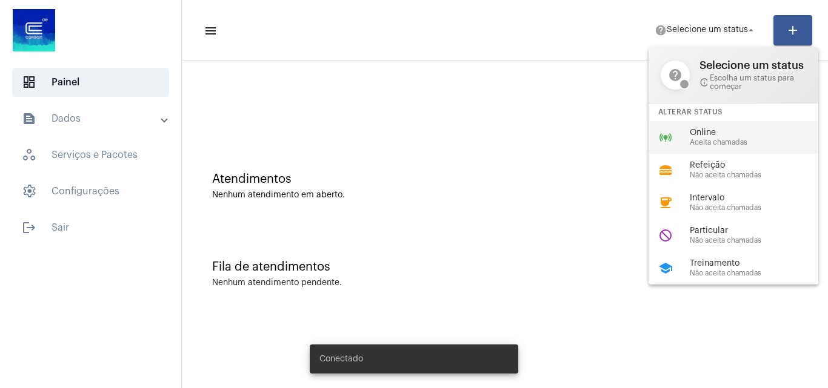
click at [713, 138] on div "Online Aceita chamadas" at bounding box center [758, 137] width 138 height 18
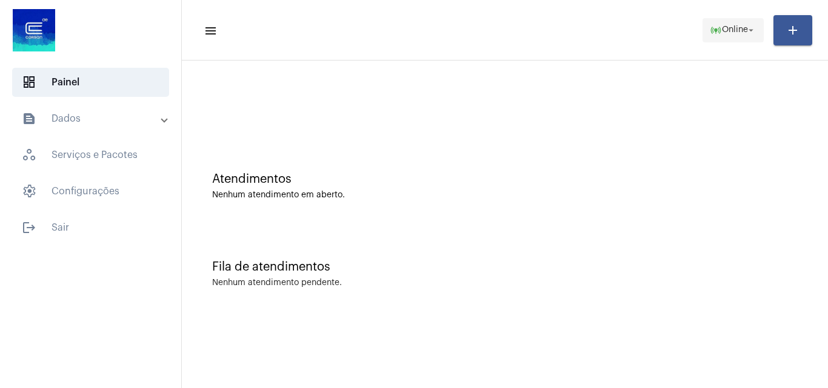
click at [728, 26] on span "Online" at bounding box center [735, 30] width 26 height 8
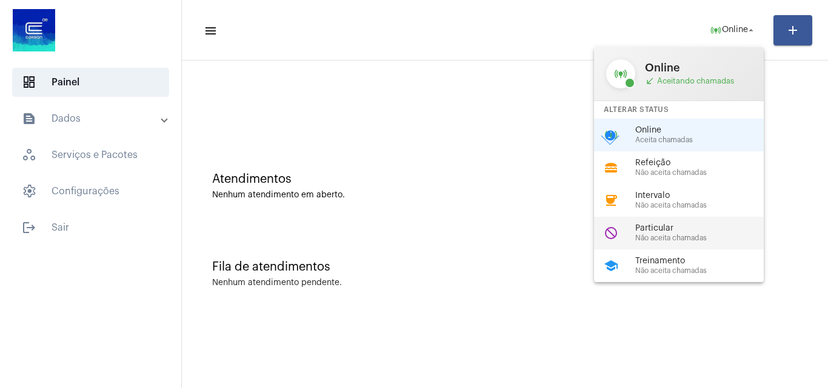
click at [684, 230] on span "Particular" at bounding box center [704, 228] width 138 height 9
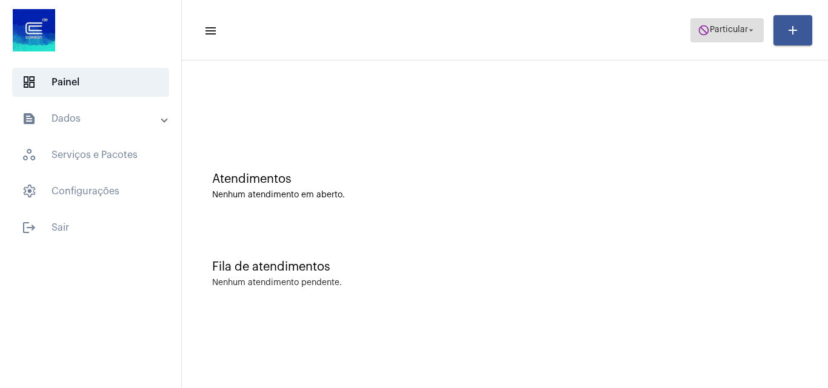
click at [713, 36] on span "do_not_disturb Particular arrow_drop_down" at bounding box center [726, 30] width 59 height 22
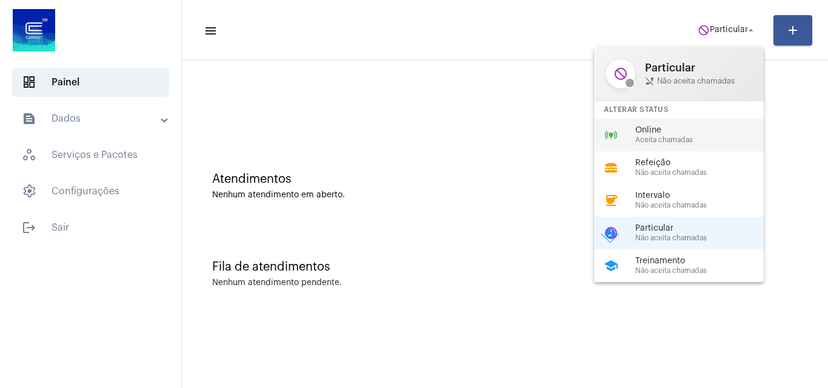
click at [688, 138] on span "Aceita chamadas" at bounding box center [704, 140] width 138 height 8
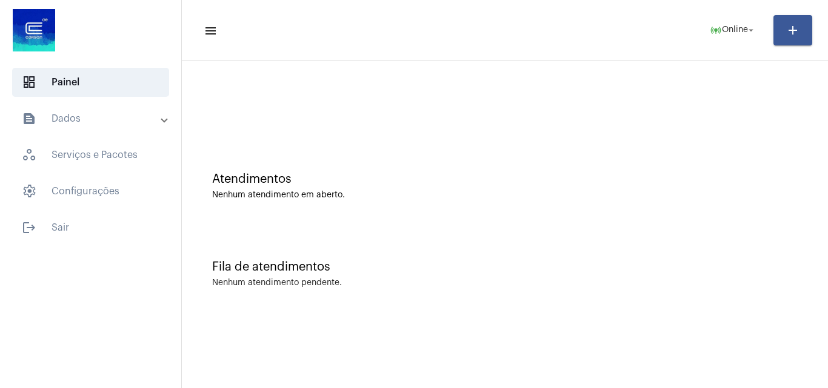
click at [751, 179] on div "Atendimentos" at bounding box center [504, 179] width 585 height 13
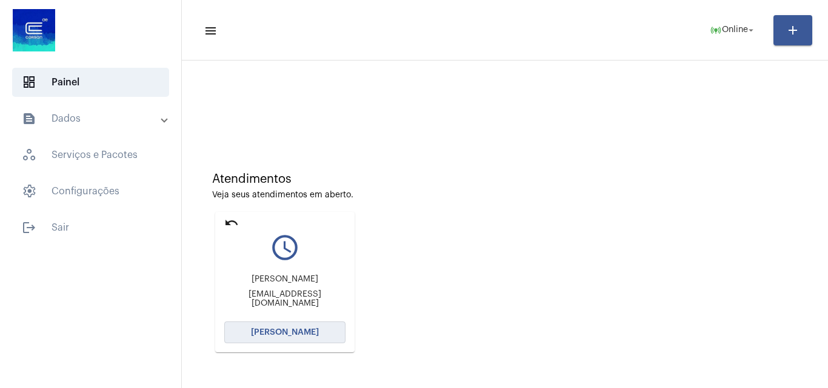
click at [314, 327] on button "[PERSON_NAME]" at bounding box center [284, 333] width 121 height 22
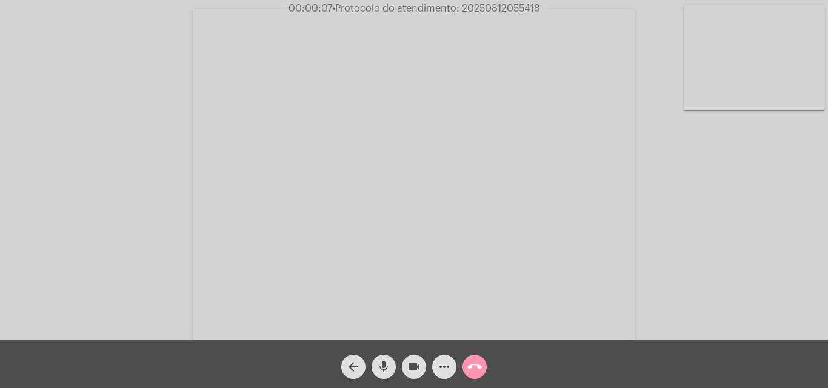
click at [380, 368] on mat-icon "mic" at bounding box center [383, 367] width 15 height 15
click at [384, 369] on mat-icon "mic_off" at bounding box center [383, 367] width 15 height 15
click at [384, 368] on mat-icon "mic" at bounding box center [383, 367] width 15 height 15
click at [390, 369] on mat-icon "mic_off" at bounding box center [383, 367] width 15 height 15
click at [388, 363] on mat-icon "mic" at bounding box center [383, 367] width 15 height 15
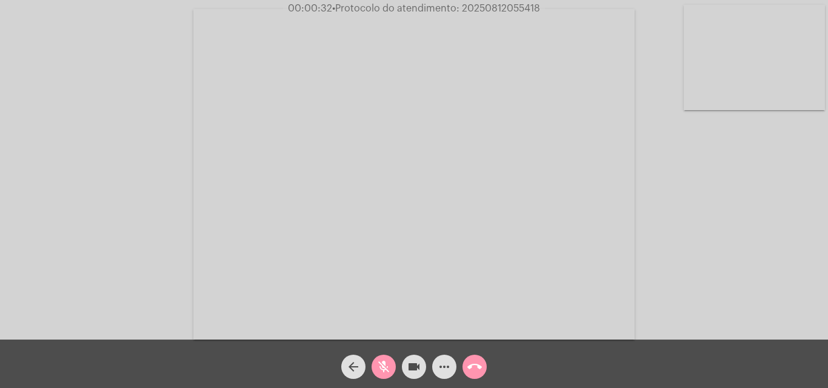
click at [377, 363] on mat-icon "mic_off" at bounding box center [383, 367] width 15 height 15
click at [382, 364] on mat-icon "mic" at bounding box center [383, 367] width 15 height 15
click at [382, 362] on mat-icon "mic_off" at bounding box center [383, 367] width 15 height 15
click at [445, 366] on mat-icon "more_horiz" at bounding box center [444, 367] width 15 height 15
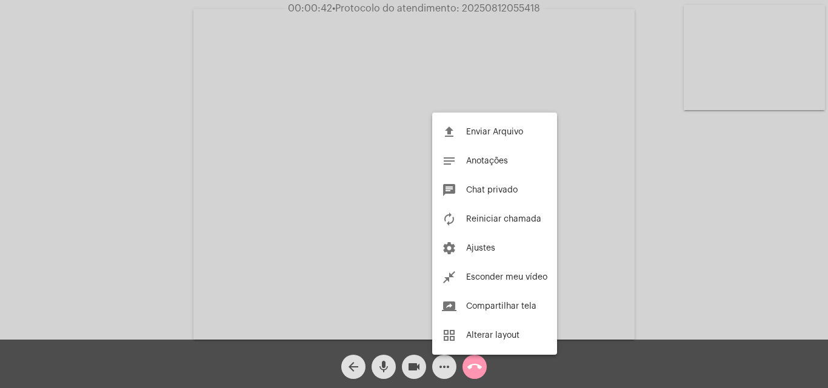
click at [289, 179] on div at bounding box center [414, 194] width 828 height 388
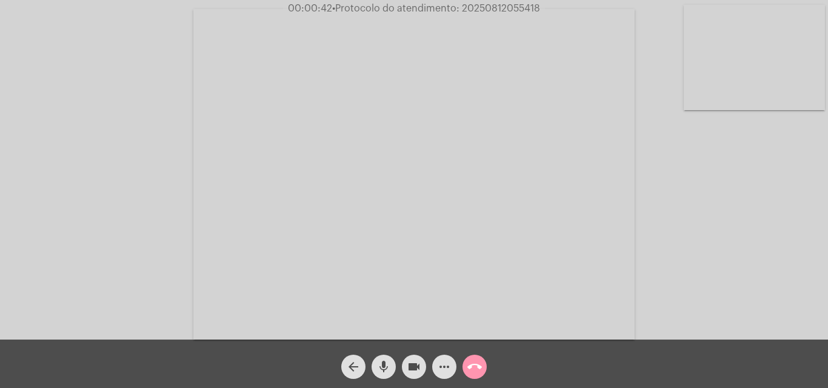
click at [390, 359] on span "mic" at bounding box center [383, 367] width 15 height 24
click at [385, 371] on mat-icon "mic_off" at bounding box center [383, 367] width 15 height 15
click at [379, 362] on mat-icon "mic" at bounding box center [383, 367] width 15 height 15
click at [411, 364] on mat-icon "videocam" at bounding box center [414, 367] width 15 height 15
click at [406, 365] on button "videocam_off" at bounding box center [414, 367] width 24 height 24
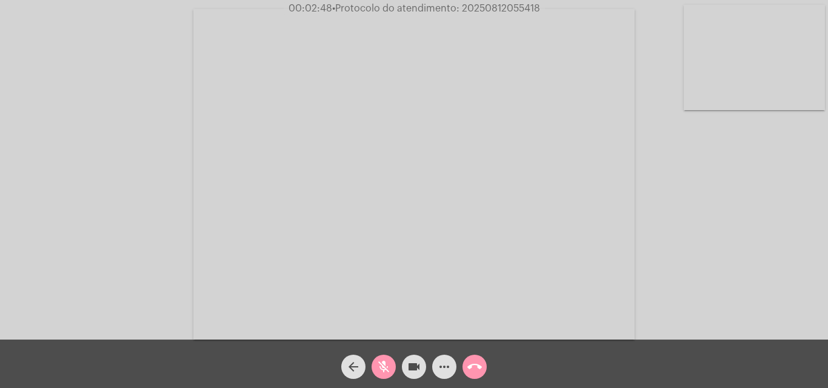
click at [383, 362] on mat-icon "mic_off" at bounding box center [383, 367] width 15 height 15
click at [416, 365] on mat-icon "videocam" at bounding box center [414, 367] width 15 height 15
click at [416, 365] on mat-icon "videocam_off" at bounding box center [414, 367] width 15 height 15
click at [381, 365] on mat-icon "mic" at bounding box center [383, 367] width 15 height 15
click at [380, 365] on mat-icon "mic_off" at bounding box center [383, 367] width 15 height 15
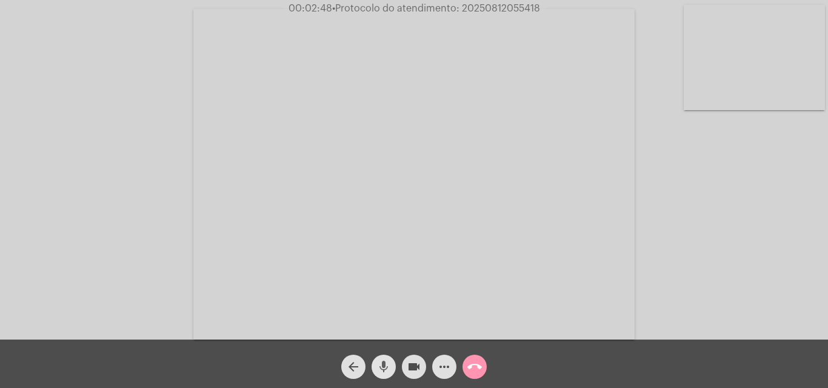
click at [386, 365] on mat-icon "mic" at bounding box center [383, 367] width 15 height 15
click at [388, 364] on mat-icon "mic_off" at bounding box center [383, 367] width 15 height 15
click at [389, 367] on mat-icon "mic" at bounding box center [383, 367] width 15 height 15
click at [382, 367] on mat-icon "mic_off" at bounding box center [383, 367] width 15 height 15
click at [385, 362] on mat-icon "mic" at bounding box center [383, 367] width 15 height 15
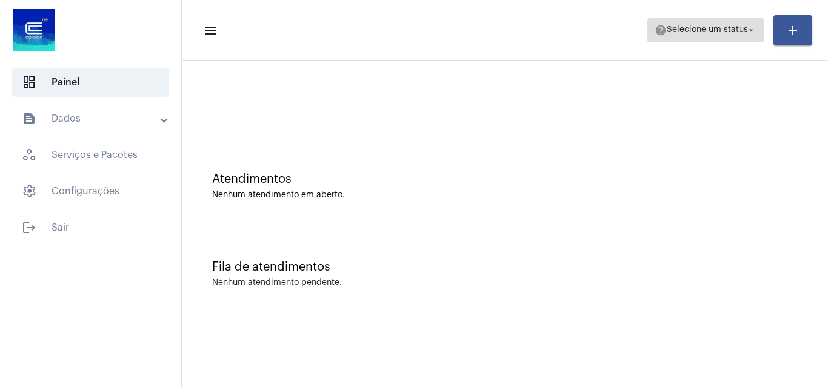
click at [714, 26] on span "Selecione um status" at bounding box center [706, 30] width 81 height 8
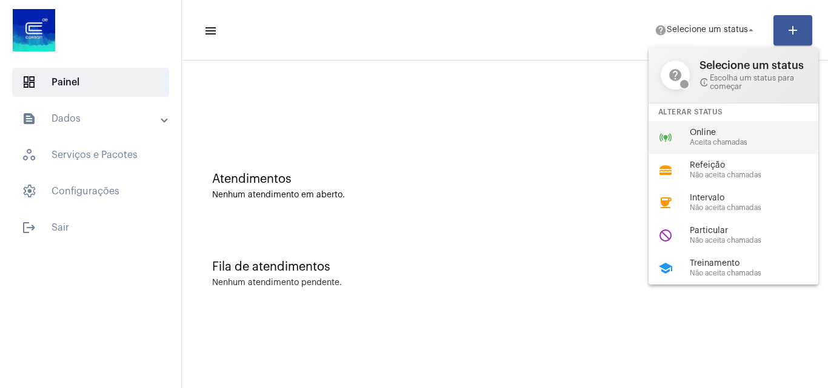
click at [706, 139] on span "Aceita chamadas" at bounding box center [758, 143] width 138 height 8
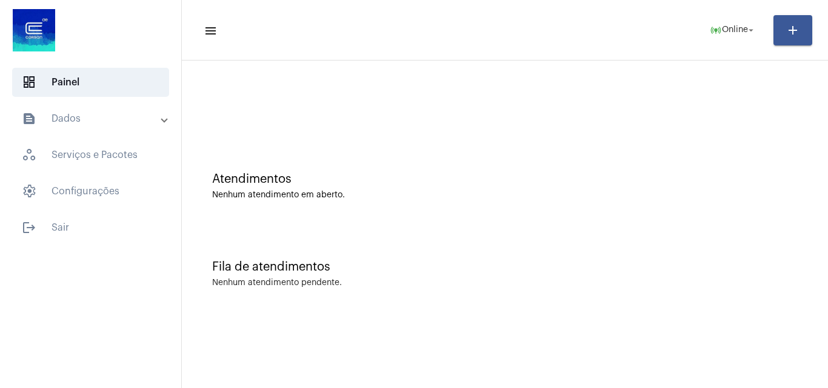
click at [72, 114] on mat-panel-title "text_snippet_outlined Dados" at bounding box center [92, 118] width 140 height 15
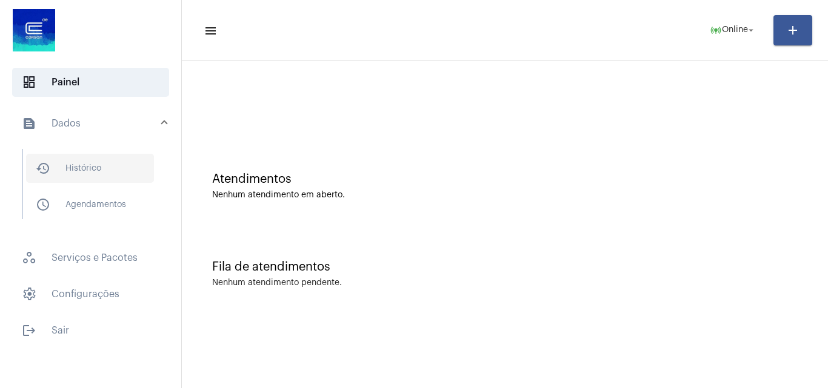
click at [91, 166] on span "history_outlined Histórico" at bounding box center [90, 168] width 128 height 29
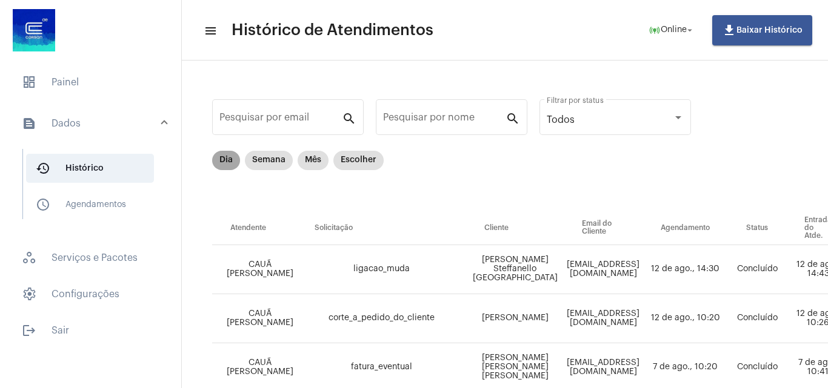
click at [228, 162] on mat-chip "Dia" at bounding box center [226, 160] width 28 height 19
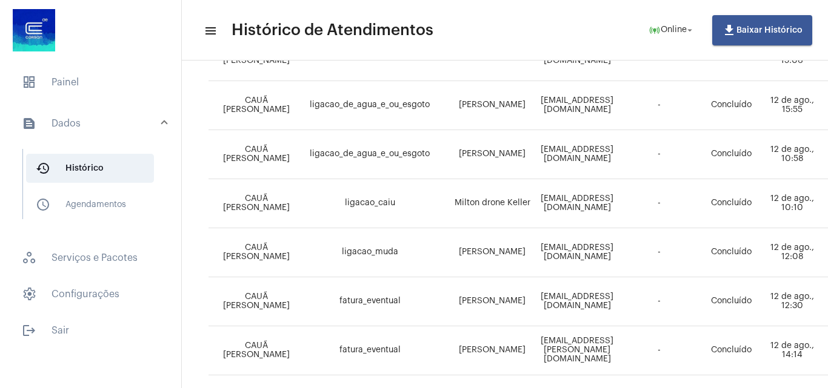
scroll to position [814, 4]
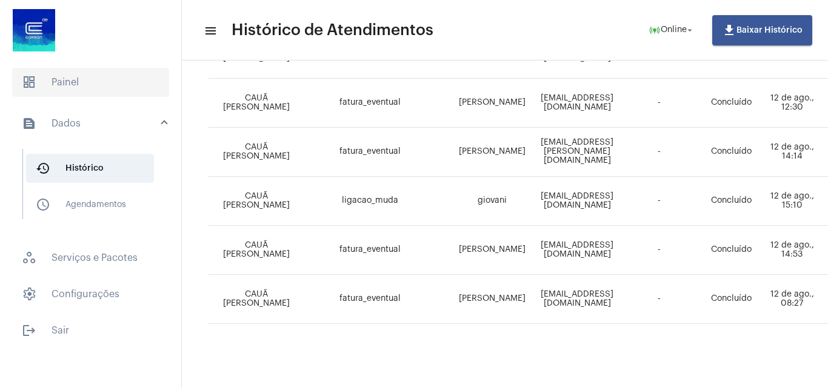
click at [93, 82] on span "dashboard Painel" at bounding box center [90, 82] width 157 height 29
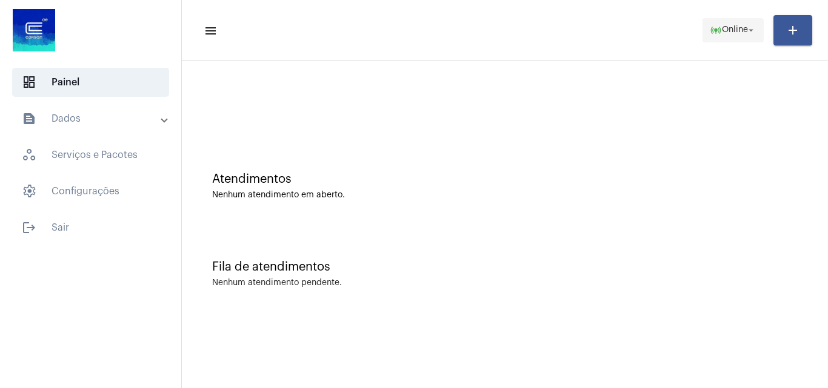
click at [726, 24] on span "online_prediction Online arrow_drop_down" at bounding box center [732, 30] width 47 height 22
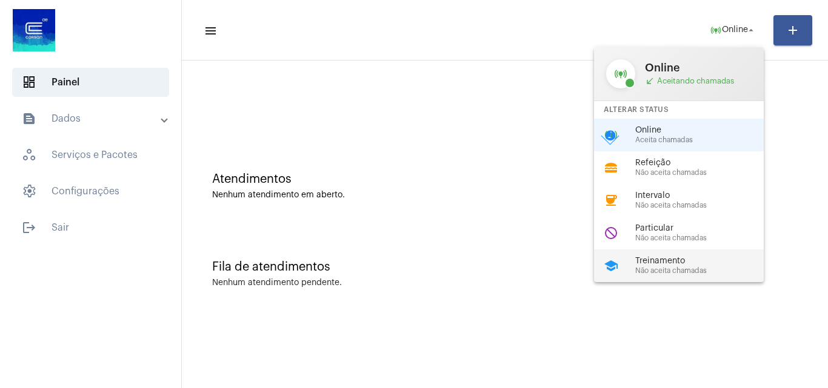
click at [682, 262] on span "Treinamento" at bounding box center [704, 261] width 138 height 9
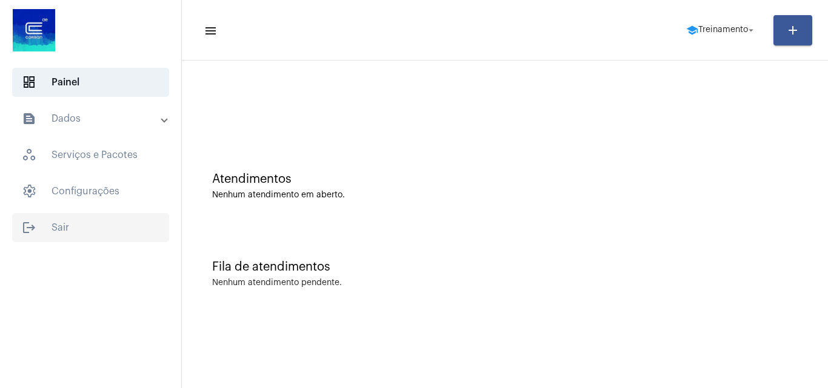
click at [59, 230] on span "logout Sair" at bounding box center [90, 227] width 157 height 29
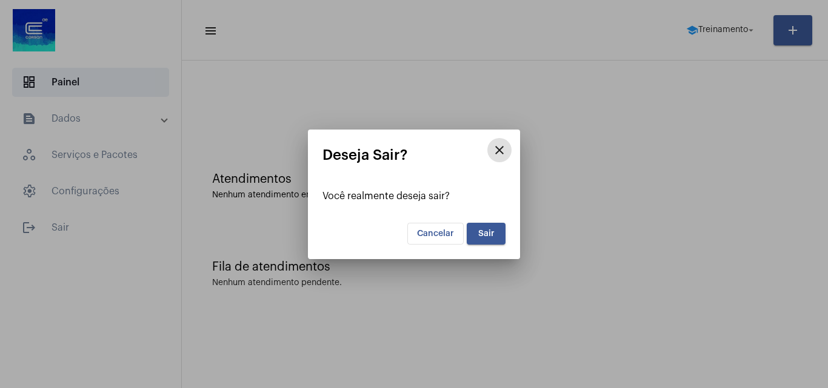
click at [491, 231] on span "Sair" at bounding box center [486, 234] width 16 height 8
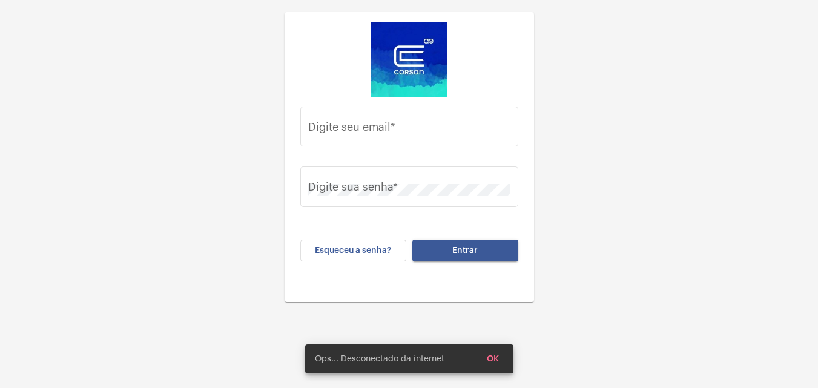
type input "caua.silva@operacaocorsan.com.br"
